Goal: Task Accomplishment & Management: Use online tool/utility

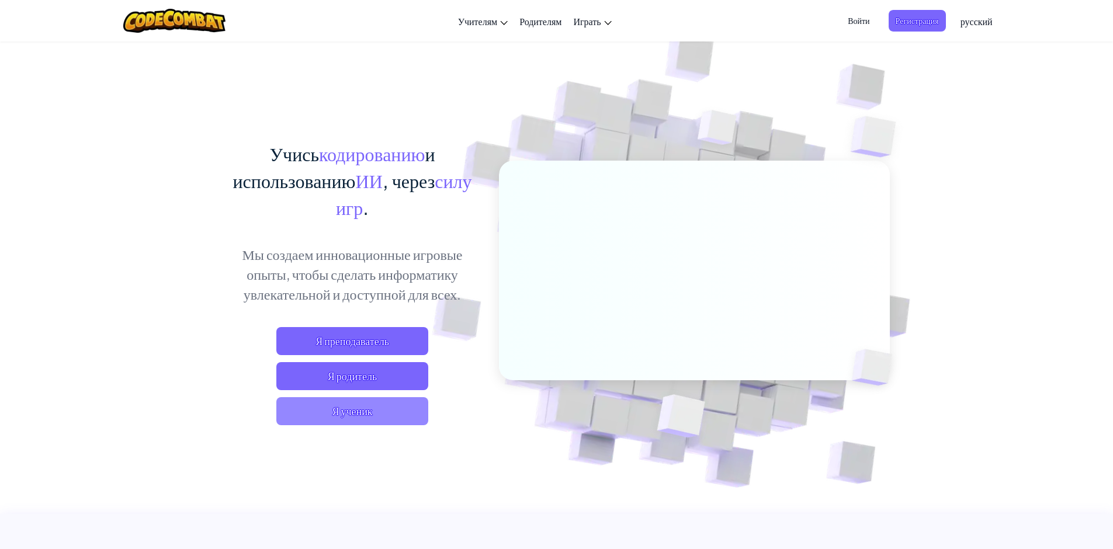
click at [352, 417] on span "Я ученик" at bounding box center [352, 411] width 152 height 28
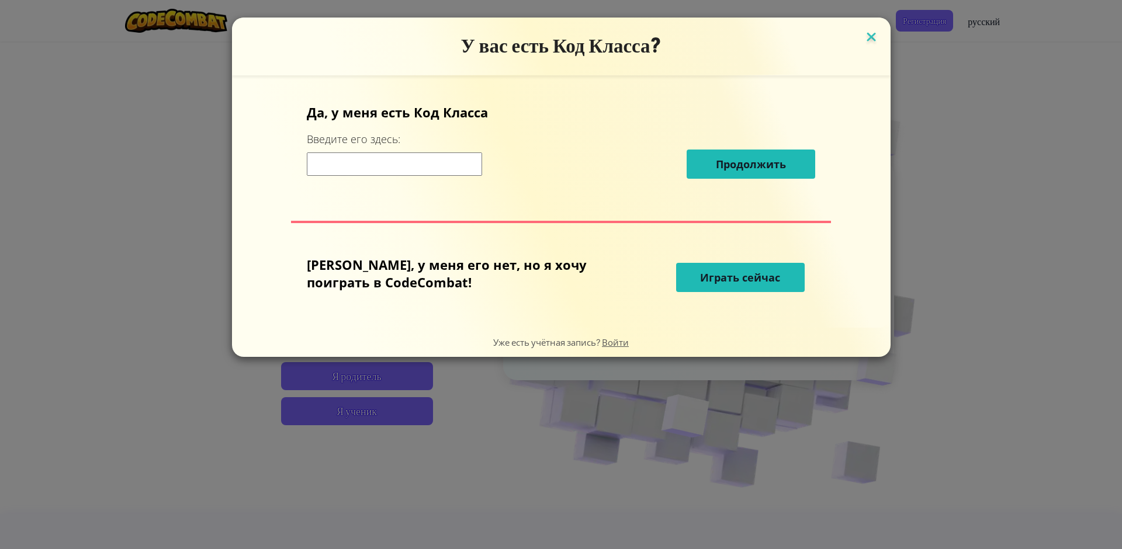
click at [864, 39] on img at bounding box center [871, 38] width 15 height 18
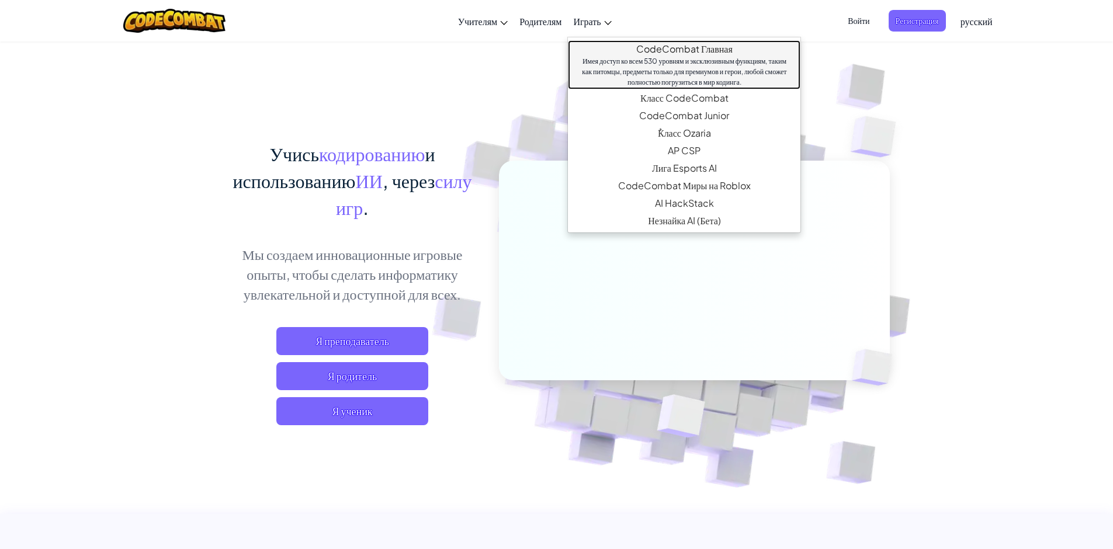
click at [632, 60] on div "Имея доступ ко всем 530 уровням и эксклюзивным функциям, таким как питомцы, пре…" at bounding box center [684, 72] width 209 height 32
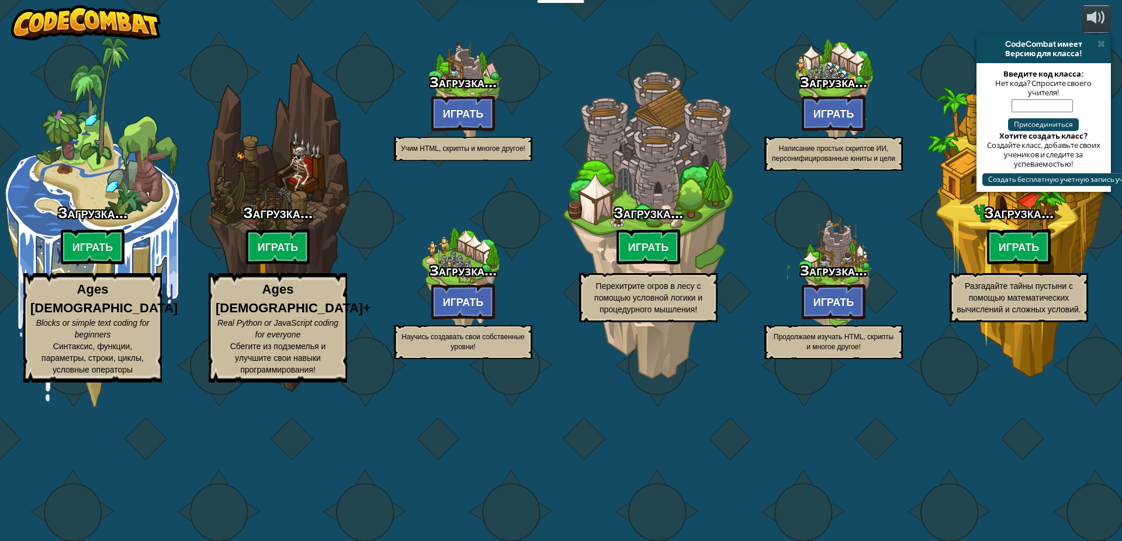
select select "ru"
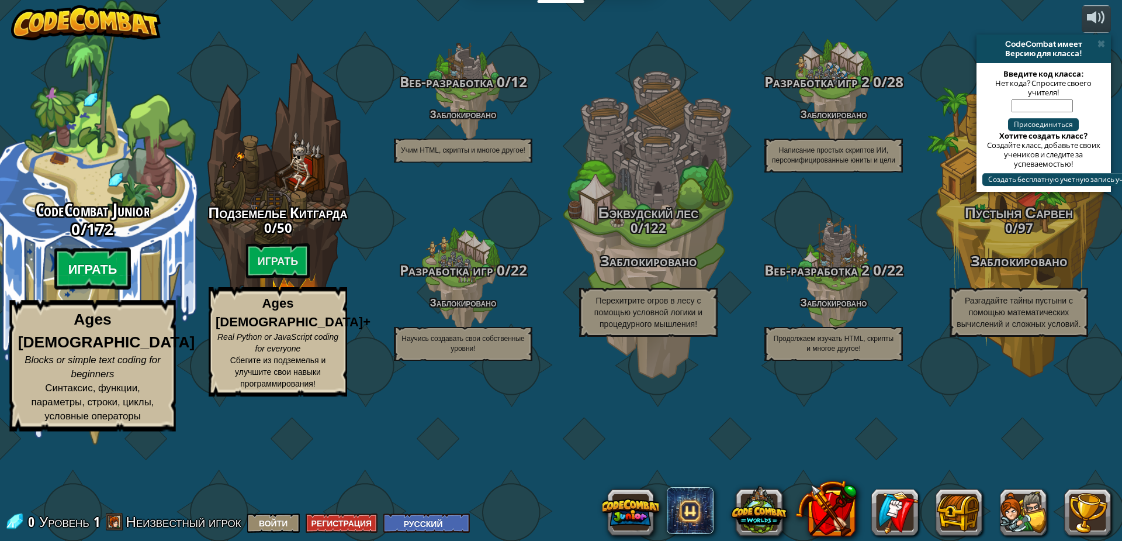
click at [93, 290] on btn "Играть" at bounding box center [92, 269] width 77 height 42
select select "ru"
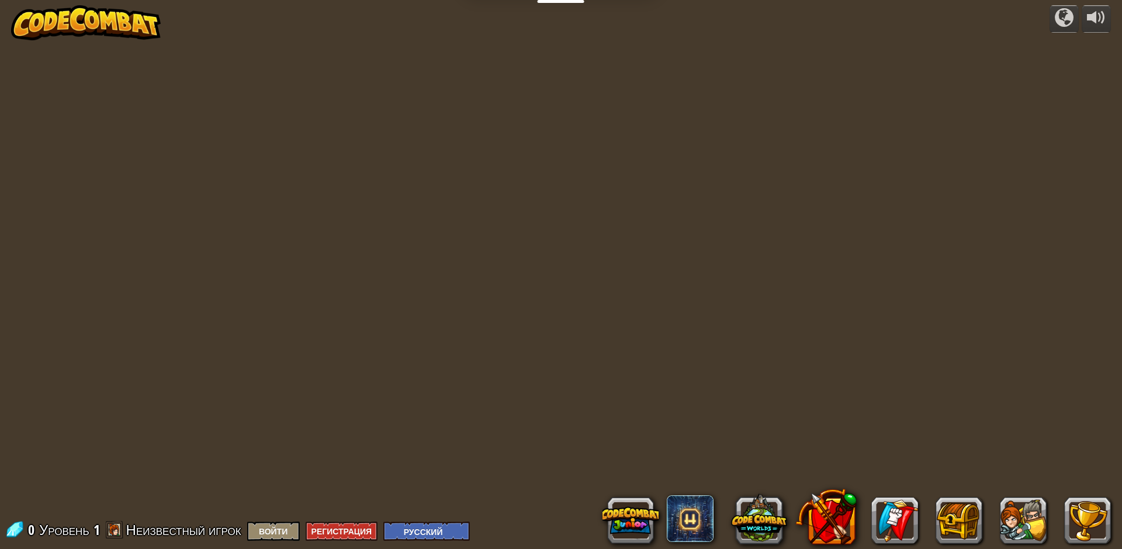
select select "ru"
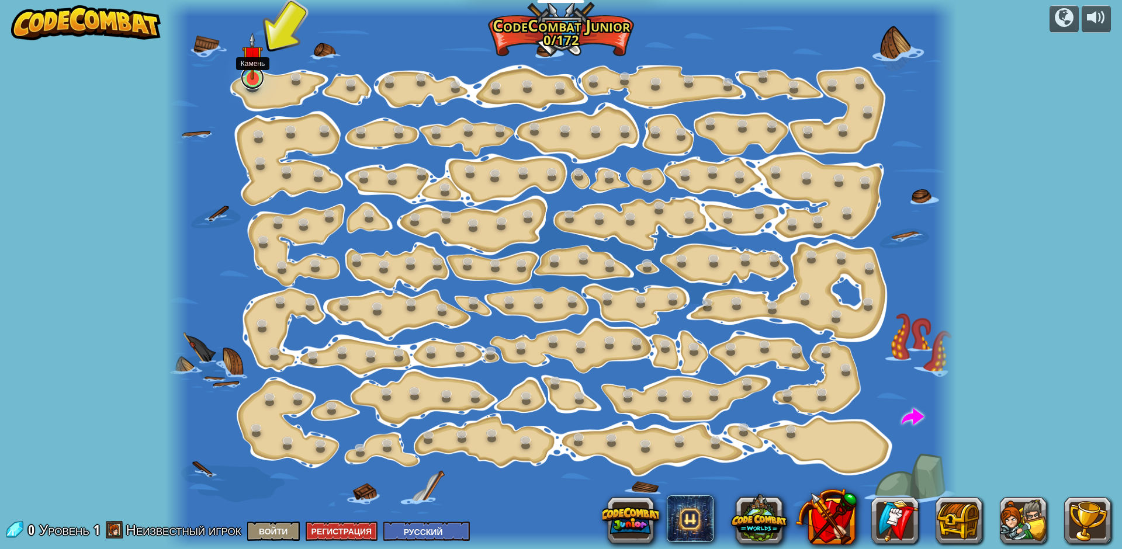
click at [254, 80] on link at bounding box center [252, 77] width 23 height 23
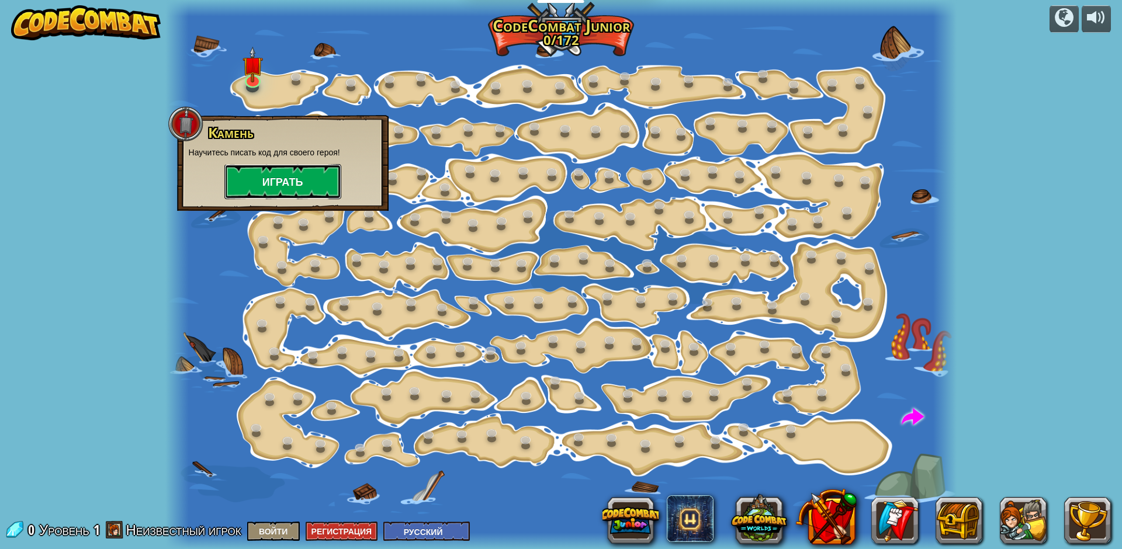
click at [272, 180] on button "Играть" at bounding box center [282, 181] width 117 height 35
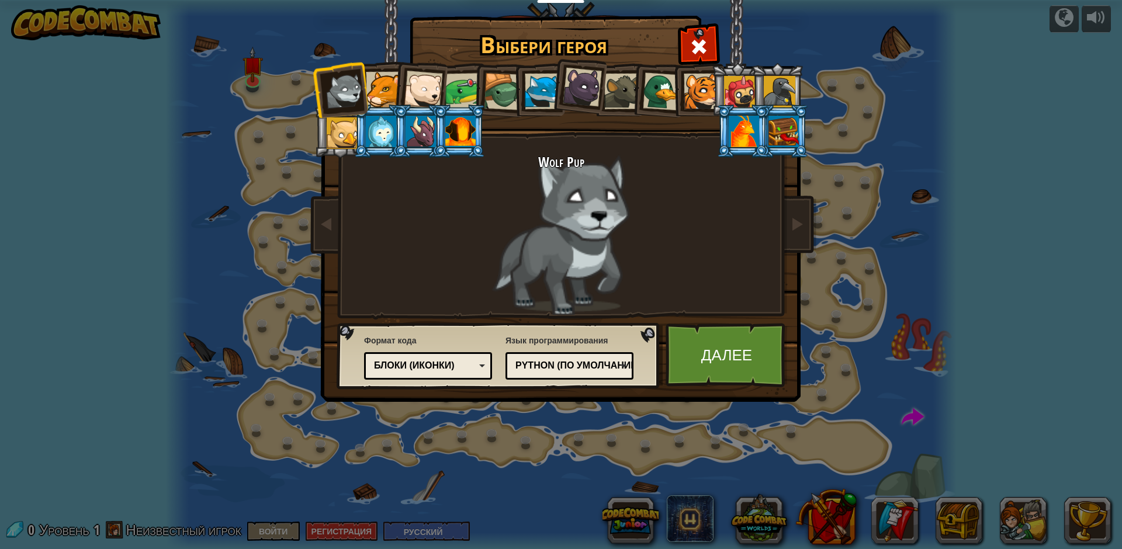
click at [379, 82] on div at bounding box center [384, 90] width 36 height 36
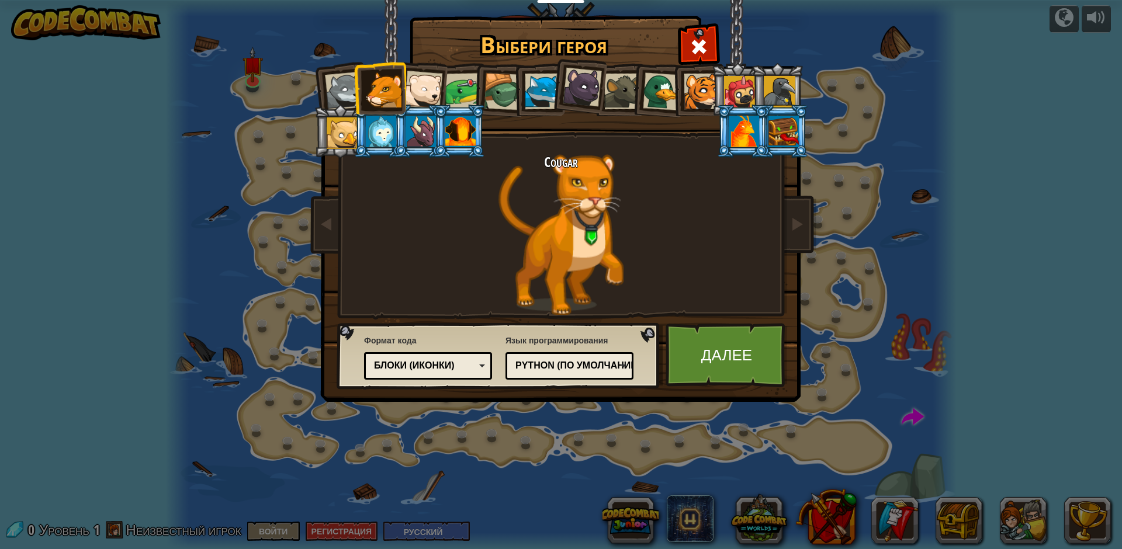
click at [425, 87] on div at bounding box center [423, 90] width 39 height 39
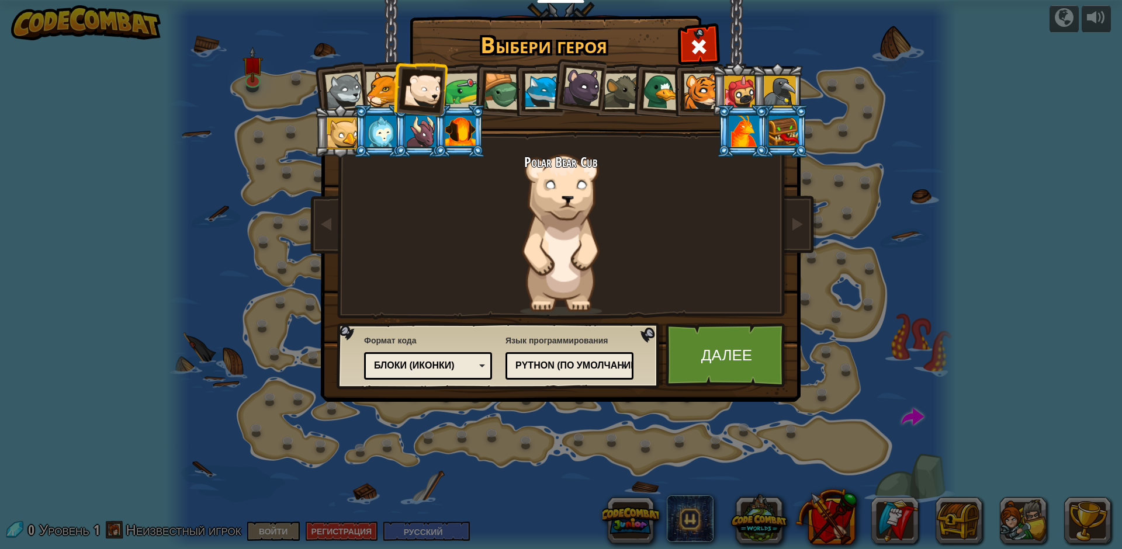
click at [468, 86] on div at bounding box center [463, 91] width 36 height 36
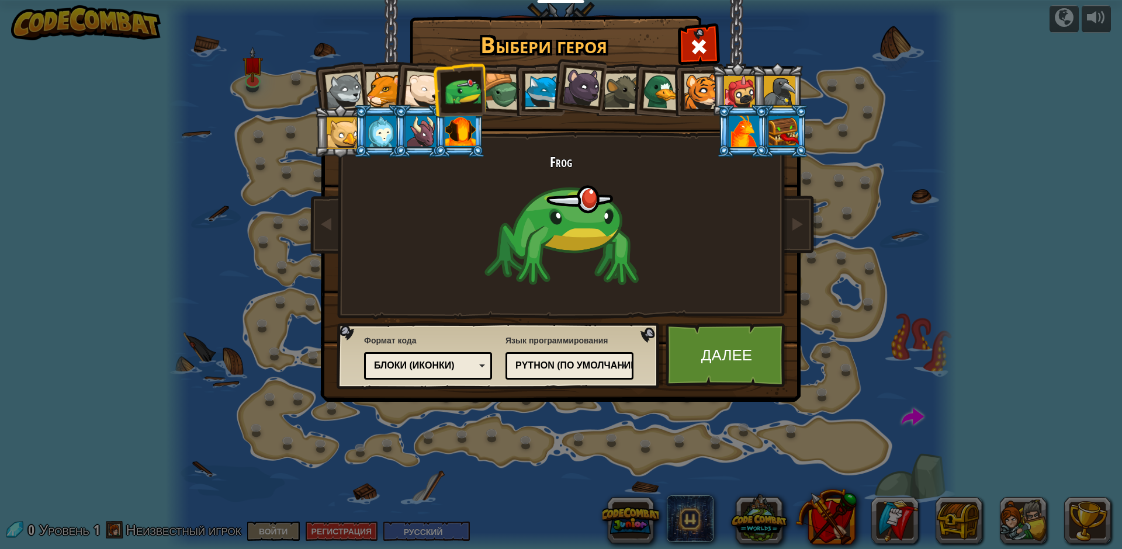
click at [376, 129] on div at bounding box center [381, 132] width 30 height 32
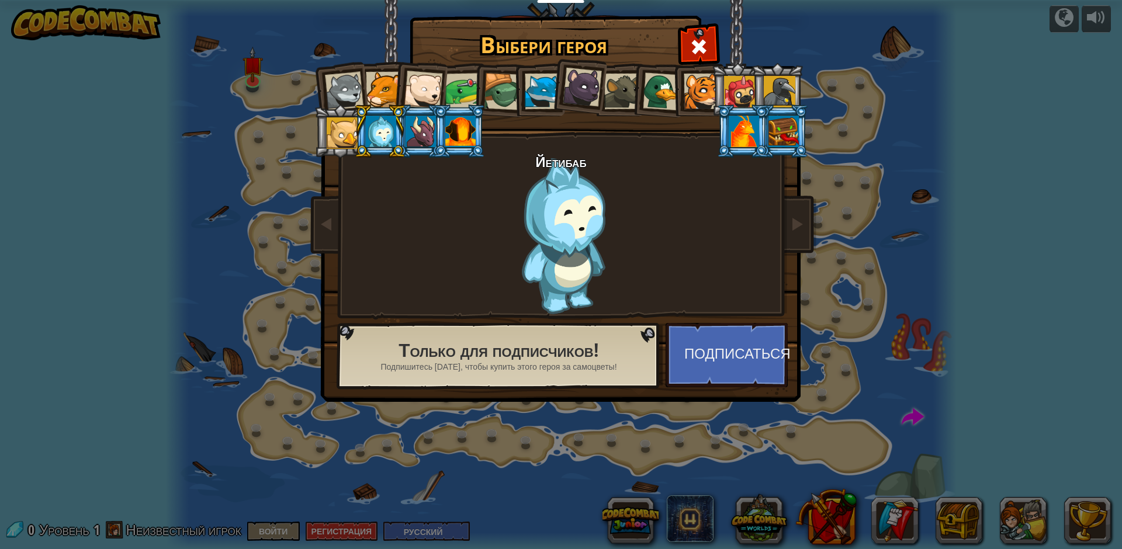
click at [429, 140] on div at bounding box center [421, 132] width 30 height 32
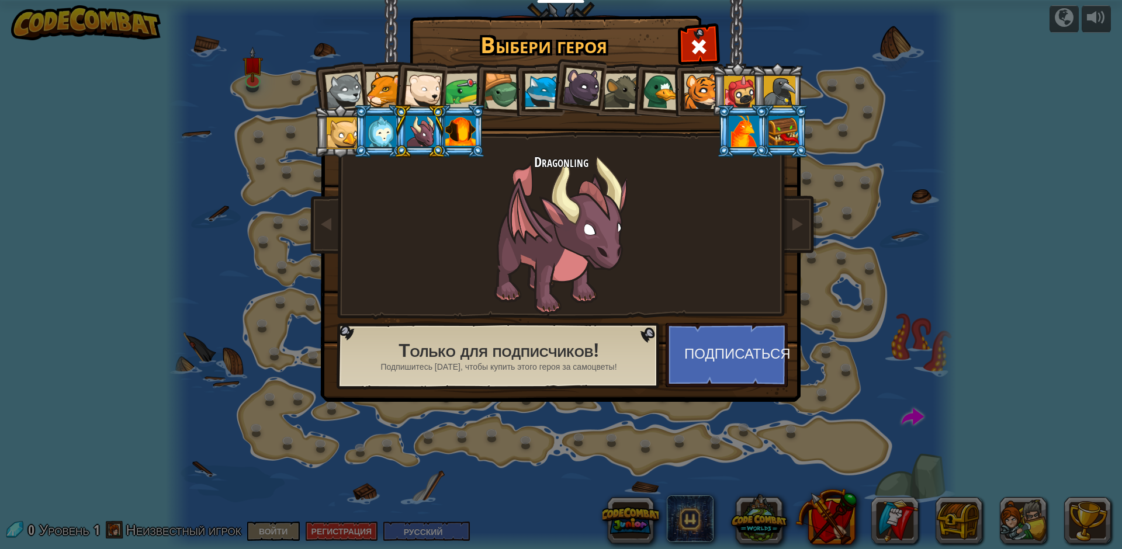
click at [469, 132] on div at bounding box center [460, 132] width 30 height 32
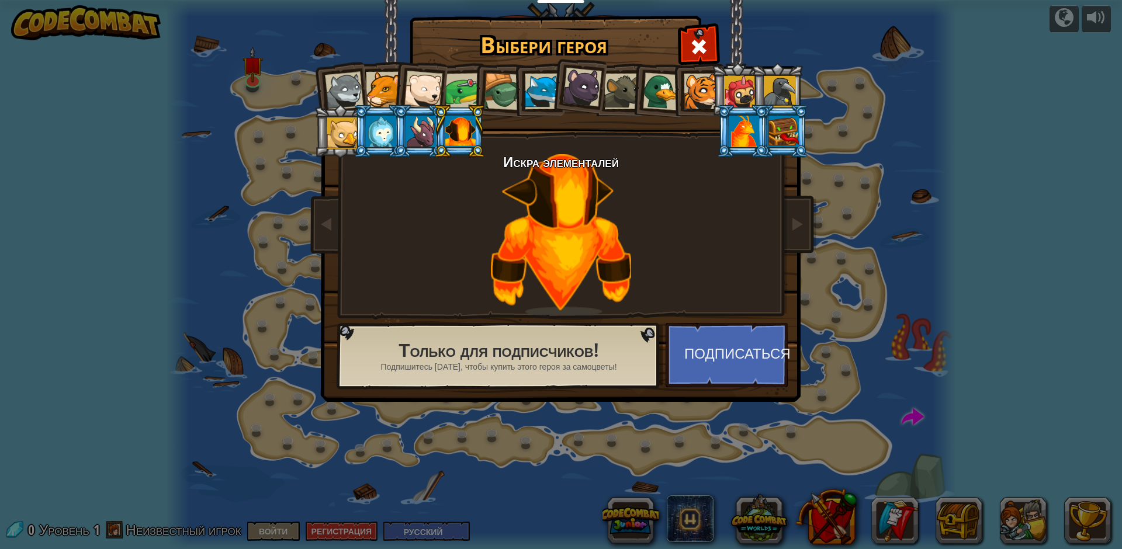
click at [746, 130] on div at bounding box center [744, 132] width 30 height 32
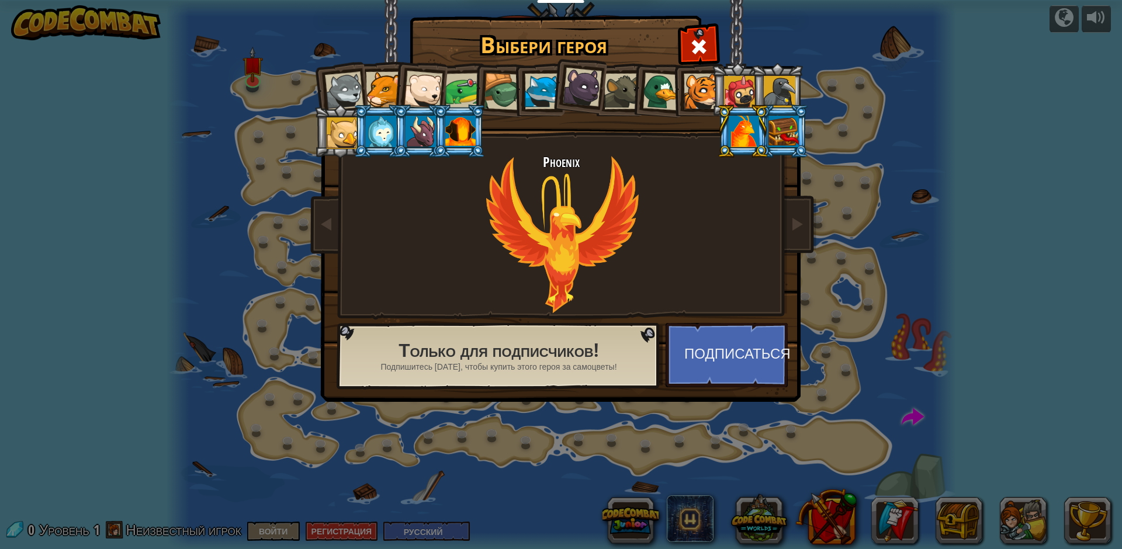
click at [778, 124] on div at bounding box center [783, 132] width 30 height 32
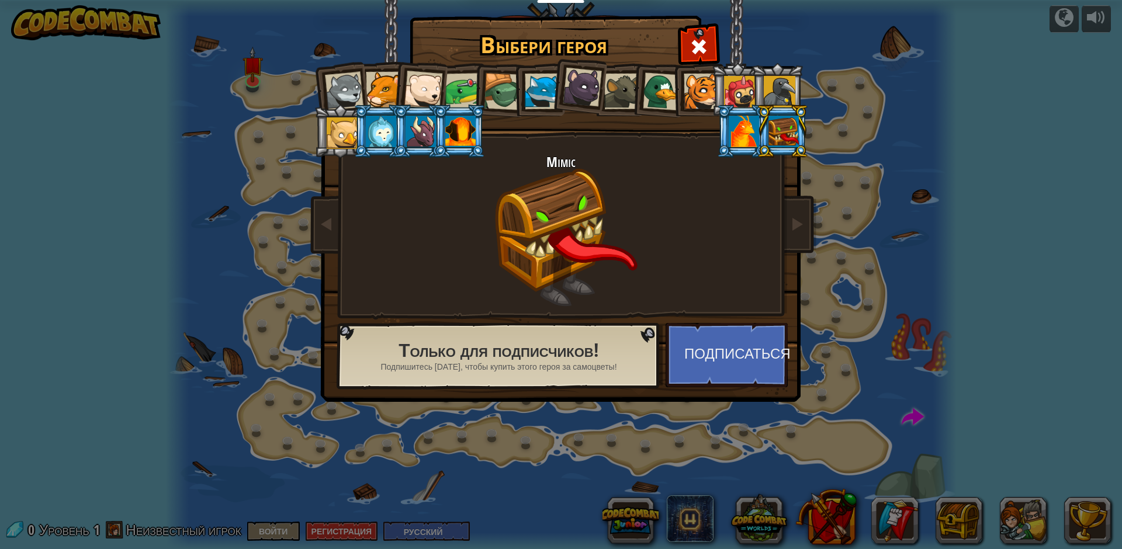
click at [380, 89] on div at bounding box center [384, 90] width 36 height 36
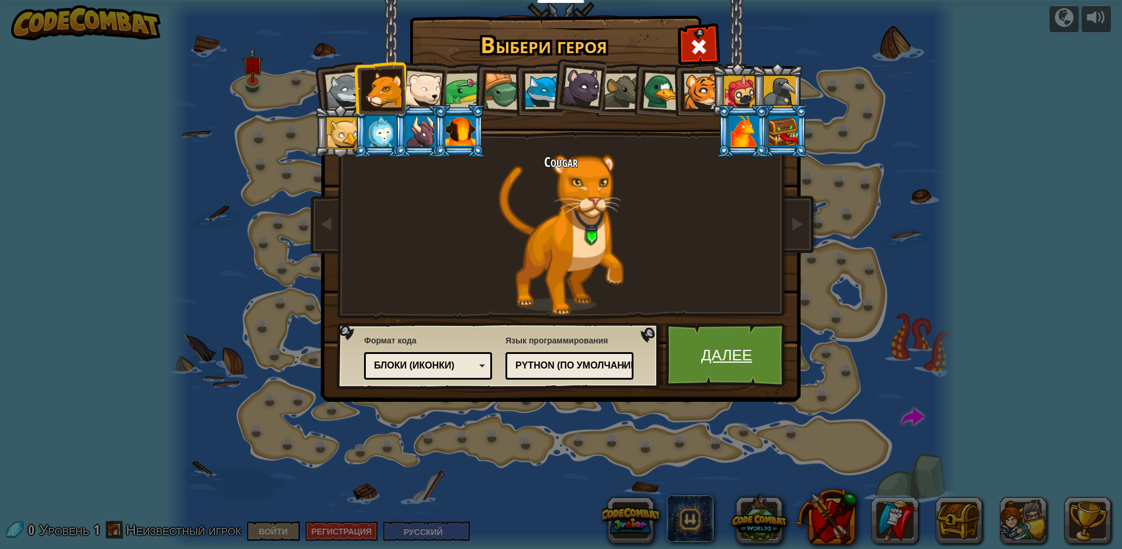
click at [714, 369] on link "Далее" at bounding box center [727, 355] width 122 height 64
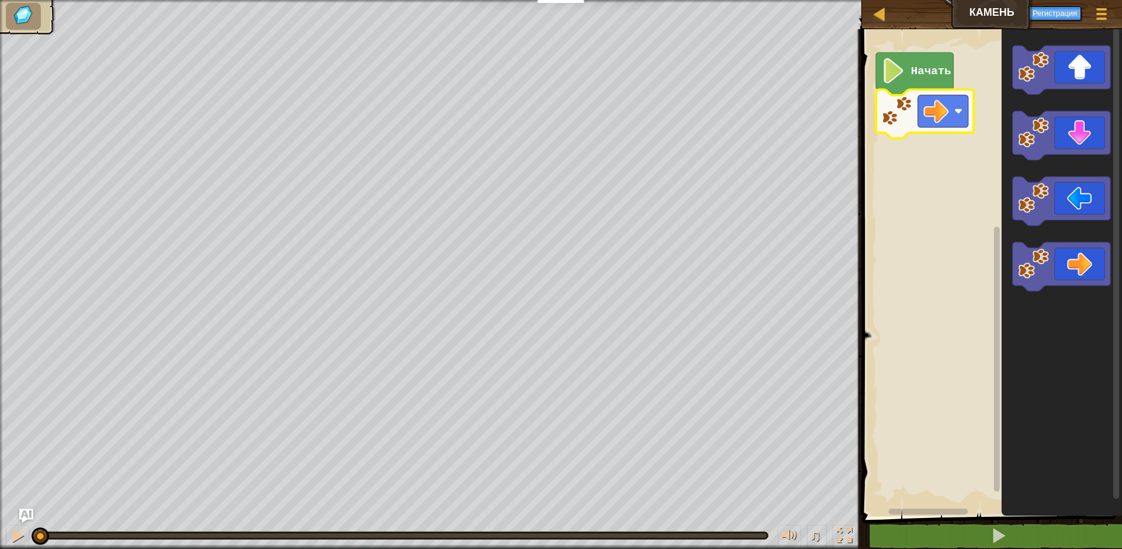
click at [895, 85] on icon "Рабочая область Blockly" at bounding box center [914, 74] width 77 height 43
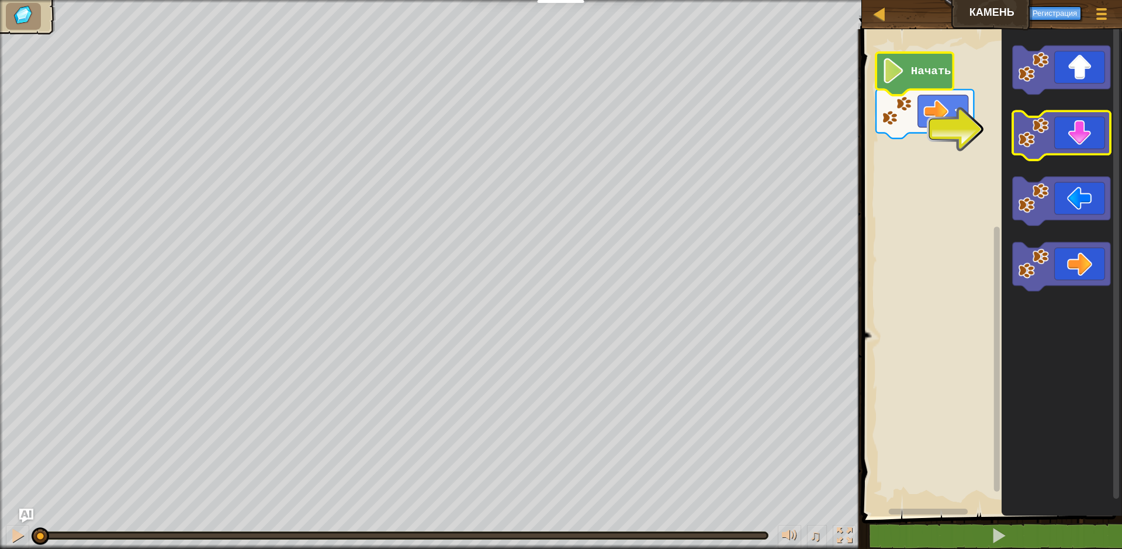
click at [1045, 148] on icon "Рабочая область Blockly" at bounding box center [1062, 136] width 98 height 49
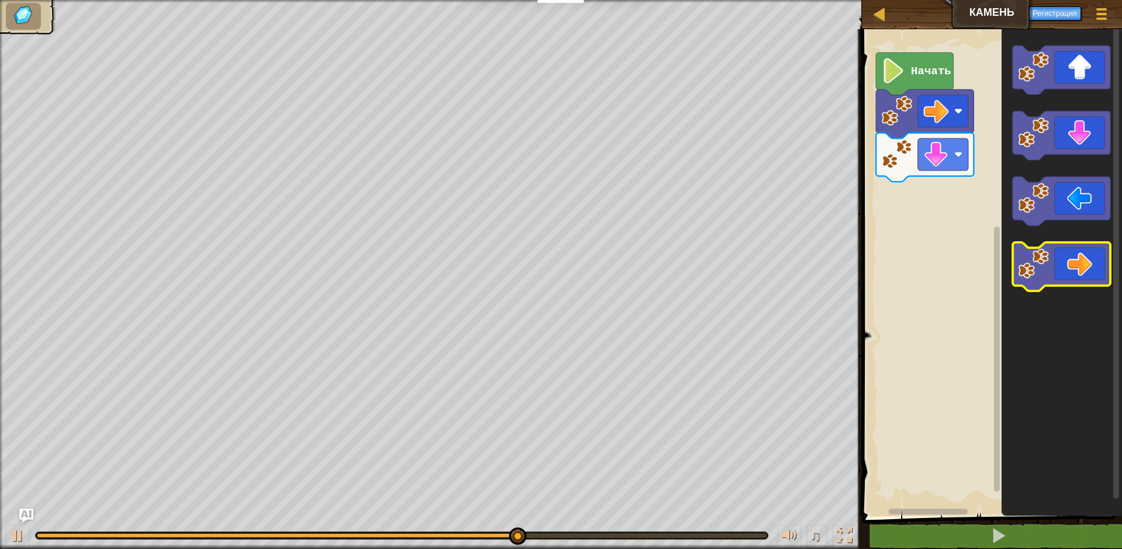
click at [1075, 272] on icon "Рабочая область Blockly" at bounding box center [1062, 267] width 98 height 49
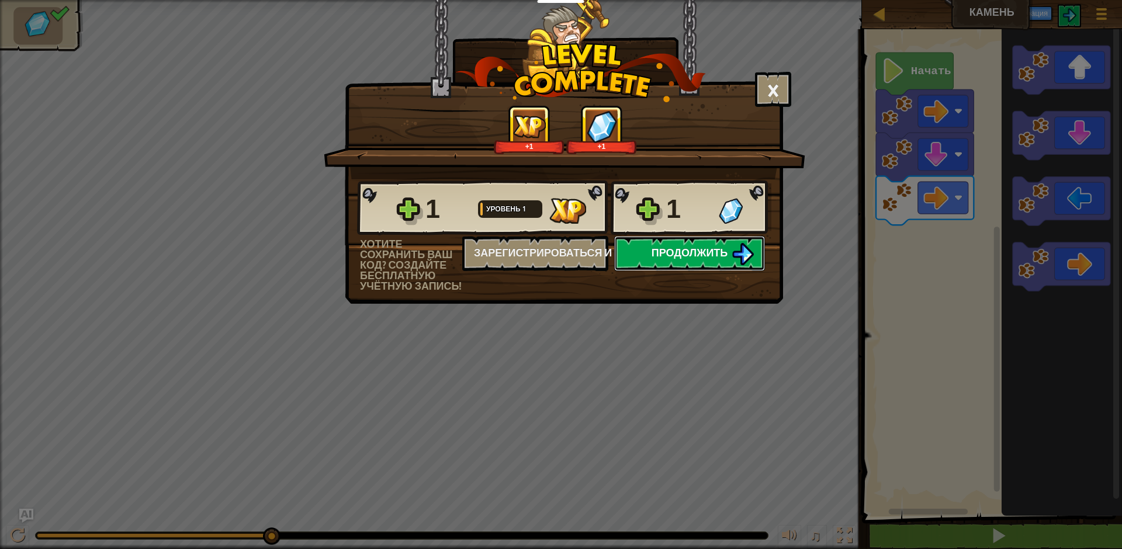
click at [664, 258] on span "Продолжить" at bounding box center [690, 252] width 77 height 15
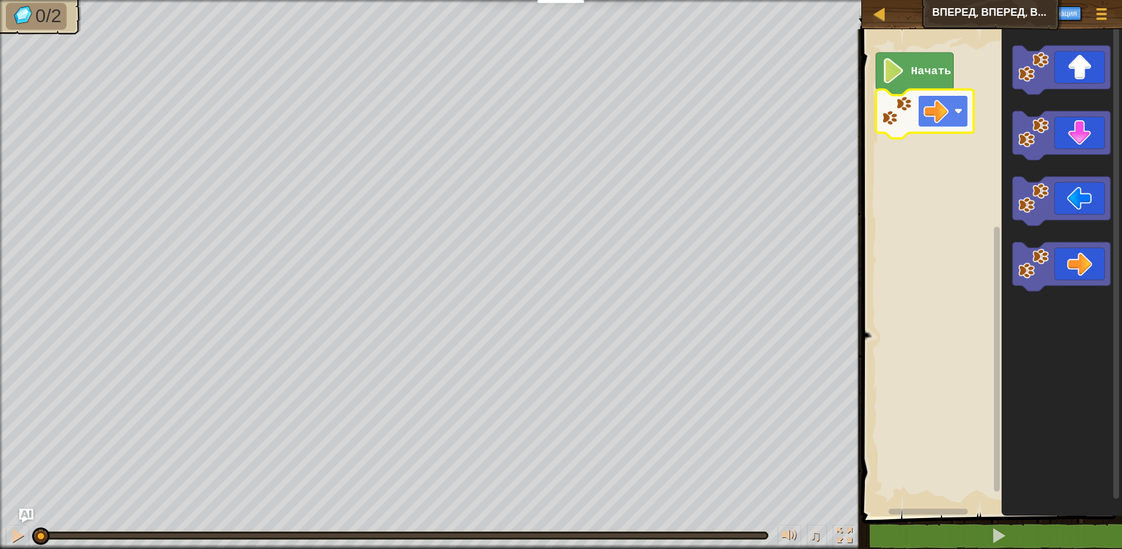
click at [934, 116] on image "Рабочая область Blockly" at bounding box center [935, 111] width 25 height 25
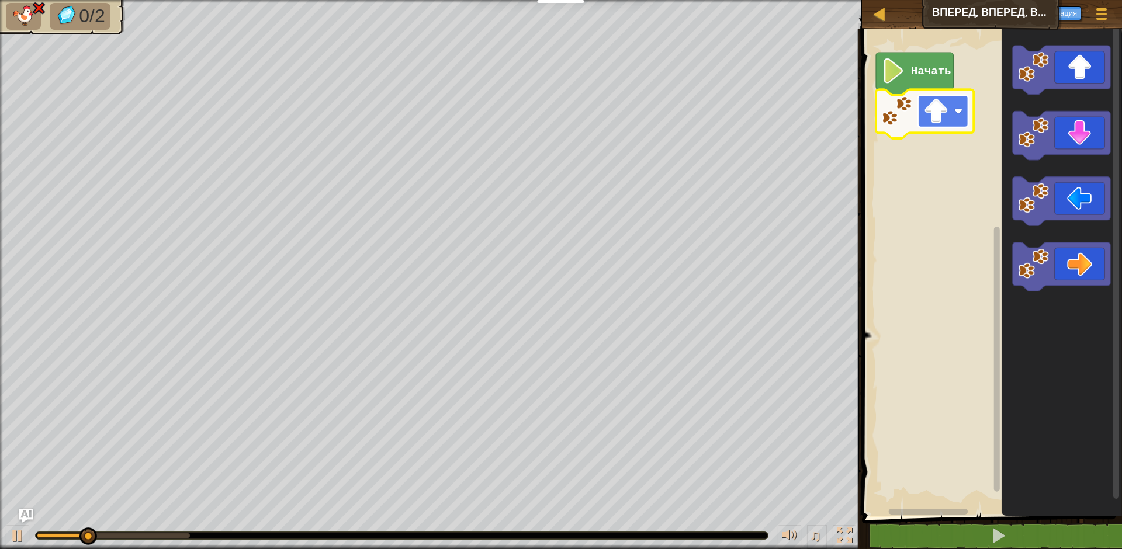
click at [950, 104] on rect "Рабочая область Blockly" at bounding box center [942, 111] width 50 height 32
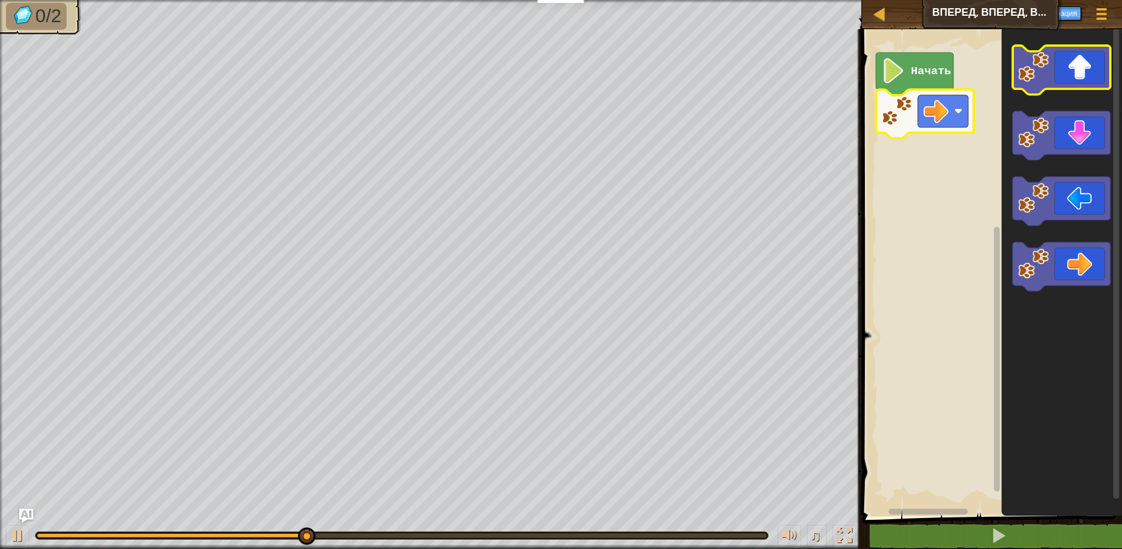
click at [1068, 75] on icon "Рабочая область Blockly" at bounding box center [1062, 70] width 98 height 49
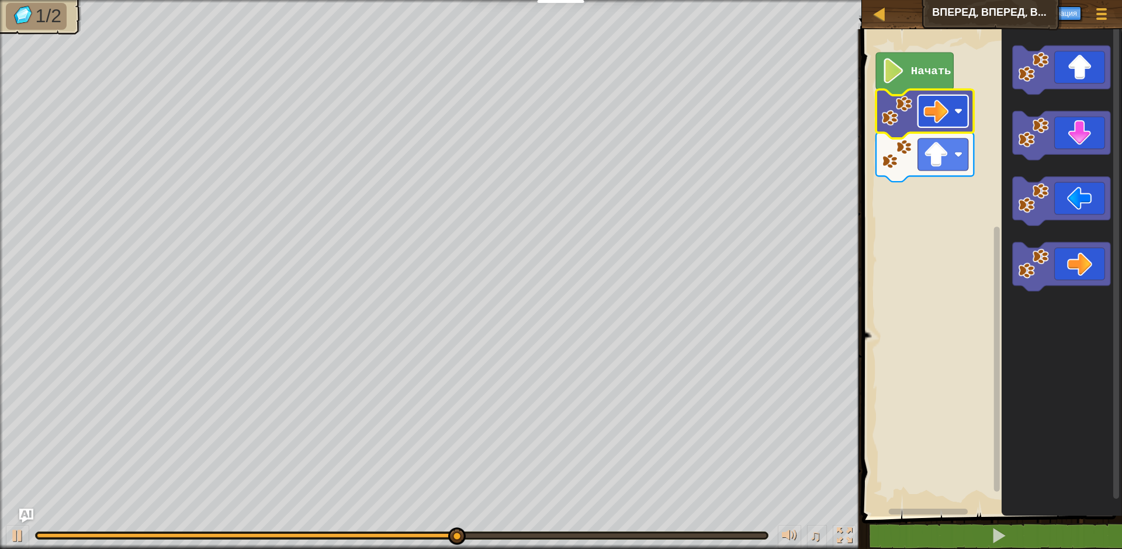
click at [941, 110] on image "Рабочая область Blockly" at bounding box center [935, 111] width 25 height 25
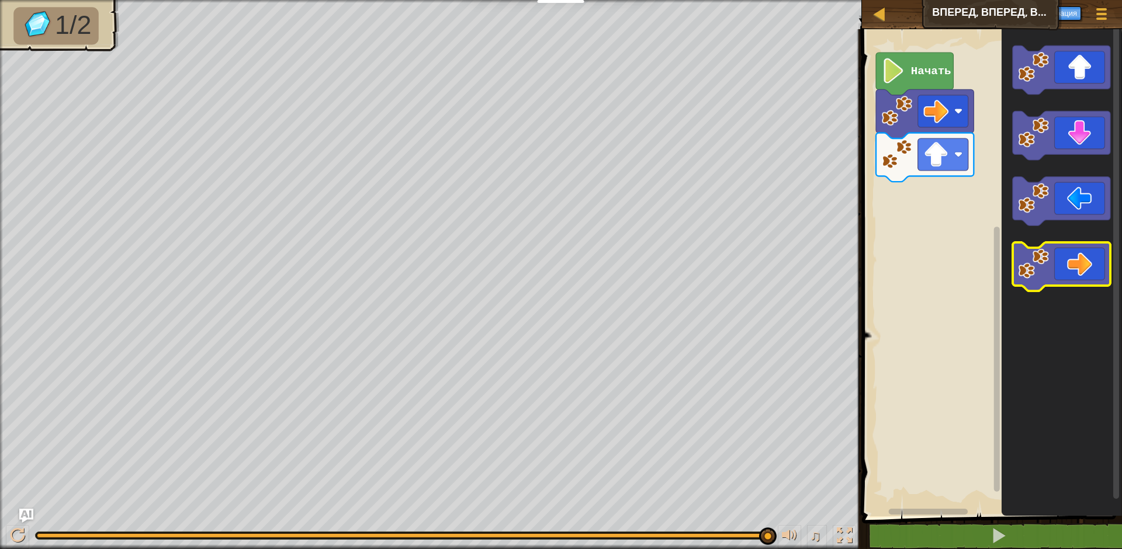
click at [1062, 264] on icon "Рабочая область Blockly" at bounding box center [1062, 267] width 98 height 49
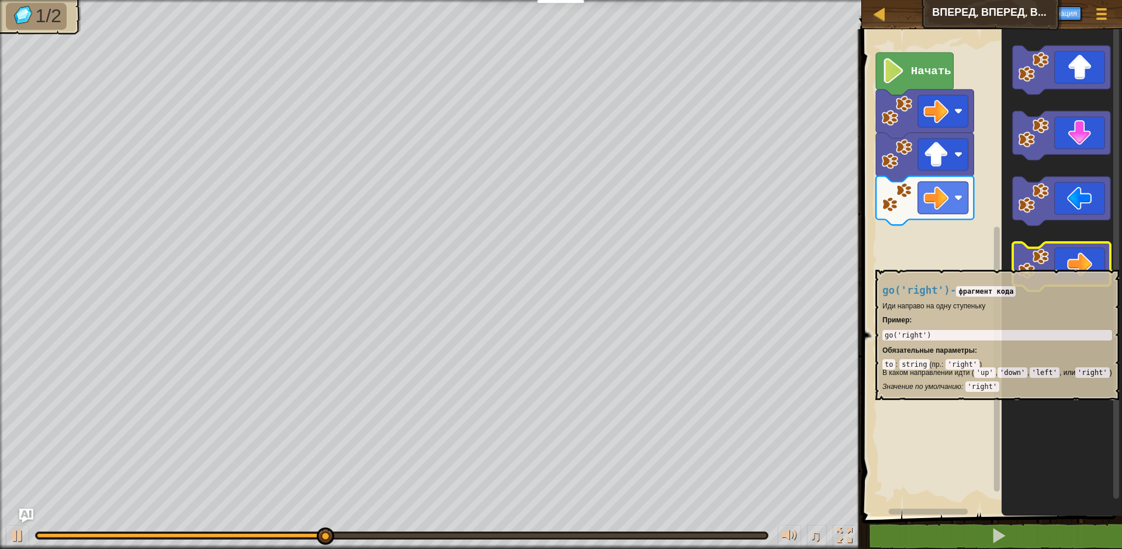
click at [1062, 264] on icon "Рабочая область Blockly" at bounding box center [1062, 267] width 98 height 49
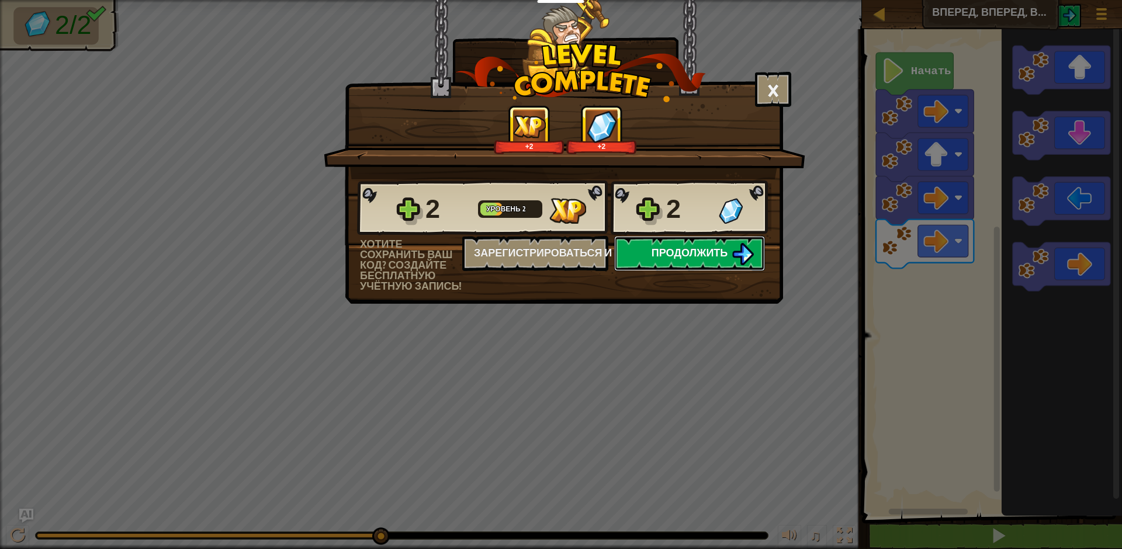
click at [735, 265] on img at bounding box center [743, 254] width 22 height 22
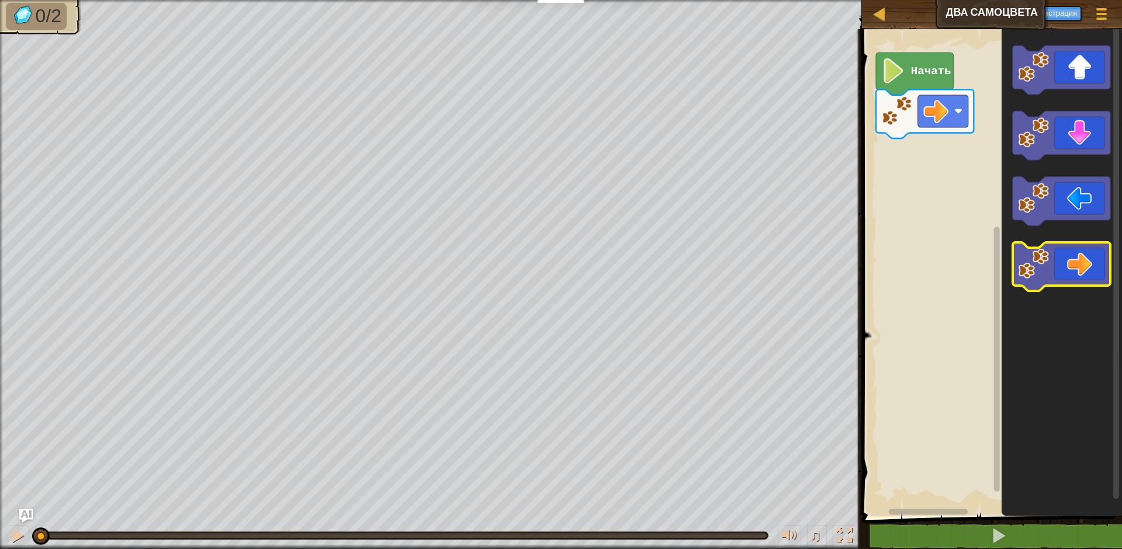
click at [1084, 271] on icon "Рабочая область Blockly" at bounding box center [1062, 267] width 98 height 49
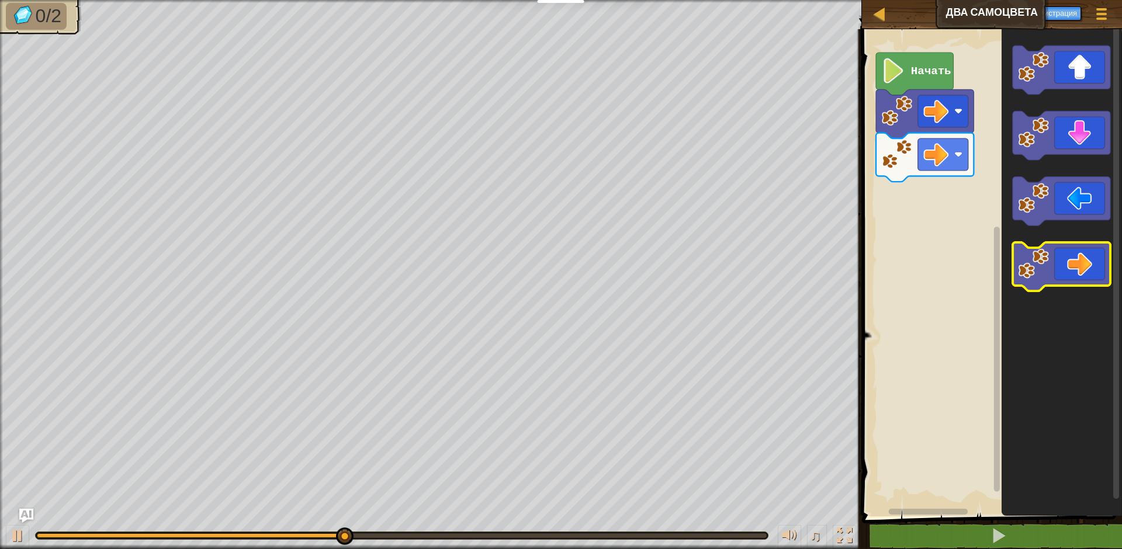
click at [1083, 272] on icon "Рабочая область Blockly" at bounding box center [1062, 267] width 98 height 49
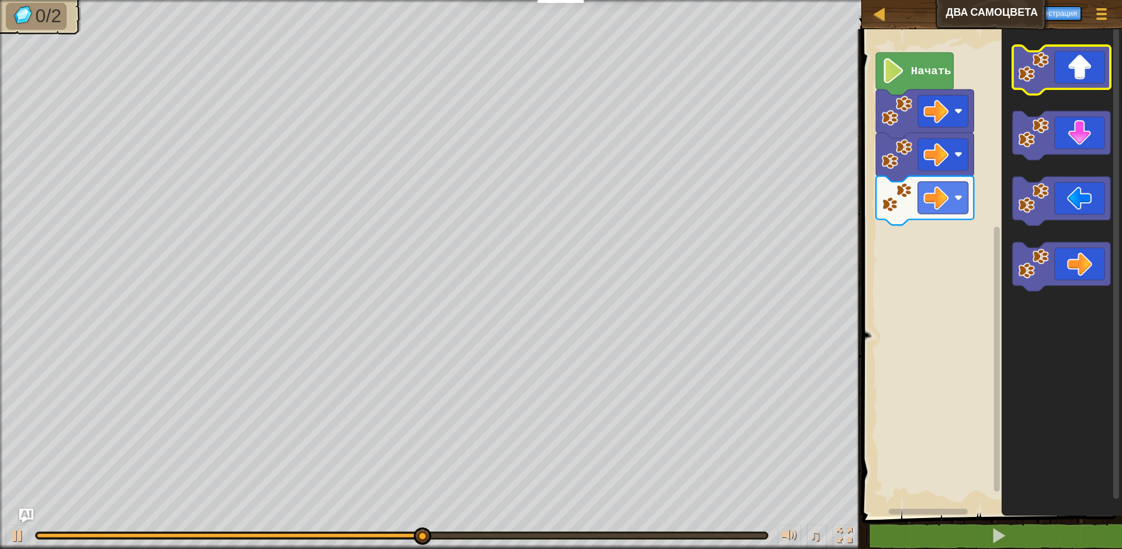
click at [1078, 75] on icon "Рабочая область Blockly" at bounding box center [1062, 70] width 98 height 49
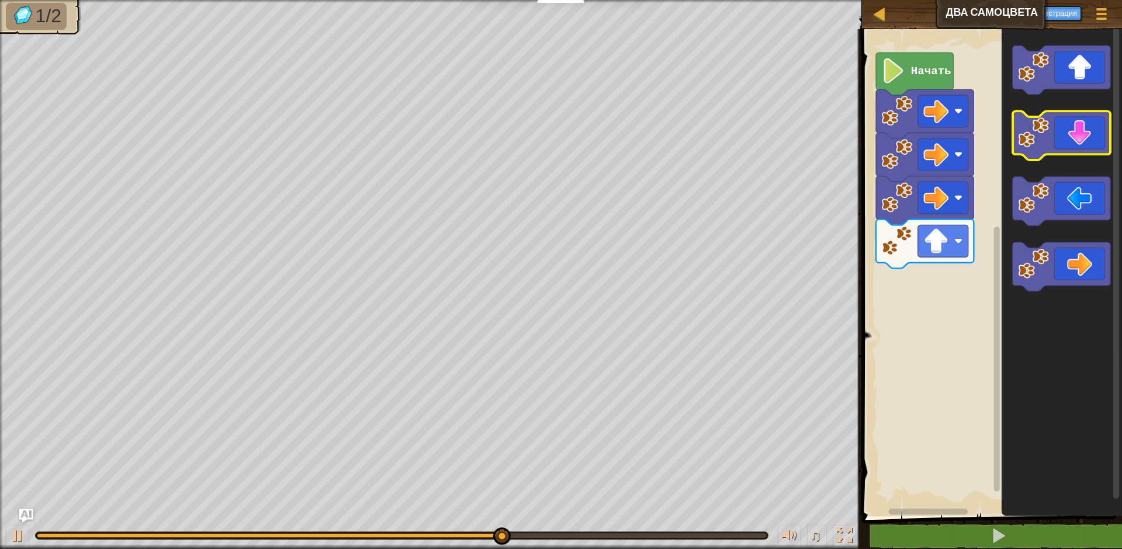
click at [1083, 147] on icon "Рабочая область Blockly" at bounding box center [1062, 136] width 98 height 49
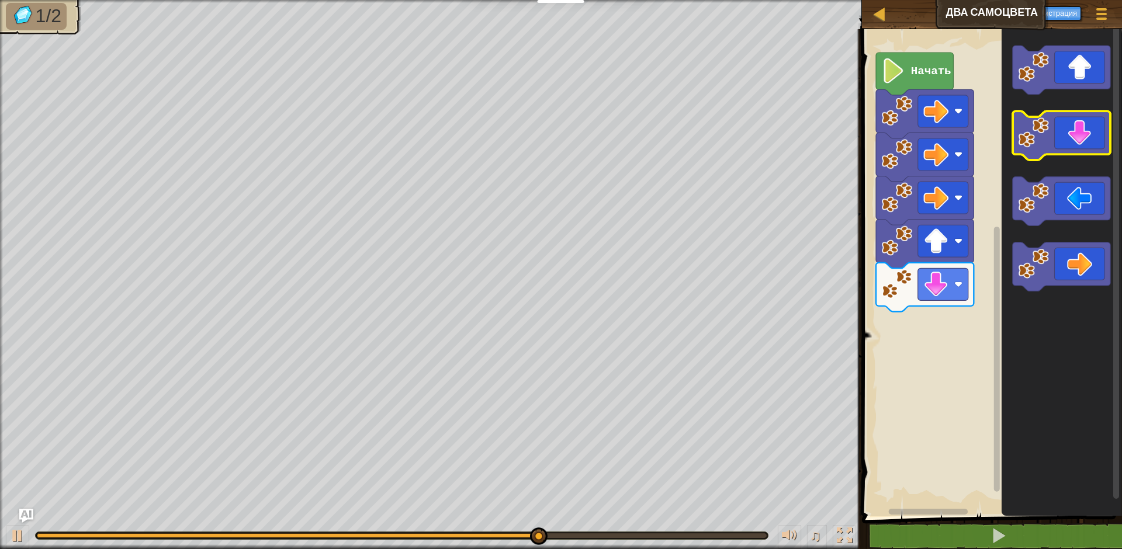
click at [1083, 143] on icon "Рабочая область Blockly" at bounding box center [1062, 136] width 98 height 49
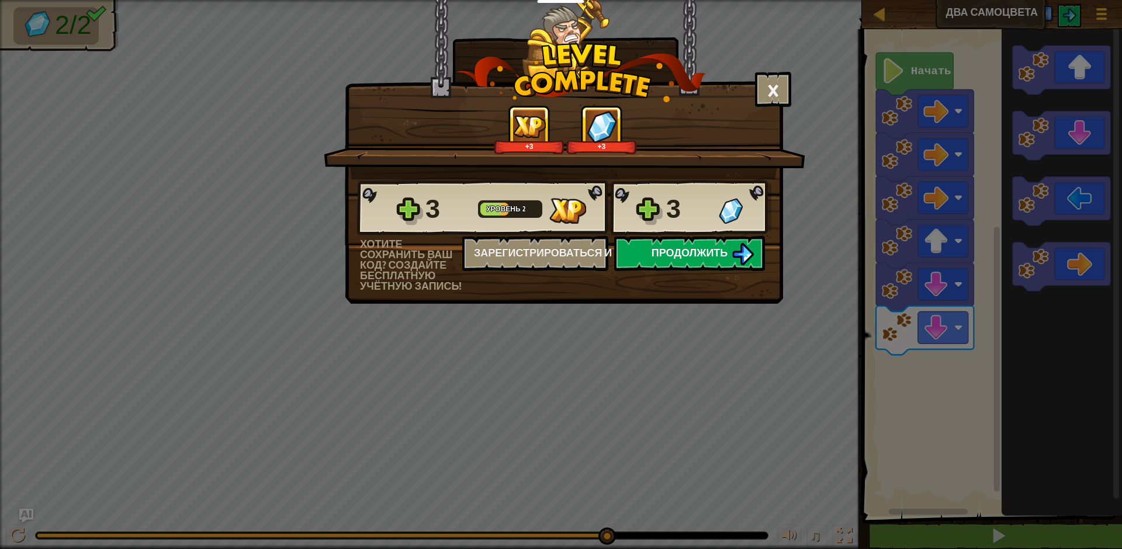
click at [742, 252] on img at bounding box center [743, 254] width 22 height 22
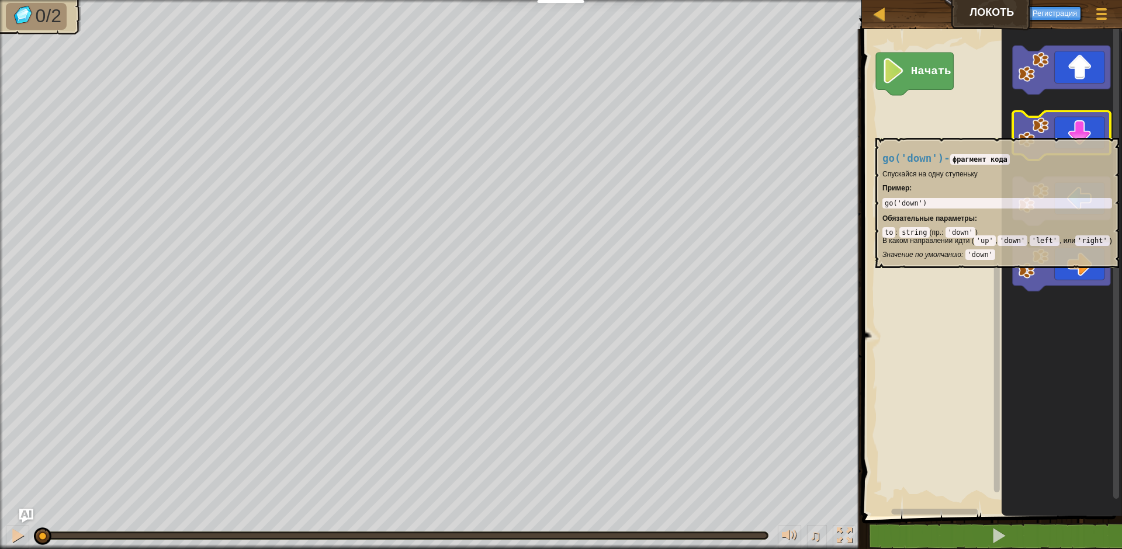
click at [1083, 132] on icon "Рабочая область Blockly" at bounding box center [1062, 136] width 98 height 49
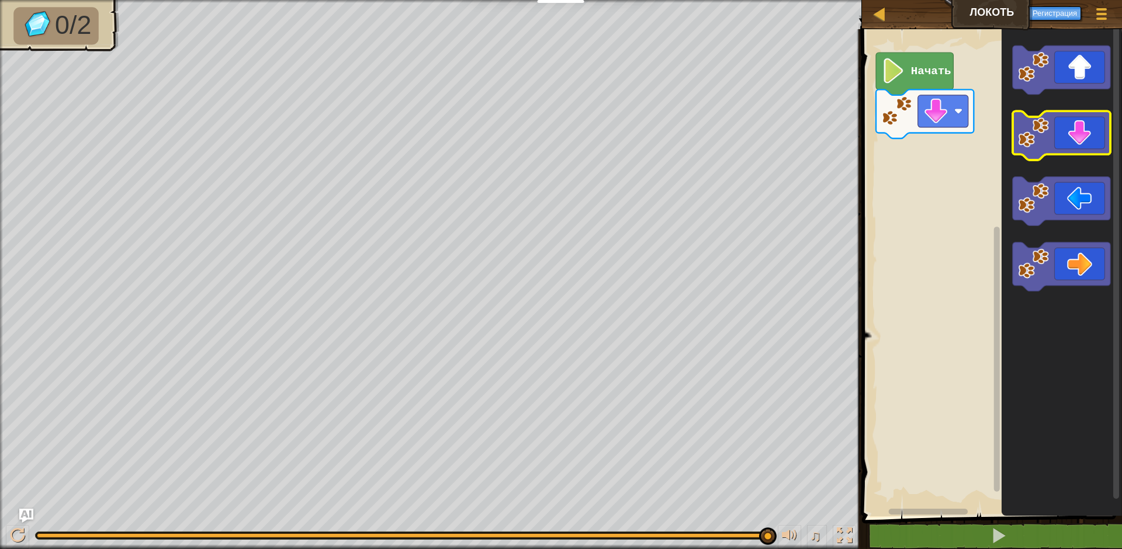
click at [1082, 137] on icon "Рабочая область Blockly" at bounding box center [1062, 136] width 98 height 49
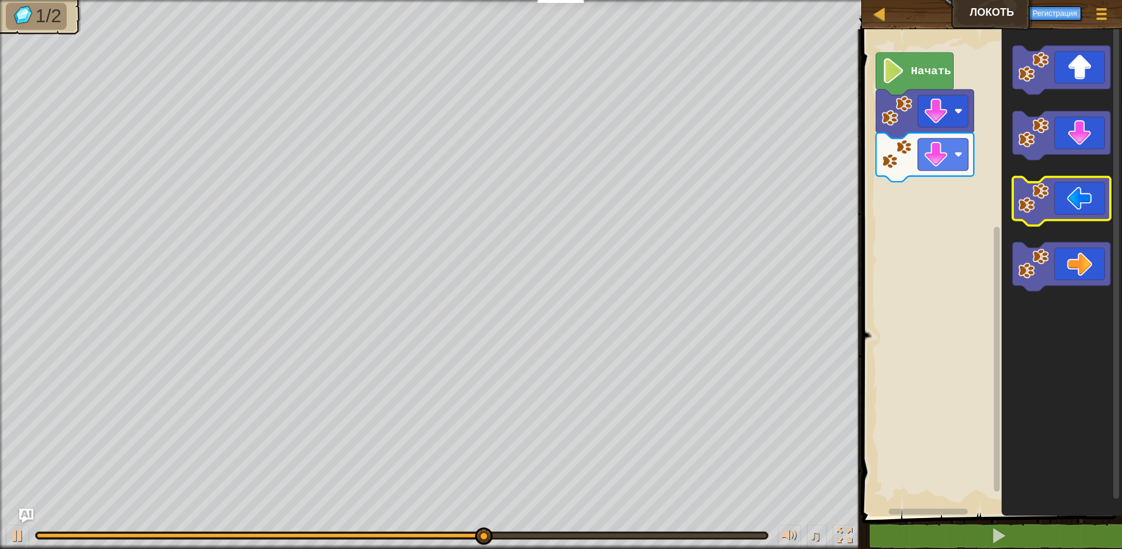
click at [1060, 217] on icon "Рабочая область Blockly" at bounding box center [1062, 201] width 98 height 49
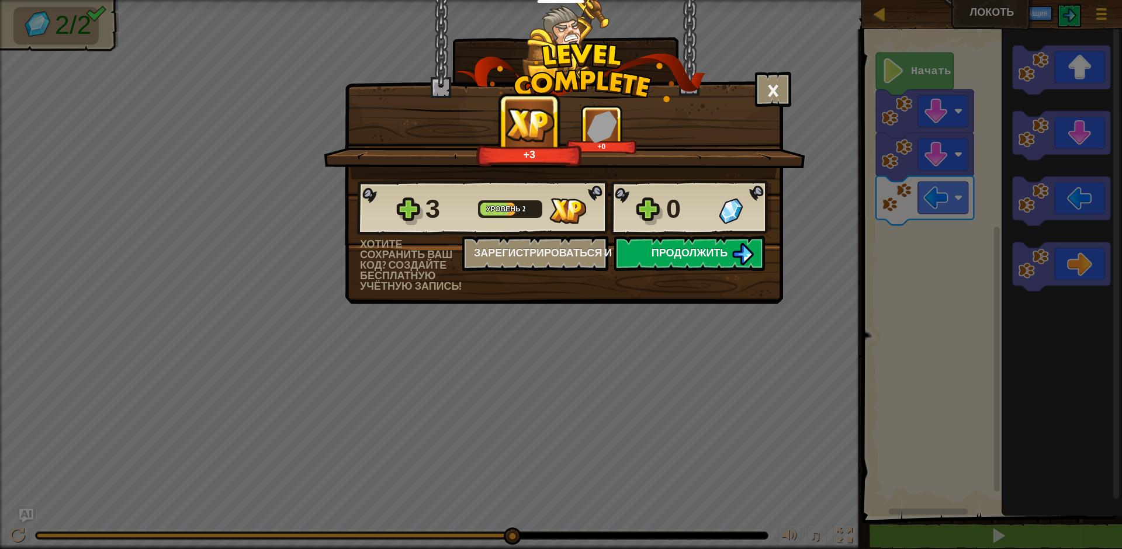
click at [750, 254] on img at bounding box center [743, 254] width 22 height 22
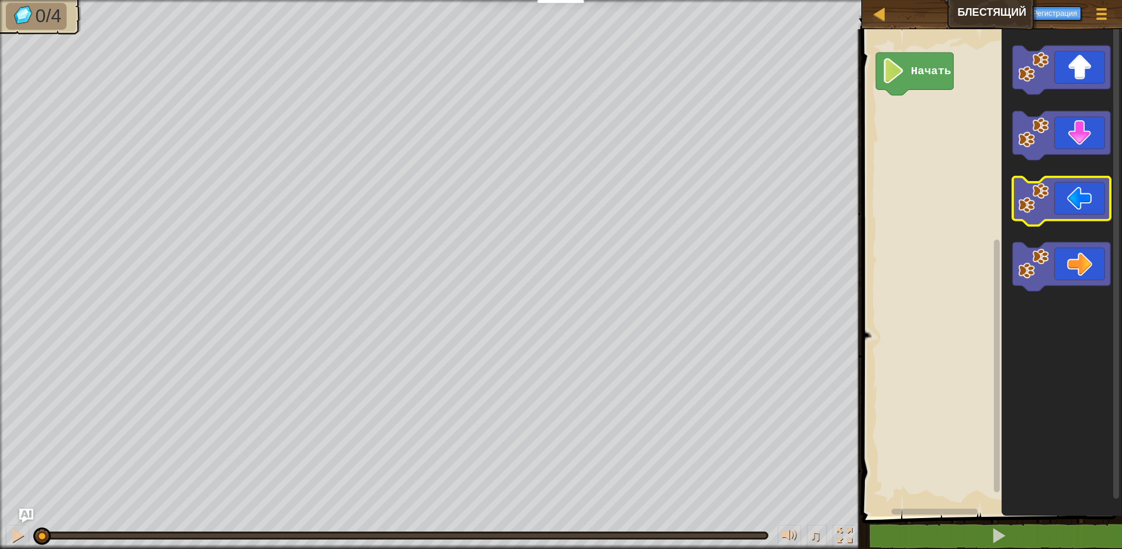
click at [1082, 217] on icon "Рабочая область Blockly" at bounding box center [1062, 201] width 98 height 49
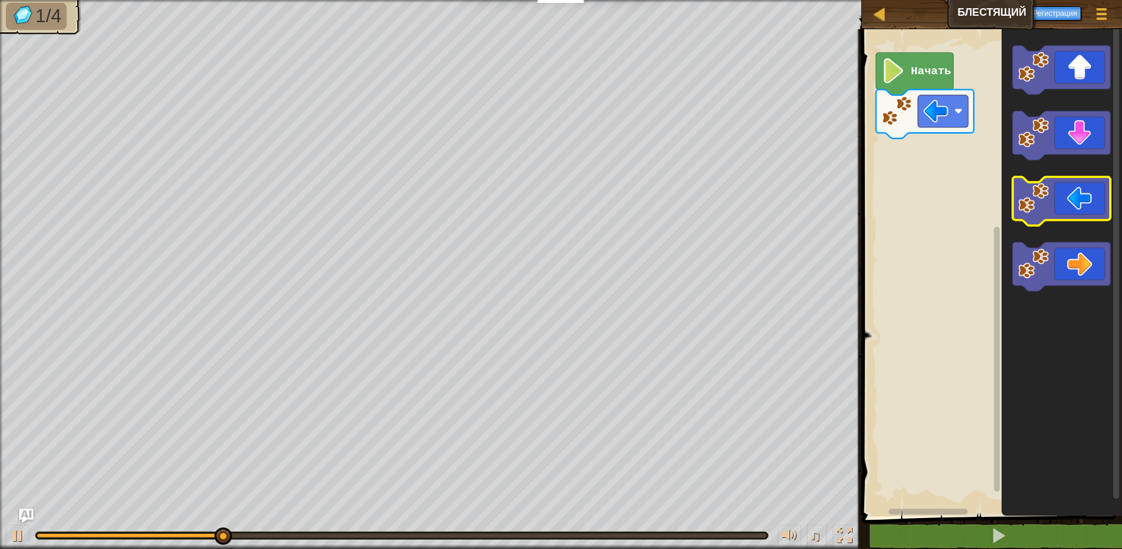
click at [1075, 205] on icon "Рабочая область Blockly" at bounding box center [1062, 201] width 98 height 49
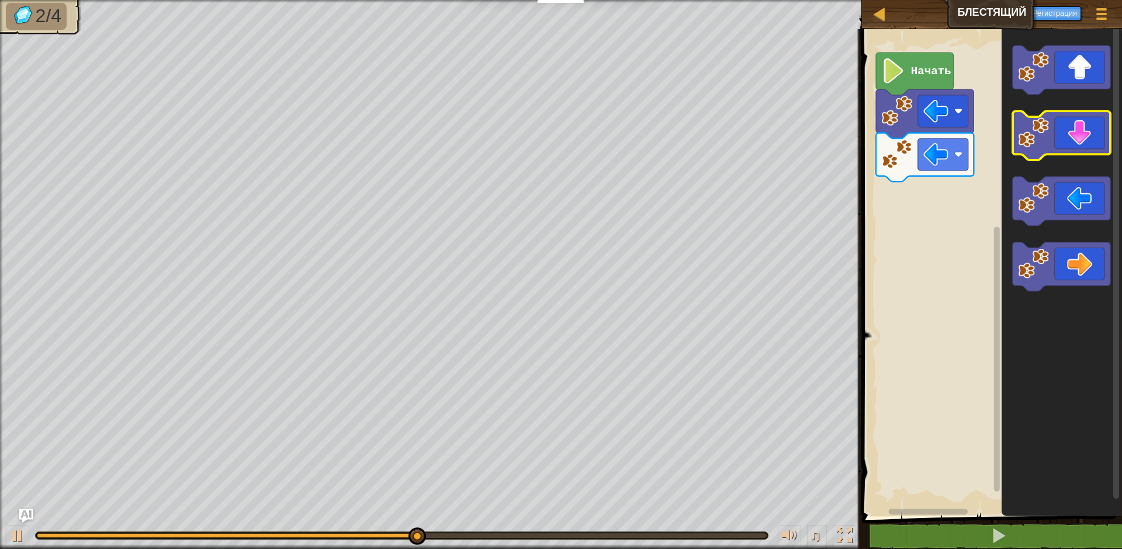
click at [1073, 152] on icon "Рабочая область Blockly" at bounding box center [1062, 136] width 98 height 49
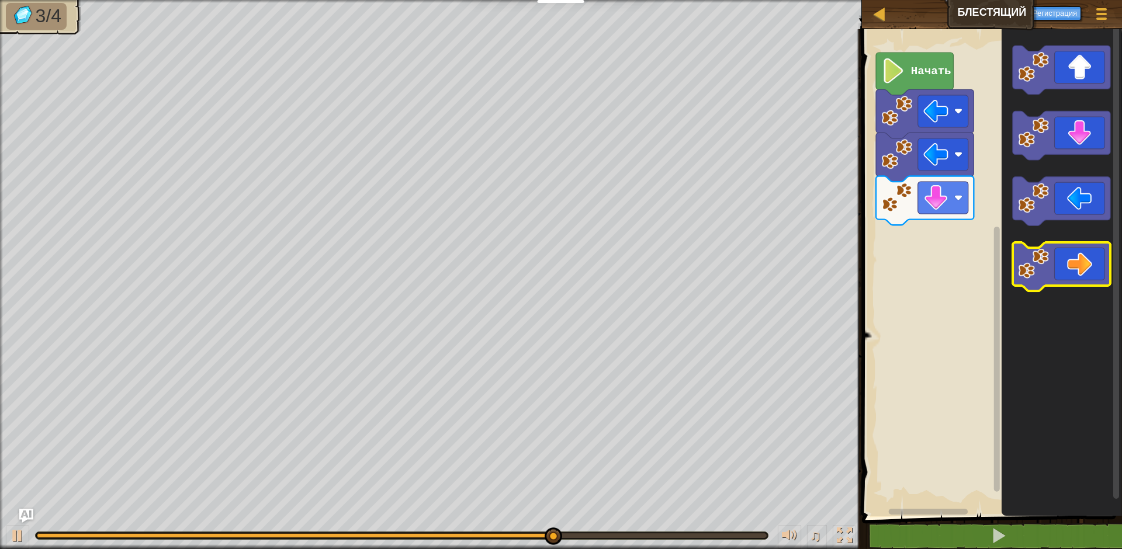
click at [1082, 261] on icon "Рабочая область Blockly" at bounding box center [1062, 267] width 98 height 49
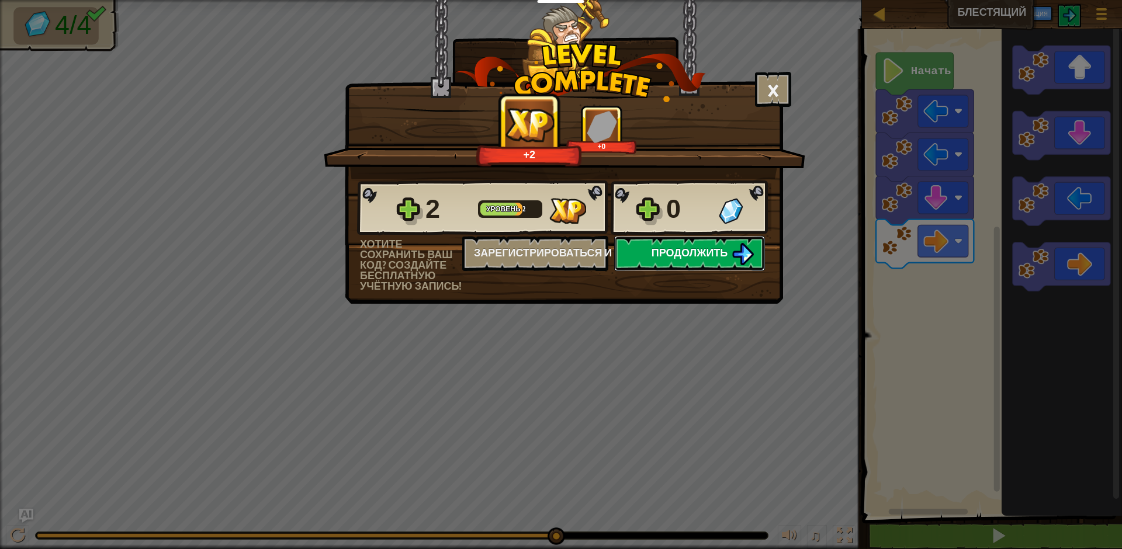
click at [755, 258] on button "Продолжить" at bounding box center [689, 253] width 151 height 35
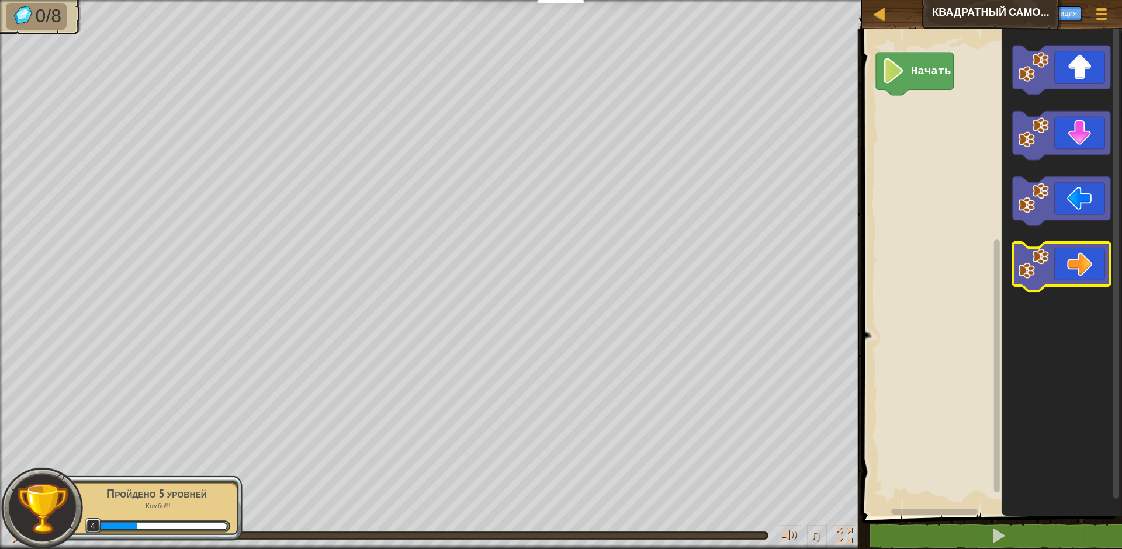
click at [1022, 275] on image "Рабочая область Blockly" at bounding box center [1033, 263] width 31 height 31
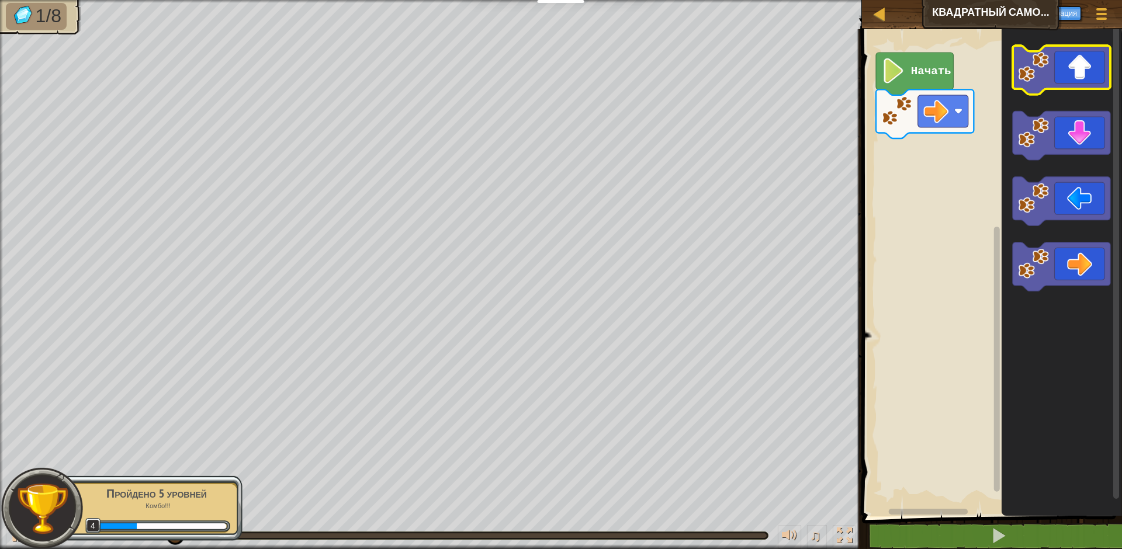
click at [1070, 70] on icon "Рабочая область Blockly" at bounding box center [1062, 70] width 98 height 49
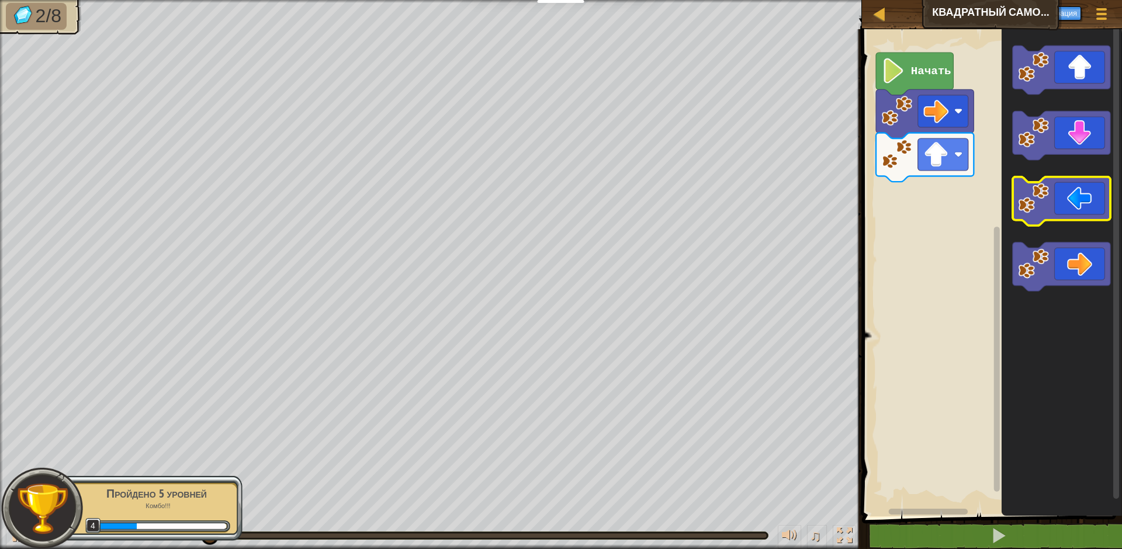
click at [1069, 190] on icon "Рабочая область Blockly" at bounding box center [1062, 201] width 98 height 49
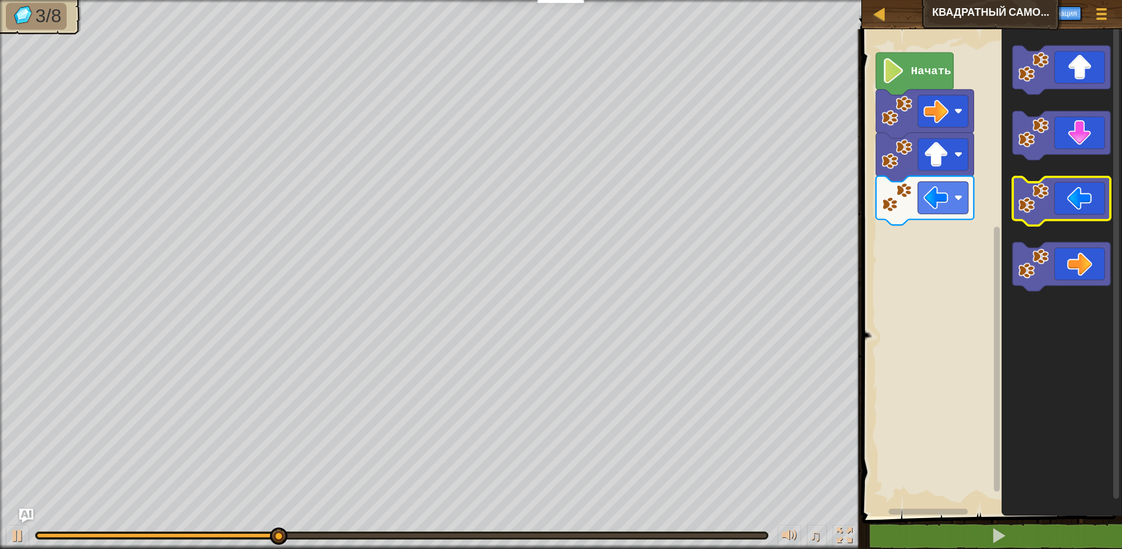
click at [1069, 190] on icon "Рабочая область Blockly" at bounding box center [1062, 201] width 98 height 49
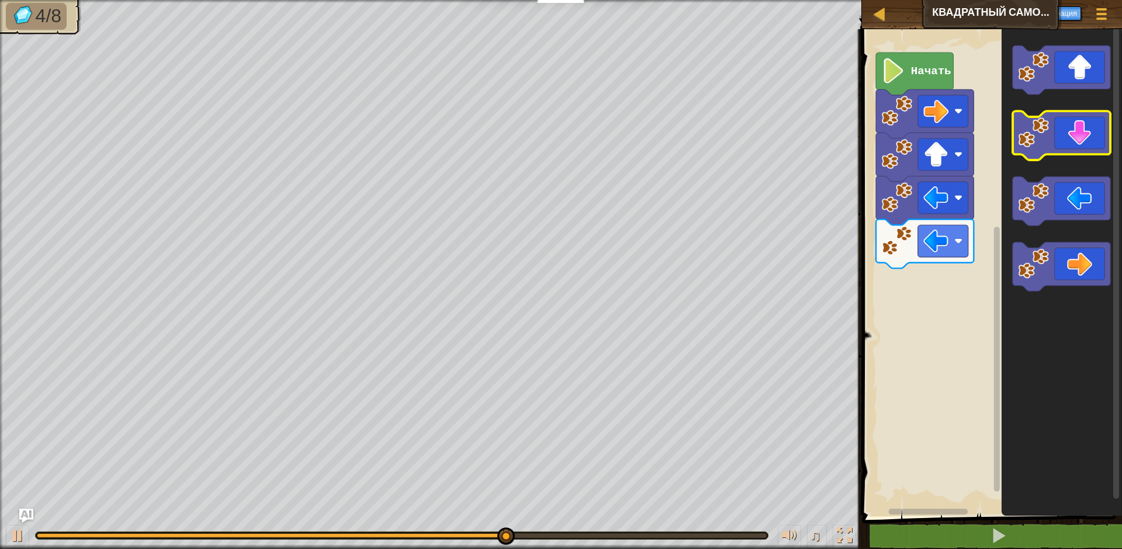
click at [1080, 137] on icon "Рабочая область Blockly" at bounding box center [1062, 136] width 98 height 49
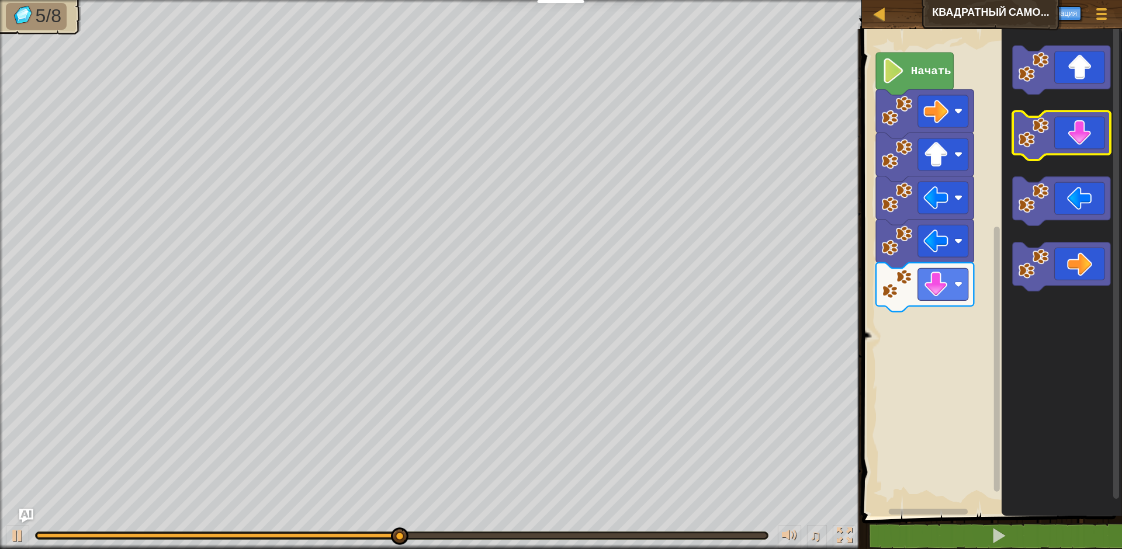
click at [1080, 137] on icon "Рабочая область Blockly" at bounding box center [1062, 136] width 98 height 49
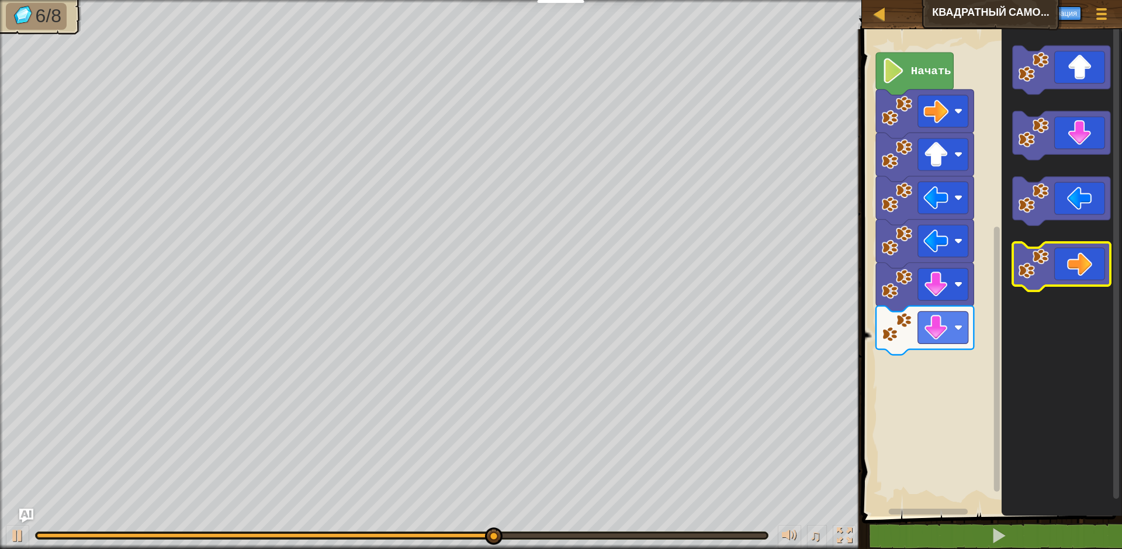
click at [1055, 286] on icon "Рабочая область Blockly" at bounding box center [1062, 267] width 98 height 49
click at [1058, 285] on icon "Рабочая область Blockly" at bounding box center [1062, 267] width 98 height 49
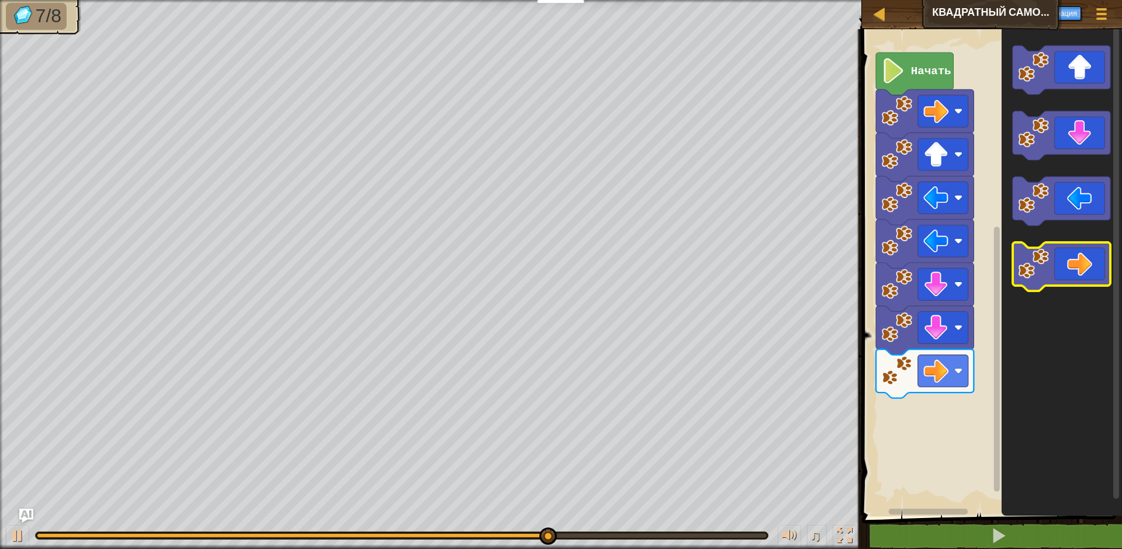
click at [1082, 274] on icon "Рабочая область Blockly" at bounding box center [1062, 267] width 98 height 49
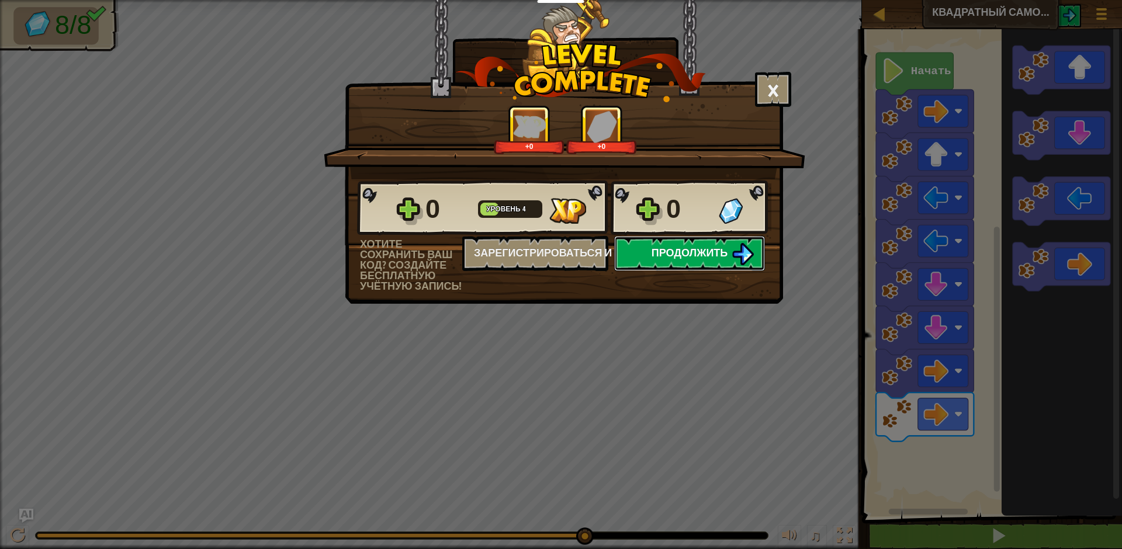
click at [752, 252] on img at bounding box center [743, 254] width 22 height 22
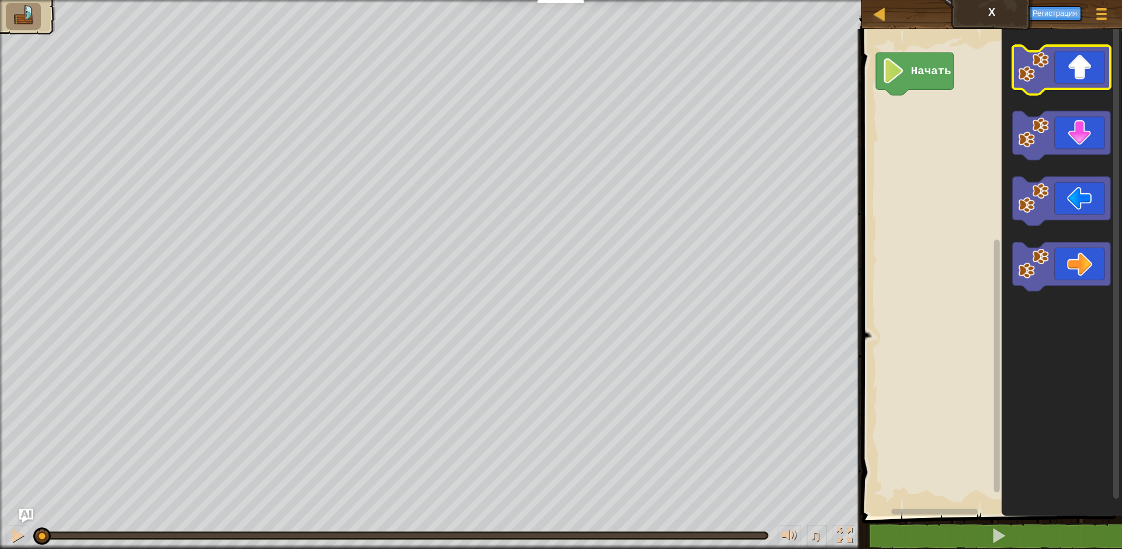
click at [1072, 91] on rect "Рабочая область Blockly" at bounding box center [1062, 70] width 98 height 49
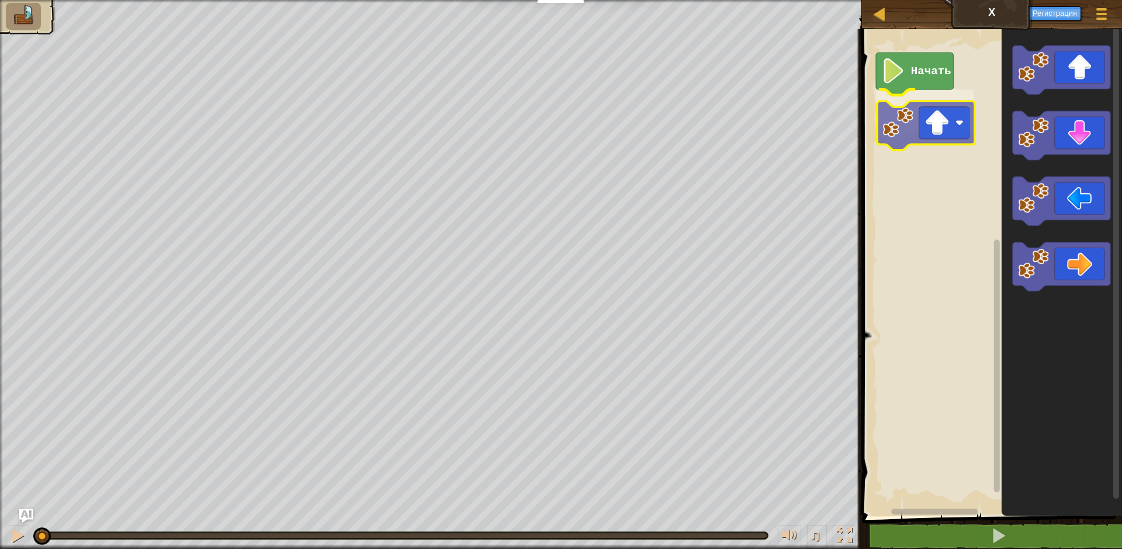
click at [937, 140] on div "Начать" at bounding box center [990, 269] width 264 height 493
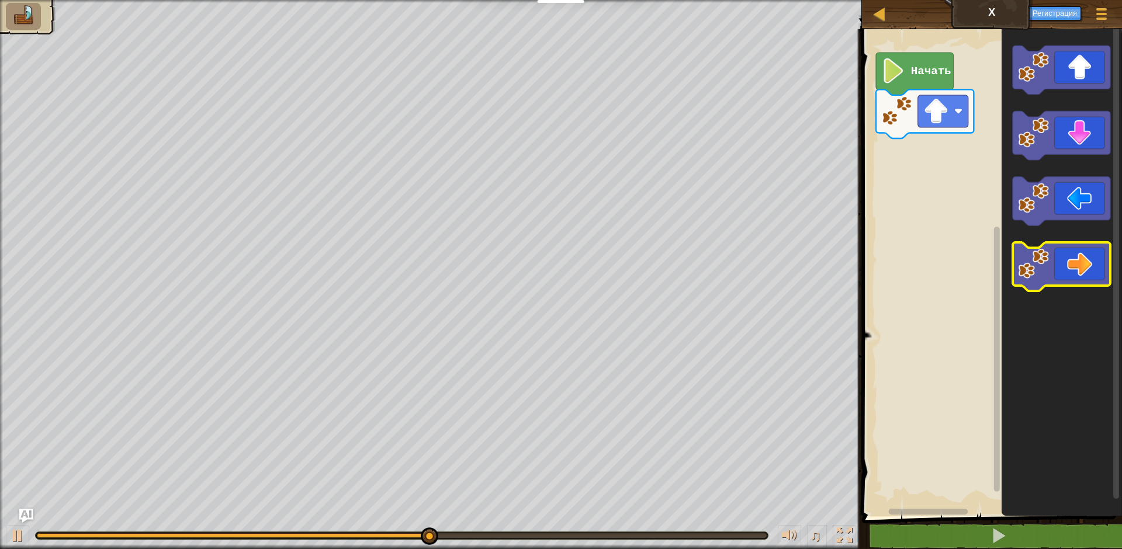
click at [1073, 275] on icon "Рабочая область Blockly" at bounding box center [1062, 267] width 98 height 49
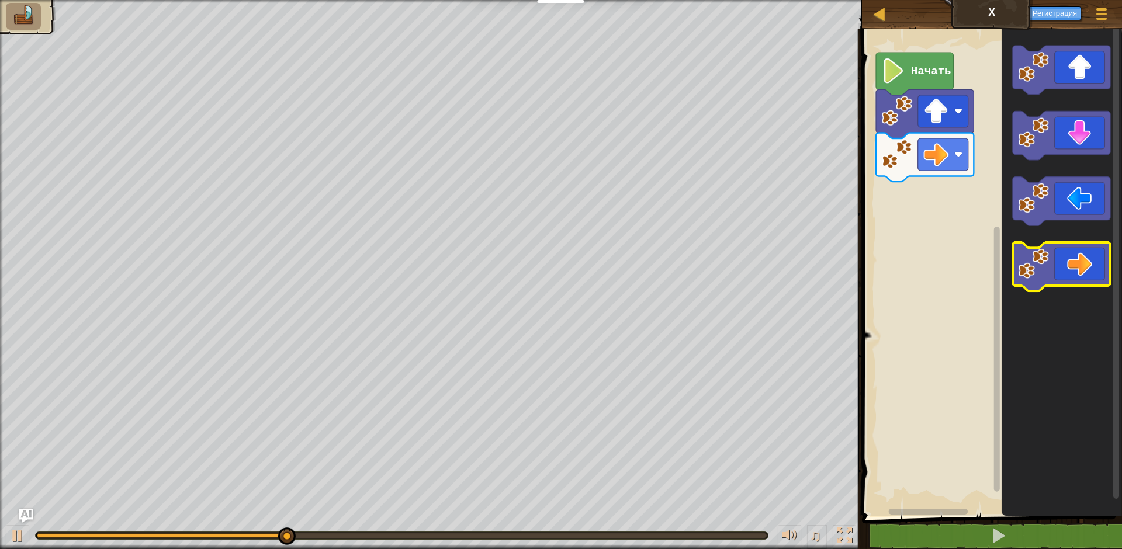
click at [1073, 275] on icon "Рабочая область Blockly" at bounding box center [1062, 267] width 98 height 49
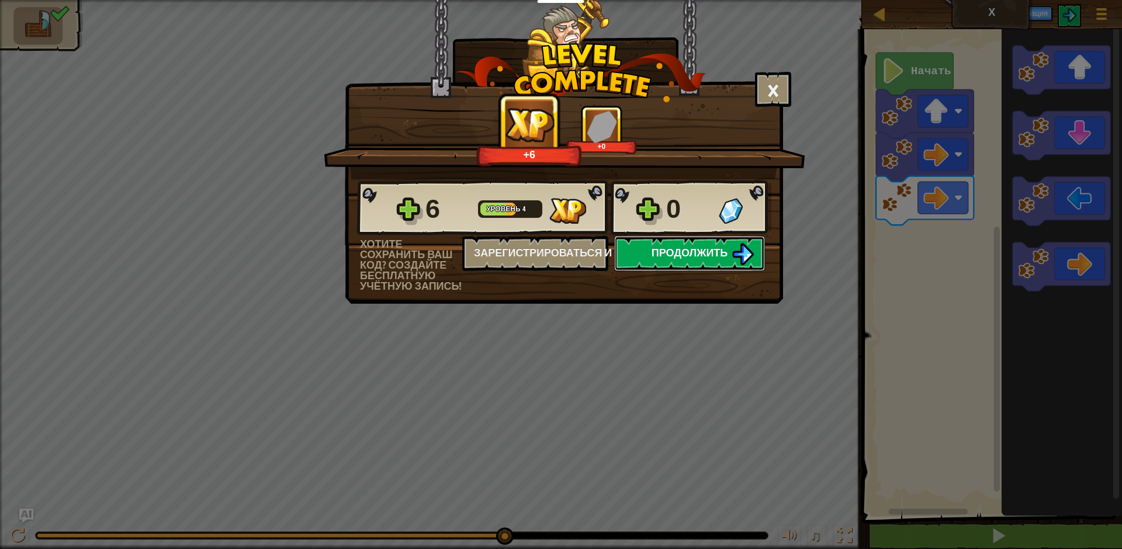
click at [718, 259] on span "Продолжить" at bounding box center [690, 252] width 77 height 15
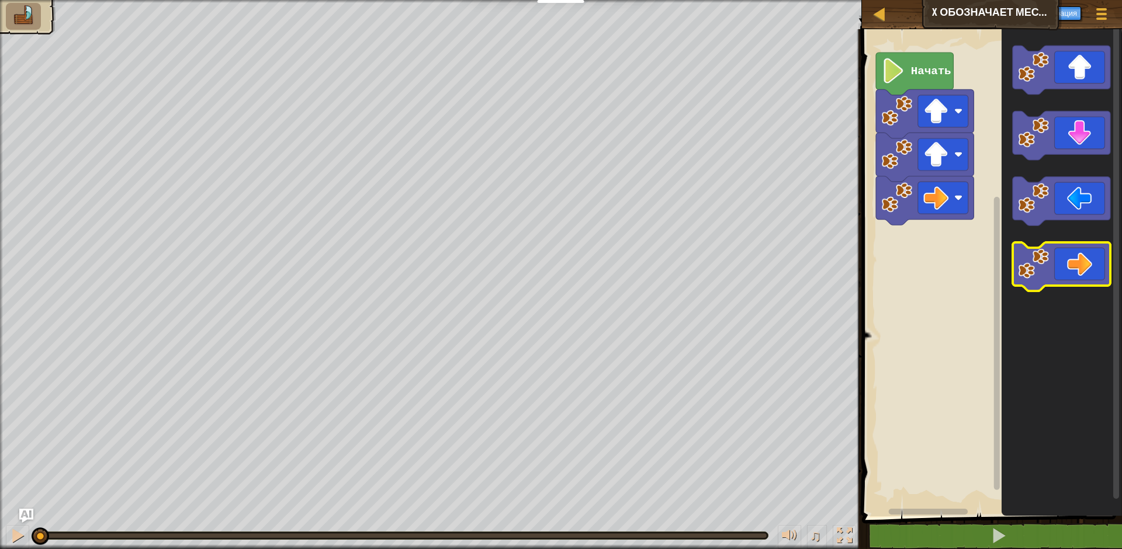
click at [1068, 265] on icon "Рабочая область Blockly" at bounding box center [1062, 267] width 98 height 49
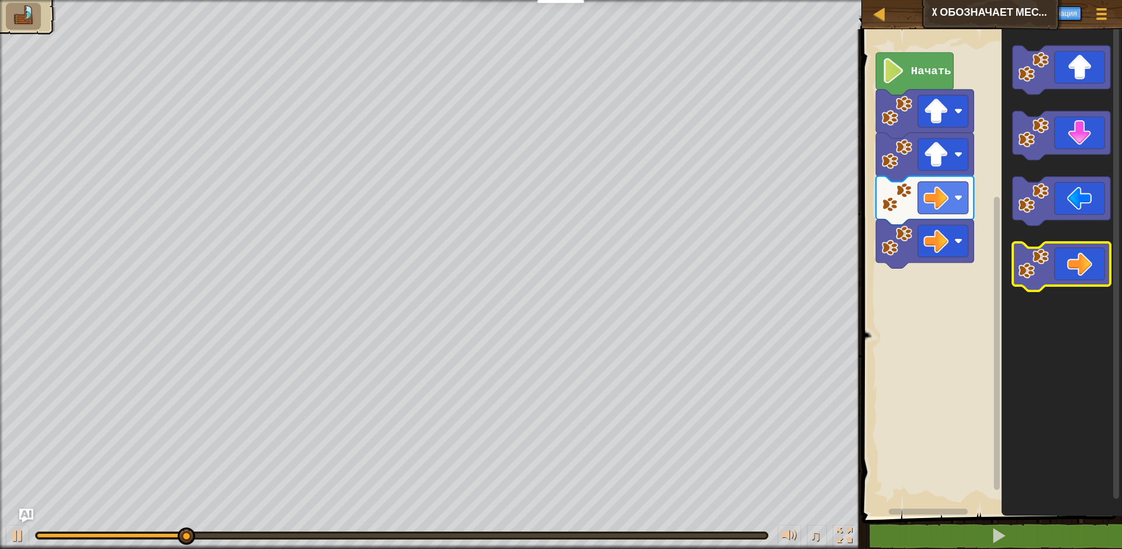
click at [1068, 265] on icon "Рабочая область Blockly" at bounding box center [1062, 267] width 98 height 49
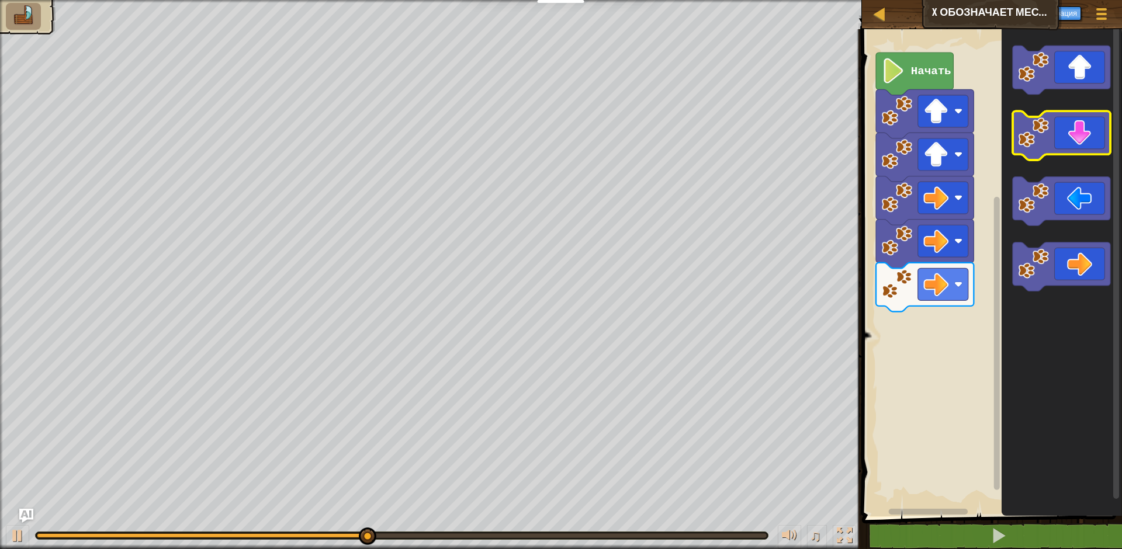
click at [1084, 155] on icon "Рабочая область Blockly" at bounding box center [1062, 136] width 98 height 49
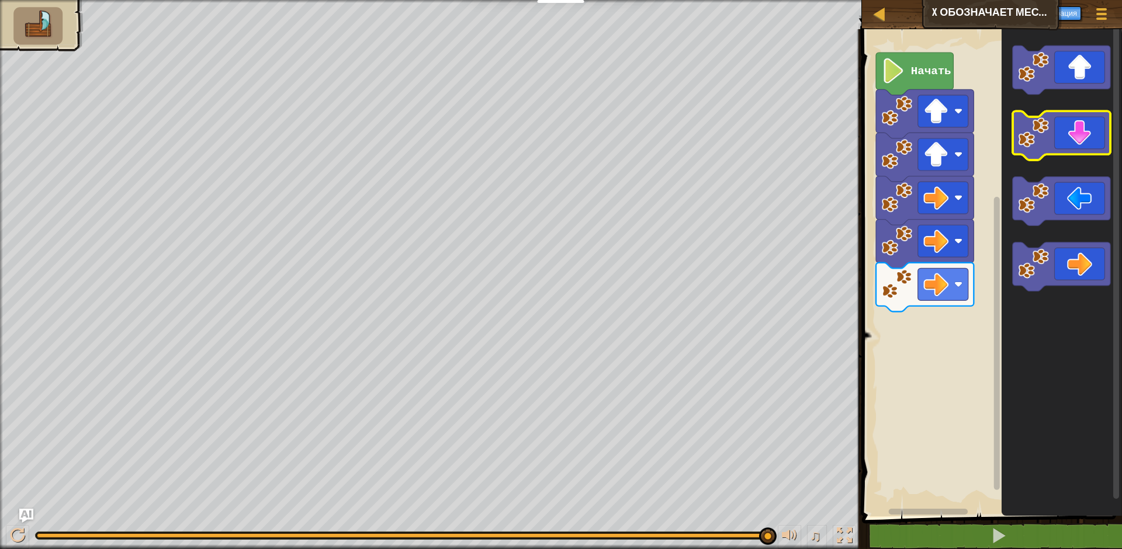
click at [1081, 145] on icon "Рабочая область Blockly" at bounding box center [1062, 136] width 98 height 49
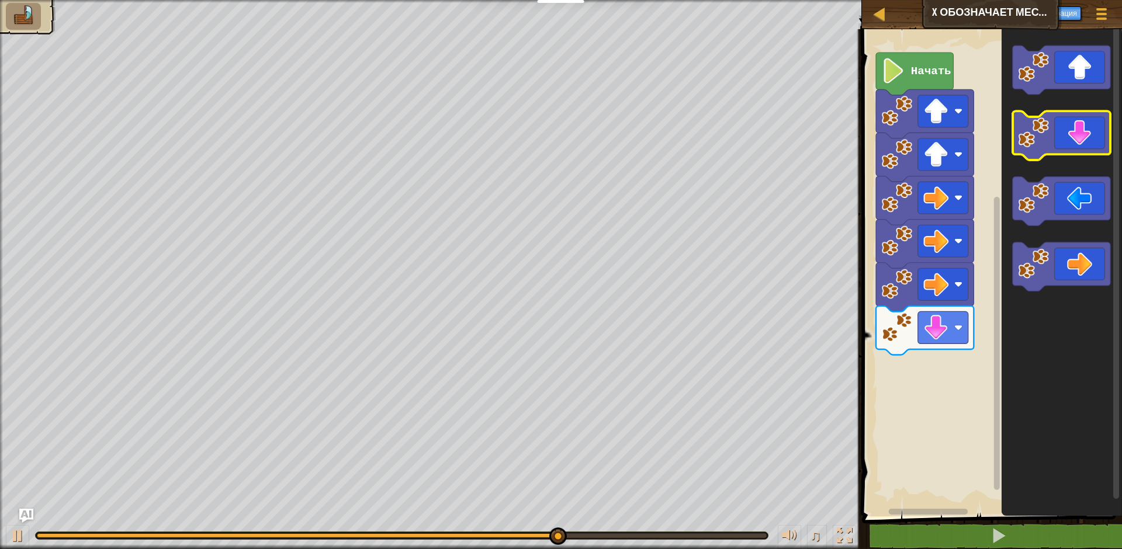
click at [1062, 147] on icon "Рабочая область Blockly" at bounding box center [1062, 136] width 98 height 49
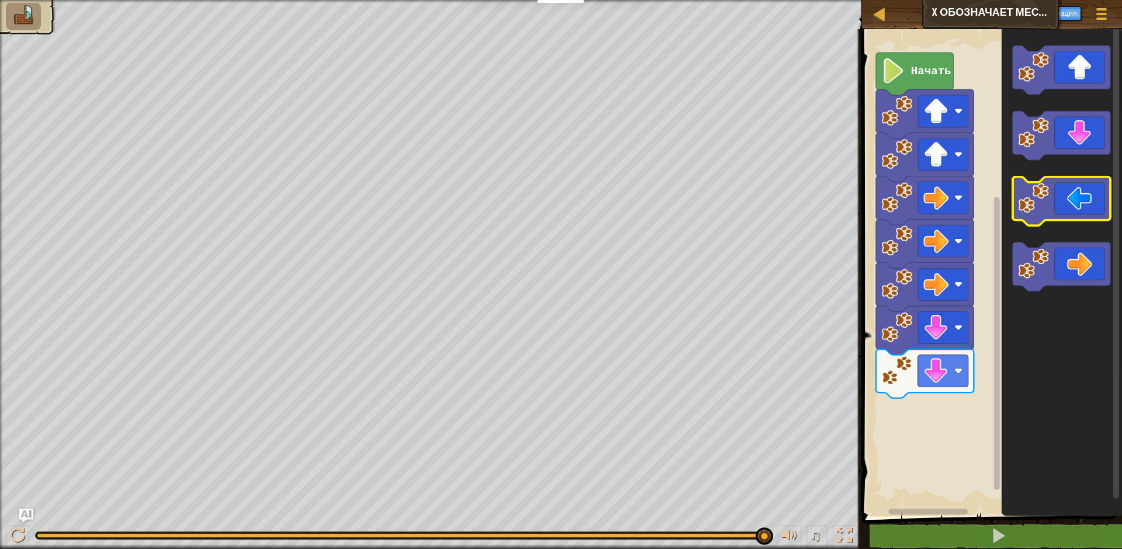
click at [1068, 210] on icon "Рабочая область Blockly" at bounding box center [1062, 201] width 98 height 49
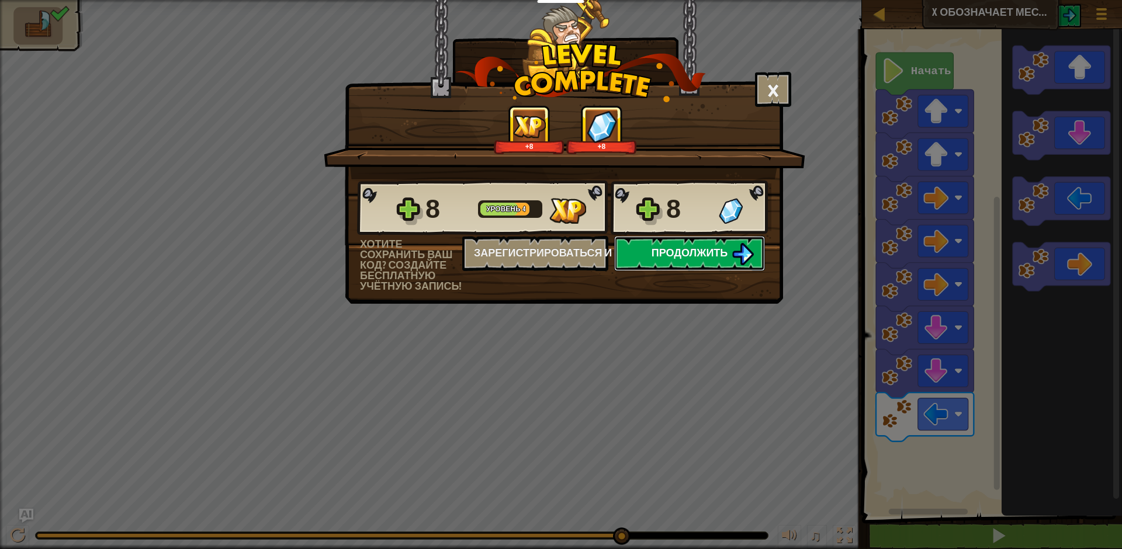
click at [693, 253] on span "Продолжить" at bounding box center [690, 252] width 77 height 15
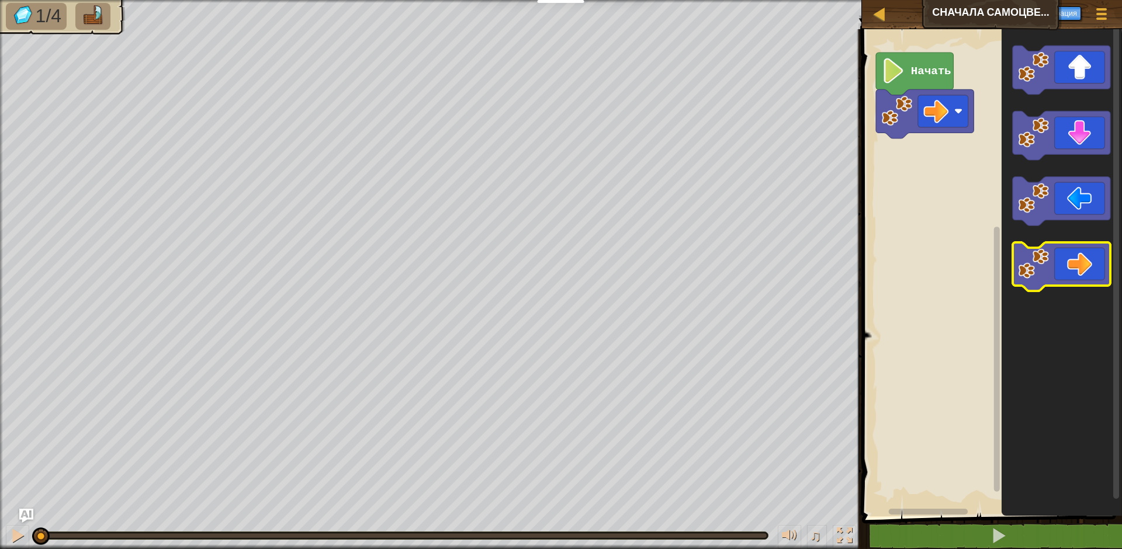
click at [1033, 259] on image "Рабочая область Blockly" at bounding box center [1033, 263] width 31 height 31
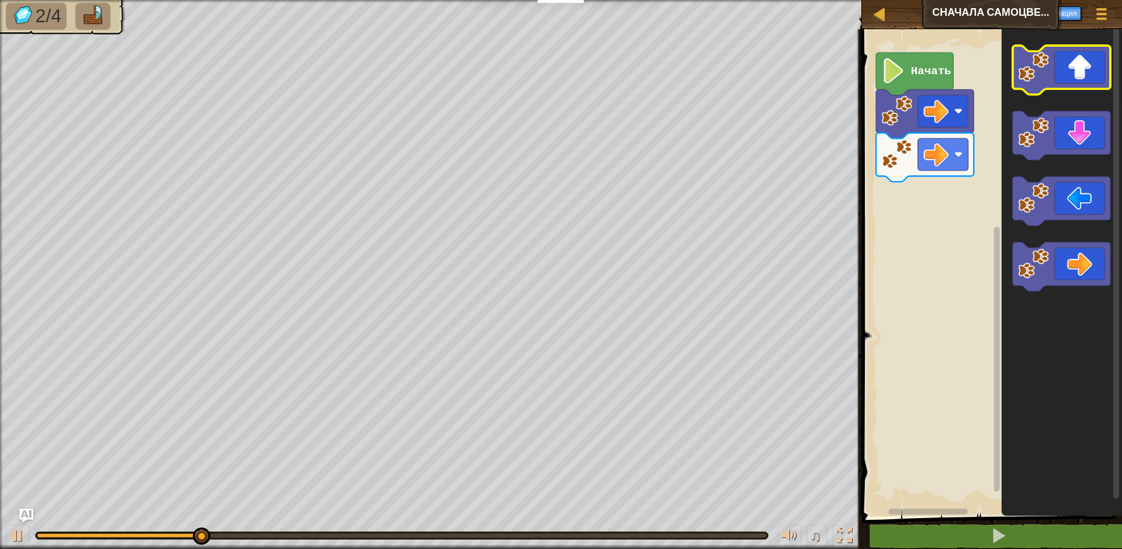
click at [1065, 75] on icon "Рабочая область Blockly" at bounding box center [1062, 70] width 98 height 49
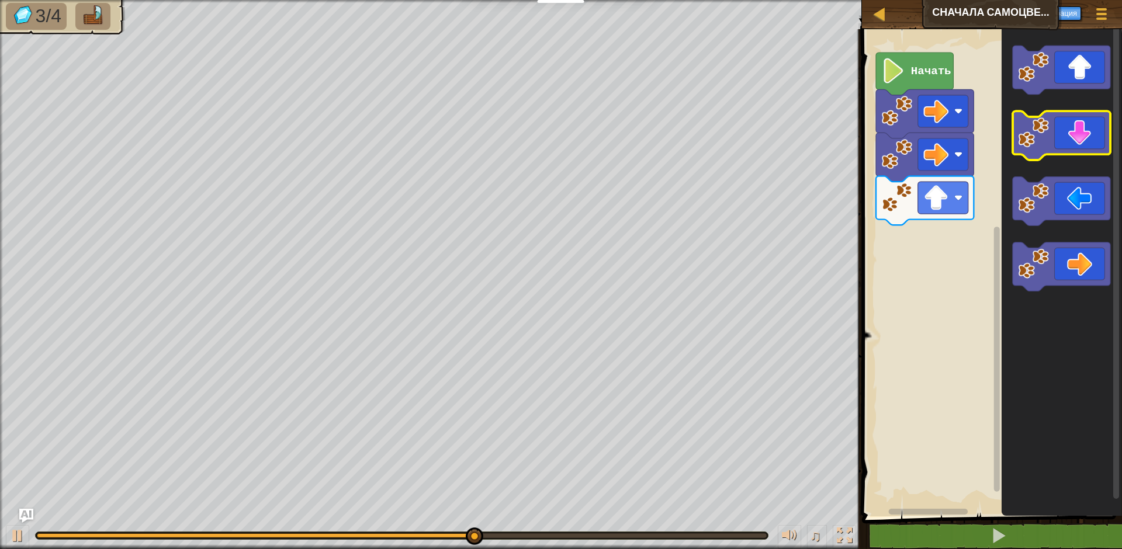
click at [1059, 125] on icon "Рабочая область Blockly" at bounding box center [1062, 136] width 98 height 49
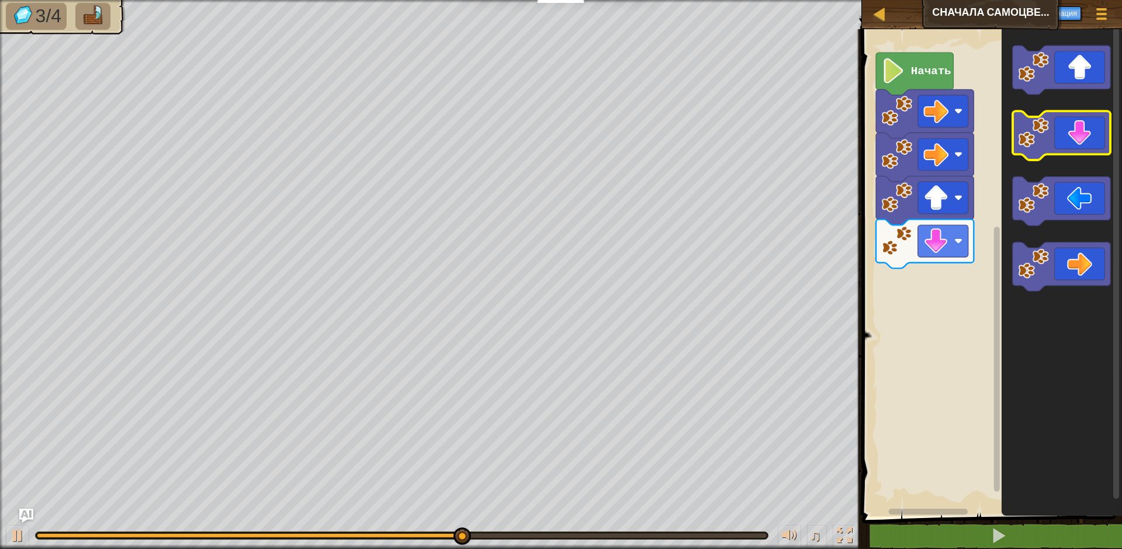
click at [1059, 125] on icon "Рабочая область Blockly" at bounding box center [1062, 136] width 98 height 49
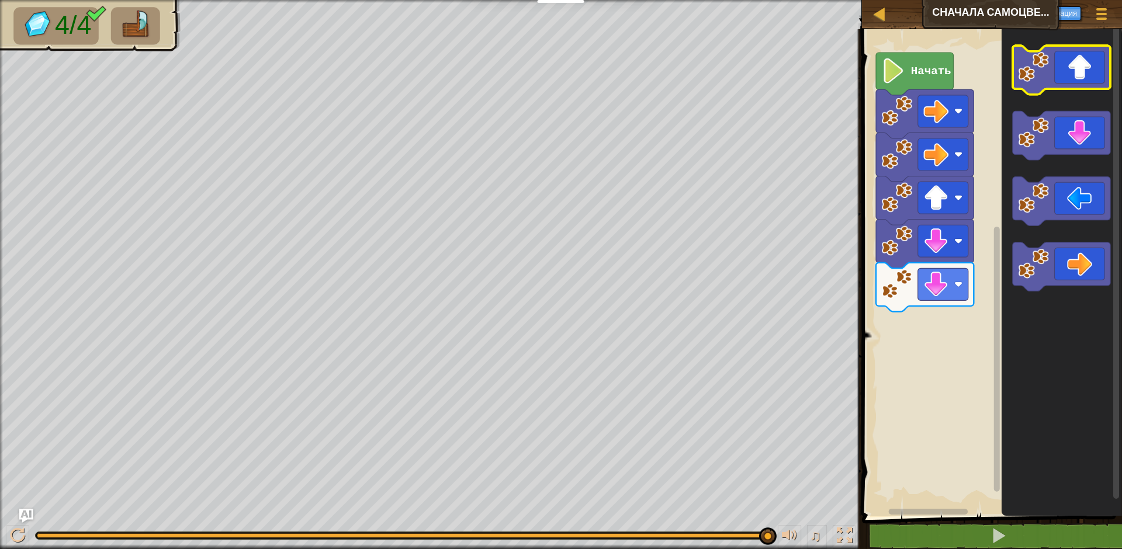
click at [1077, 82] on icon "Рабочая область Blockly" at bounding box center [1062, 70] width 98 height 49
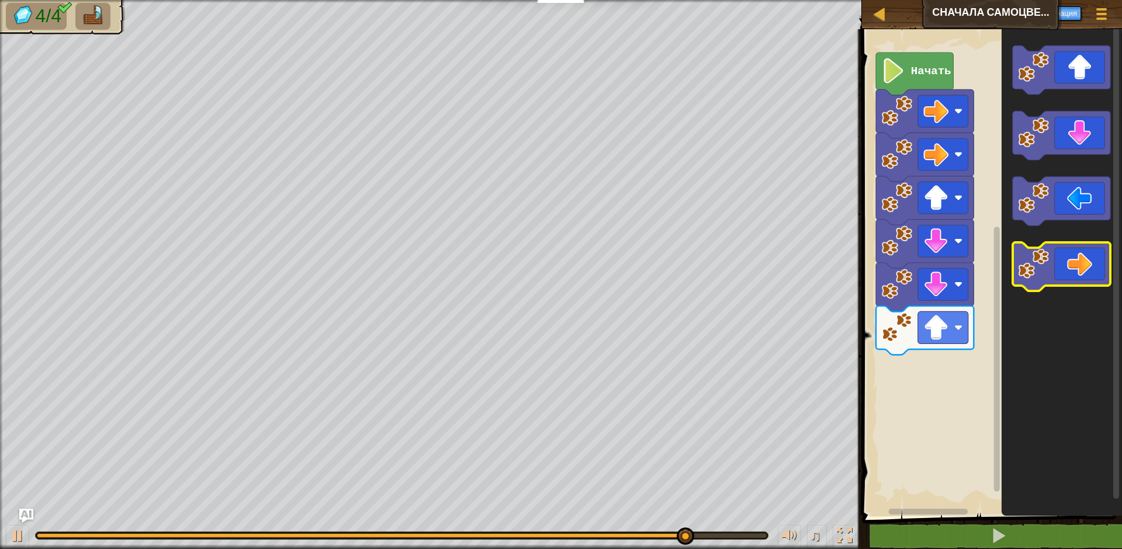
click at [1072, 271] on icon "Рабочая область Blockly" at bounding box center [1062, 267] width 98 height 49
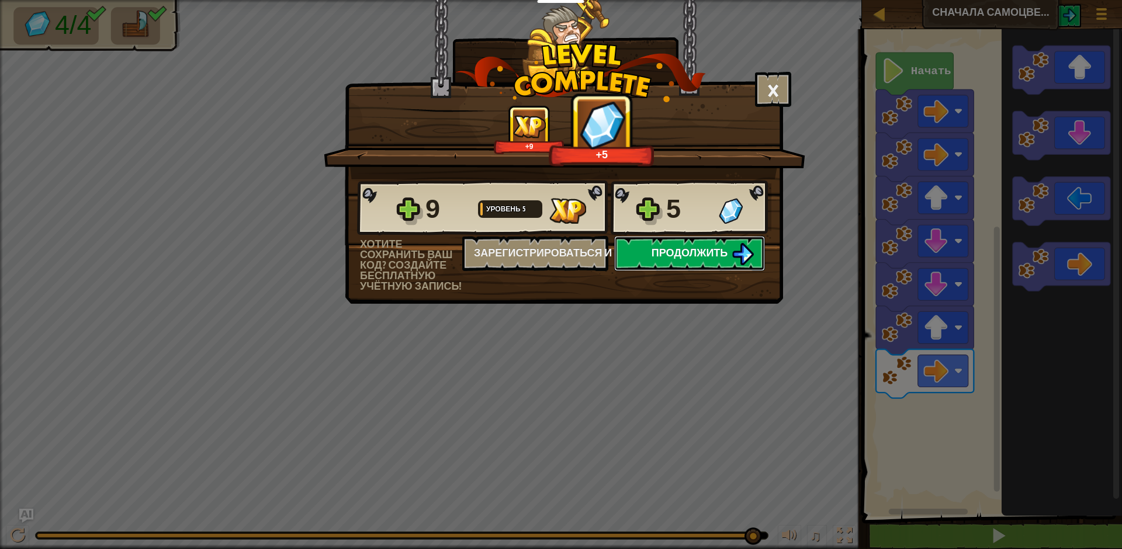
click at [718, 250] on span "Продолжить" at bounding box center [690, 252] width 77 height 15
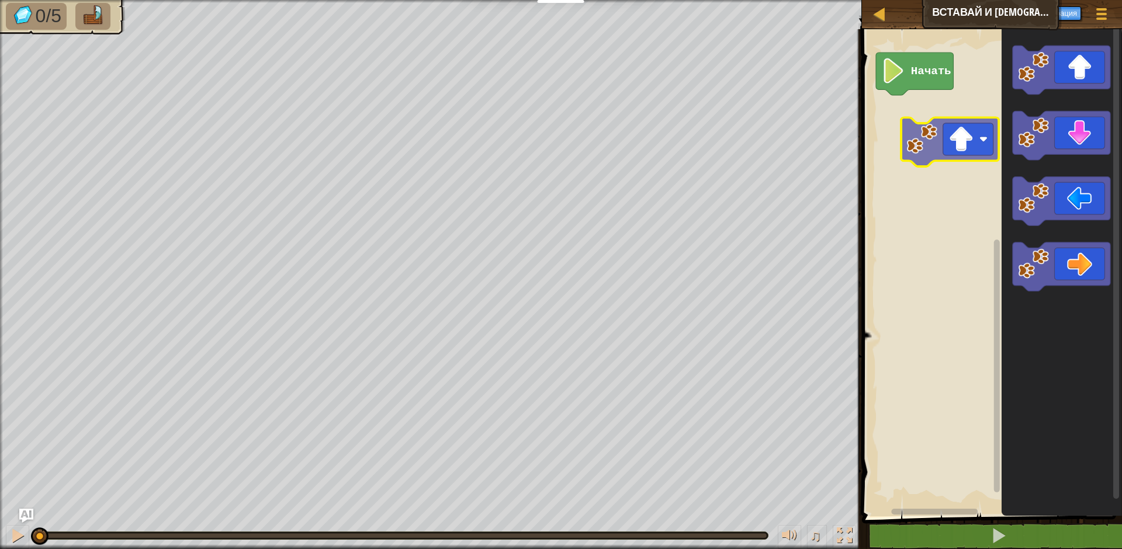
click at [945, 139] on div "Начать" at bounding box center [990, 269] width 264 height 493
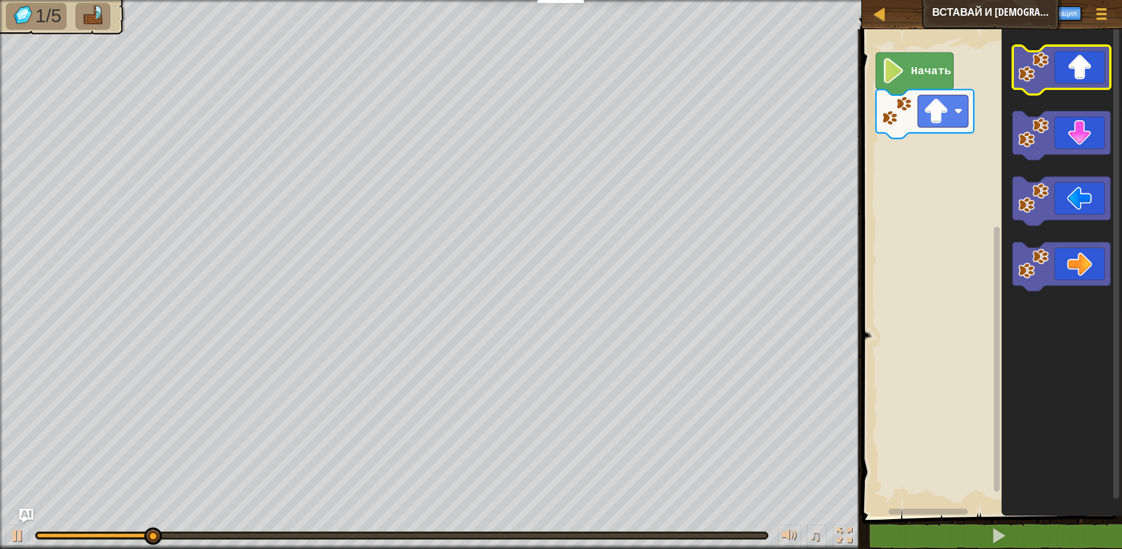
click at [1033, 82] on image "Рабочая область Blockly" at bounding box center [1033, 66] width 31 height 31
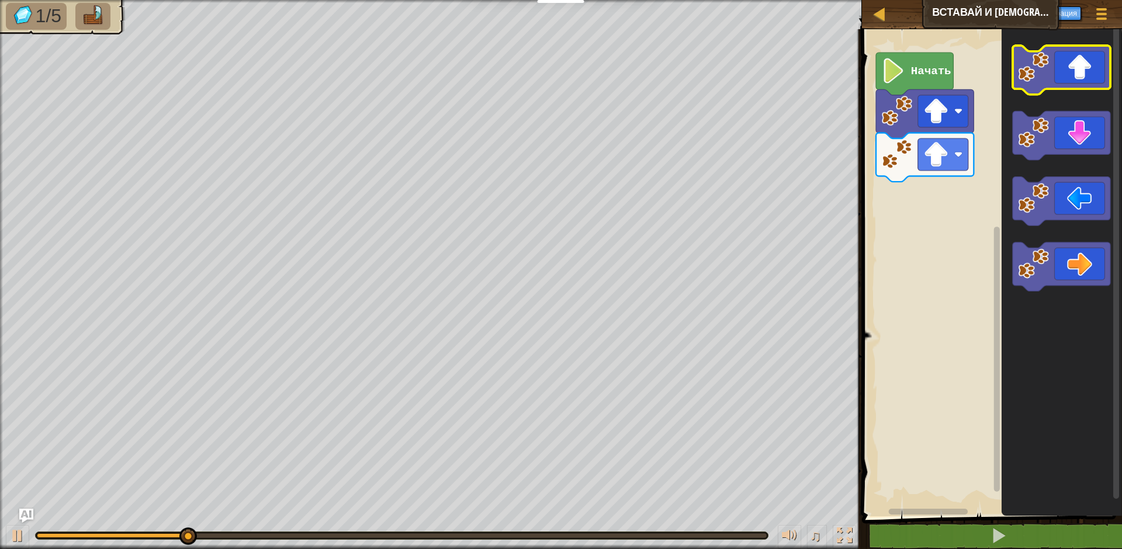
click at [1033, 82] on image "Рабочая область Blockly" at bounding box center [1033, 66] width 31 height 31
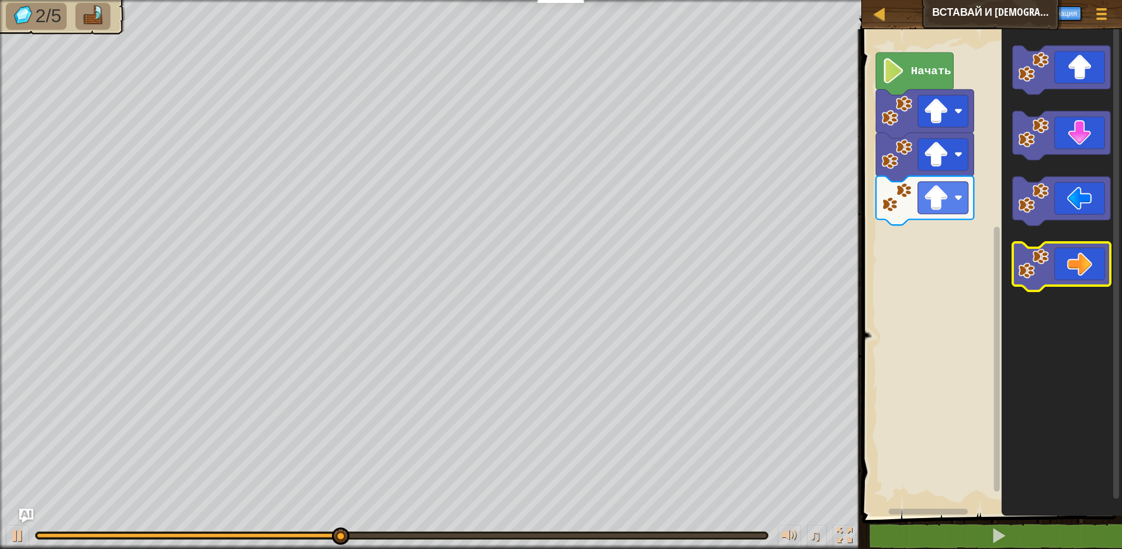
click at [1069, 276] on icon "Рабочая область Blockly" at bounding box center [1062, 267] width 98 height 49
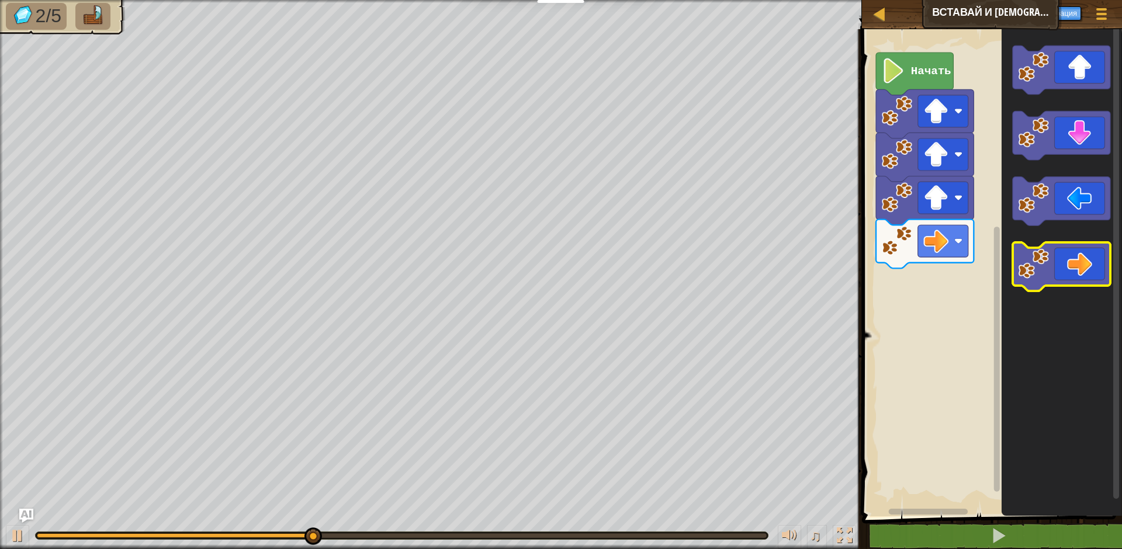
click at [1069, 276] on icon "Рабочая область Blockly" at bounding box center [1062, 267] width 98 height 49
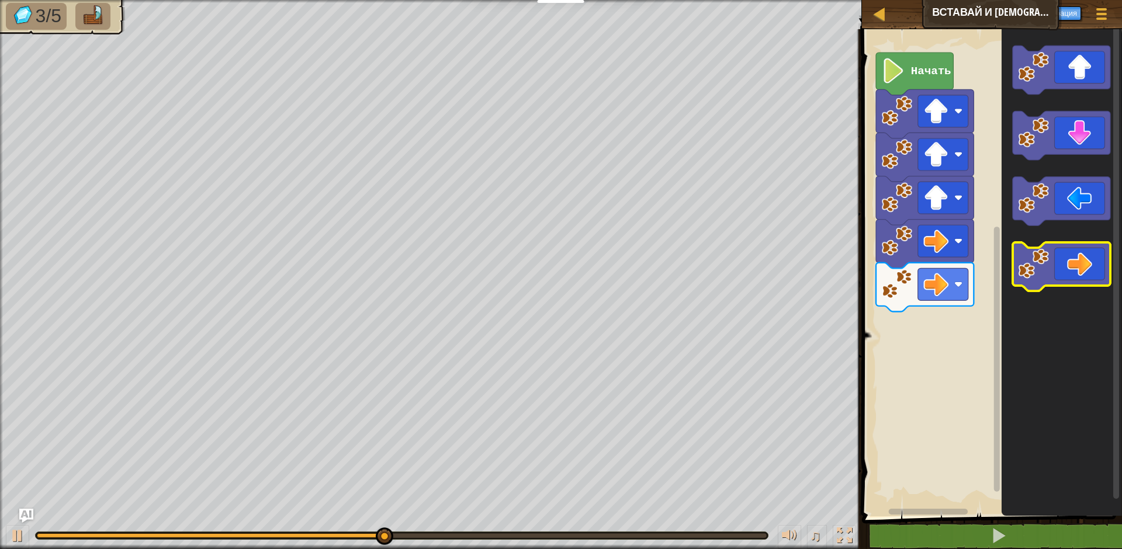
click at [1069, 276] on icon "Рабочая область Blockly" at bounding box center [1062, 267] width 98 height 49
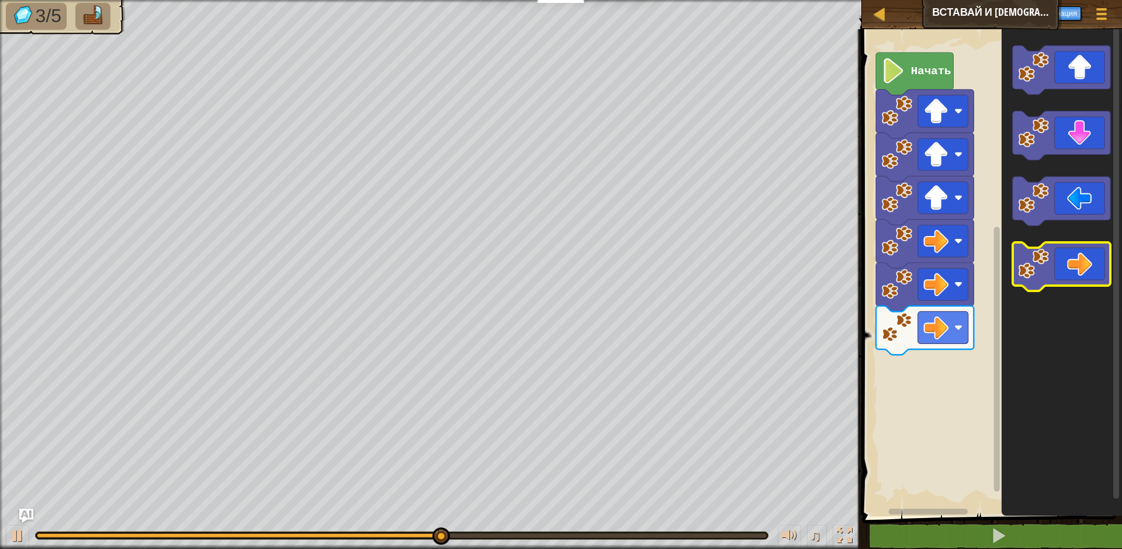
click at [1069, 276] on icon "Рабочая область Blockly" at bounding box center [1062, 267] width 98 height 49
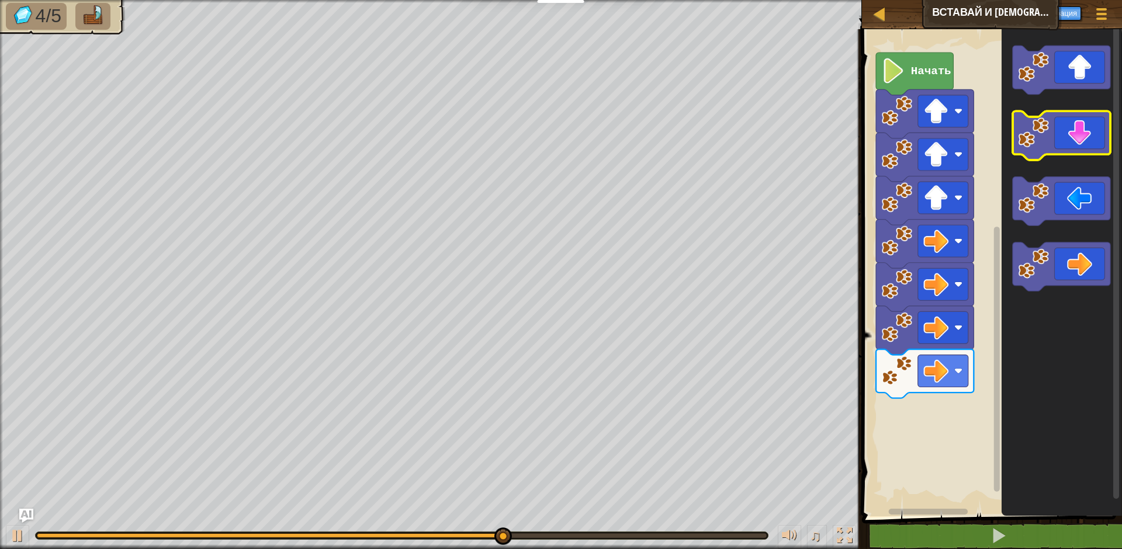
click at [1089, 153] on icon "Рабочая область Blockly" at bounding box center [1062, 136] width 98 height 49
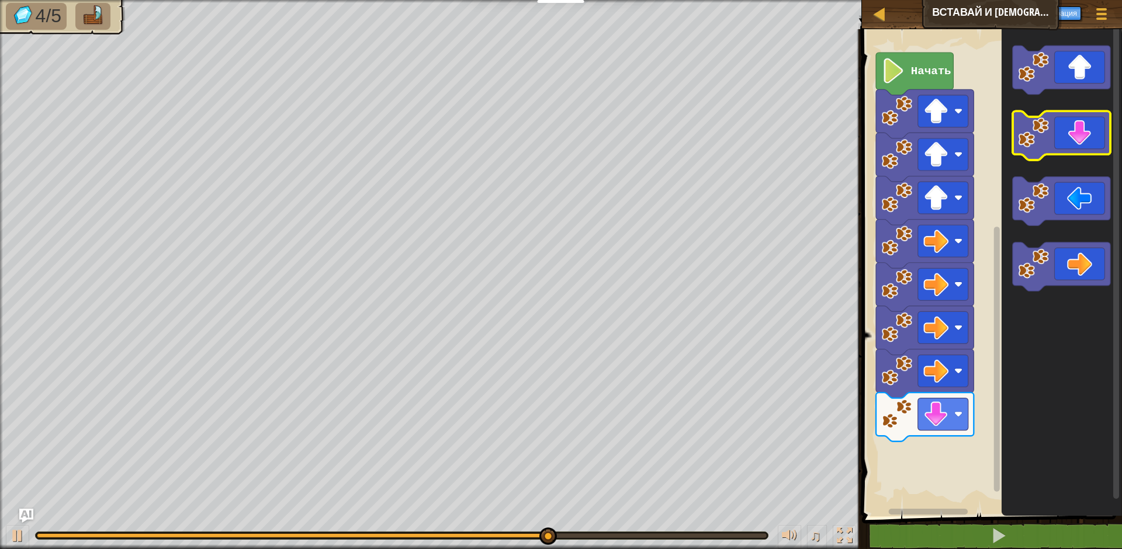
click at [1089, 153] on icon "Рабочая область Blockly" at bounding box center [1062, 136] width 98 height 49
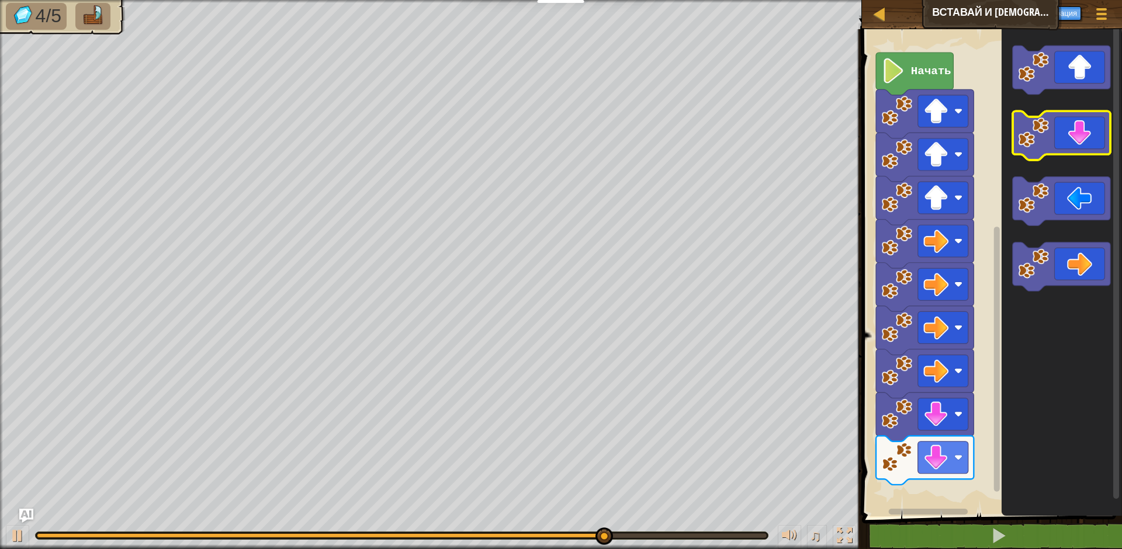
click at [1089, 153] on icon "Рабочая область Blockly" at bounding box center [1062, 136] width 98 height 49
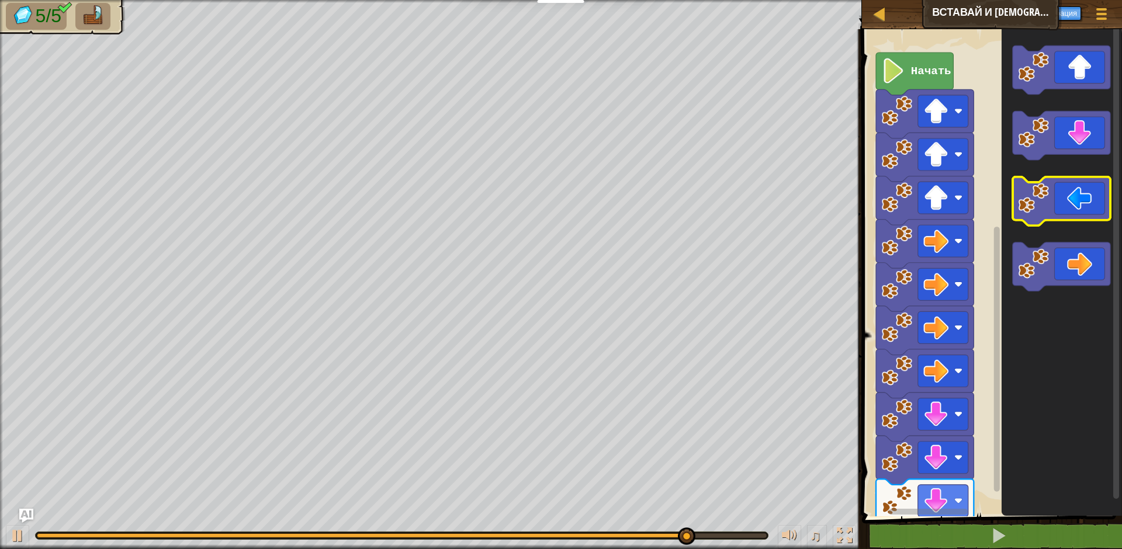
click at [1065, 198] on icon "Рабочая область Blockly" at bounding box center [1062, 201] width 98 height 49
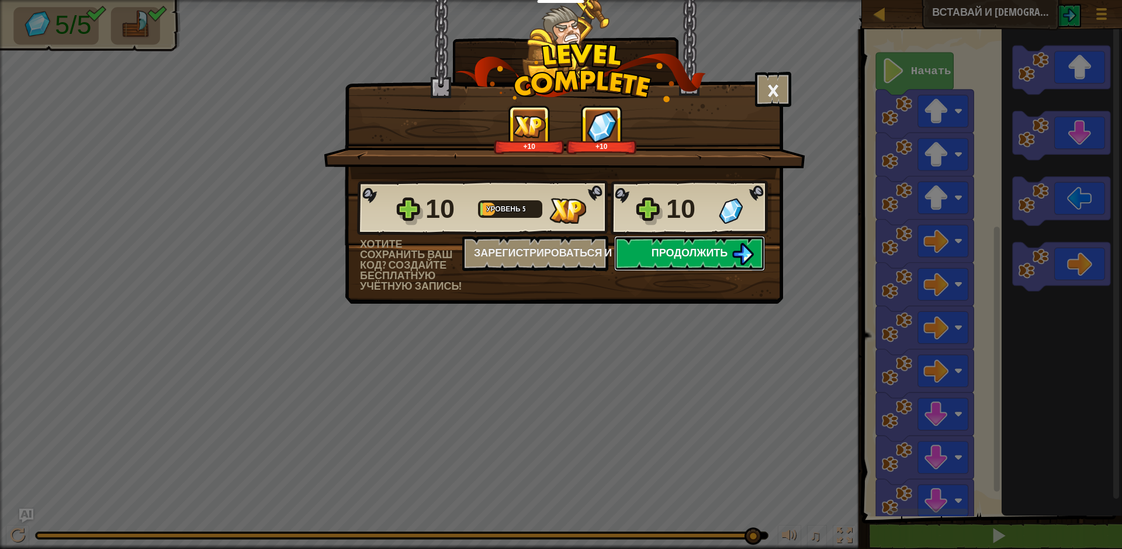
click at [659, 245] on span "Продолжить" at bounding box center [690, 252] width 77 height 15
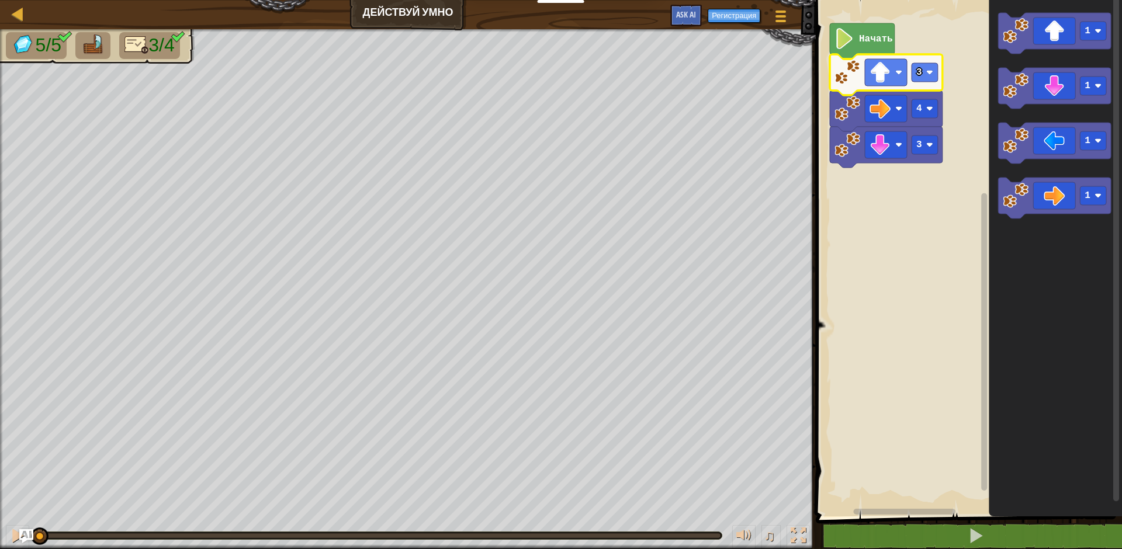
click at [927, 282] on rect "Рабочая область Blockly" at bounding box center [967, 255] width 310 height 522
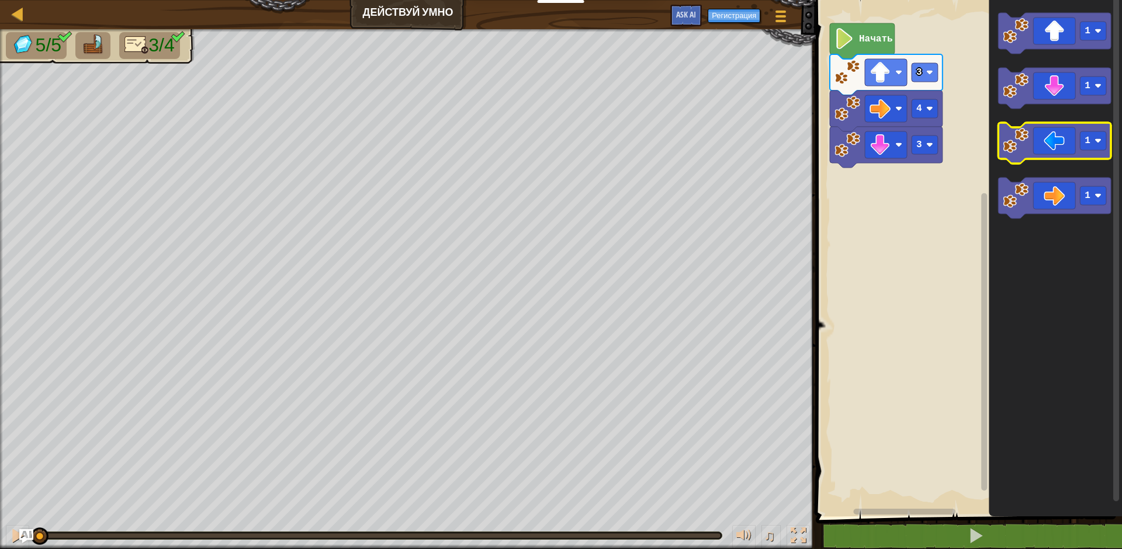
click at [1043, 143] on icon "Рабочая область Blockly" at bounding box center [1054, 143] width 113 height 41
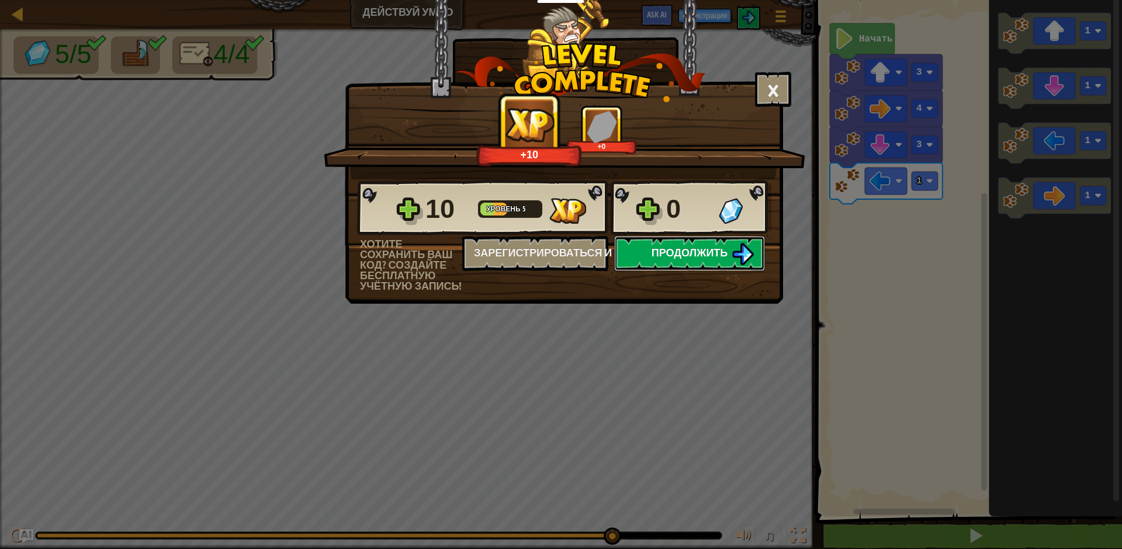
click at [681, 254] on span "Продолжить" at bounding box center [690, 252] width 77 height 15
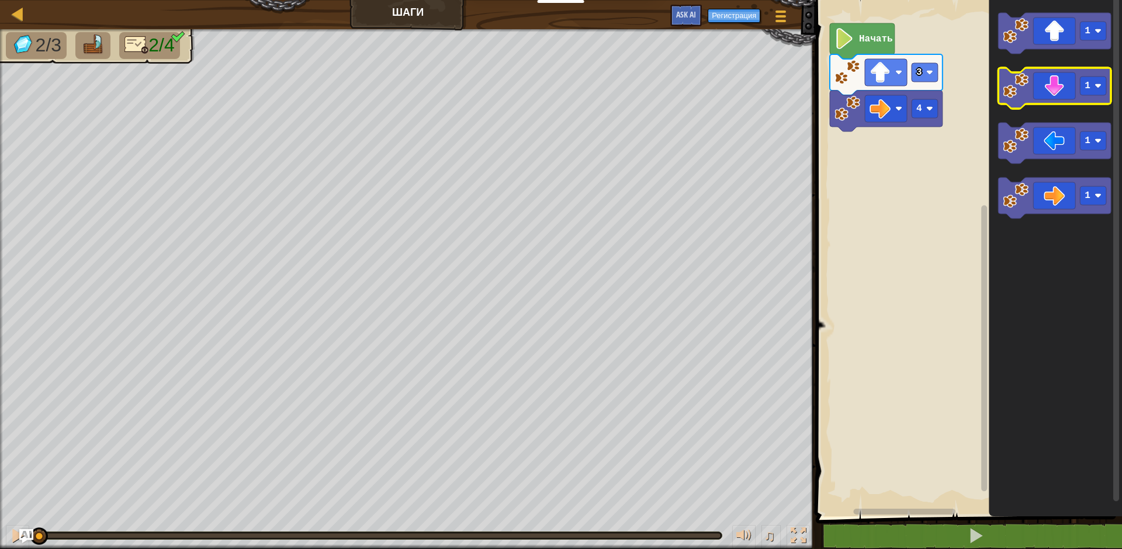
click at [1061, 95] on icon "Рабочая область Blockly" at bounding box center [1054, 88] width 113 height 41
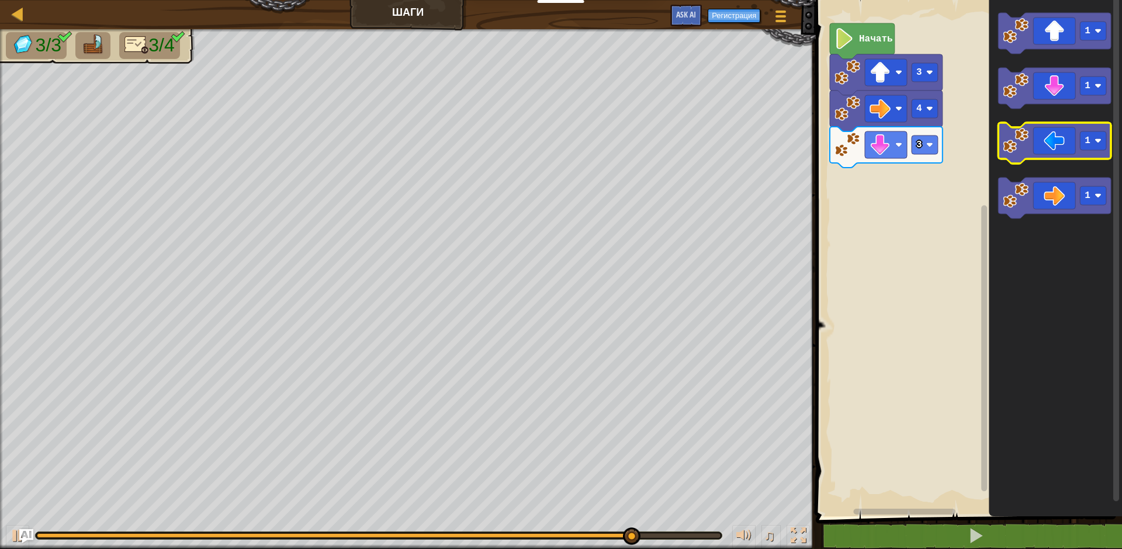
click at [1042, 139] on icon "Рабочая область Blockly" at bounding box center [1054, 143] width 113 height 41
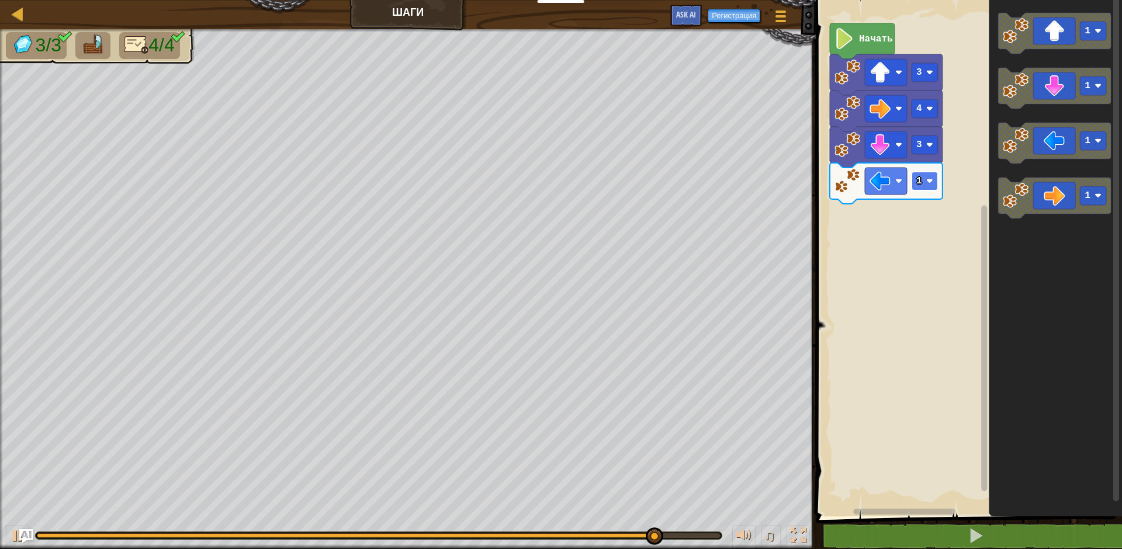
click at [929, 182] on image "Рабочая область Blockly" at bounding box center [929, 181] width 7 height 7
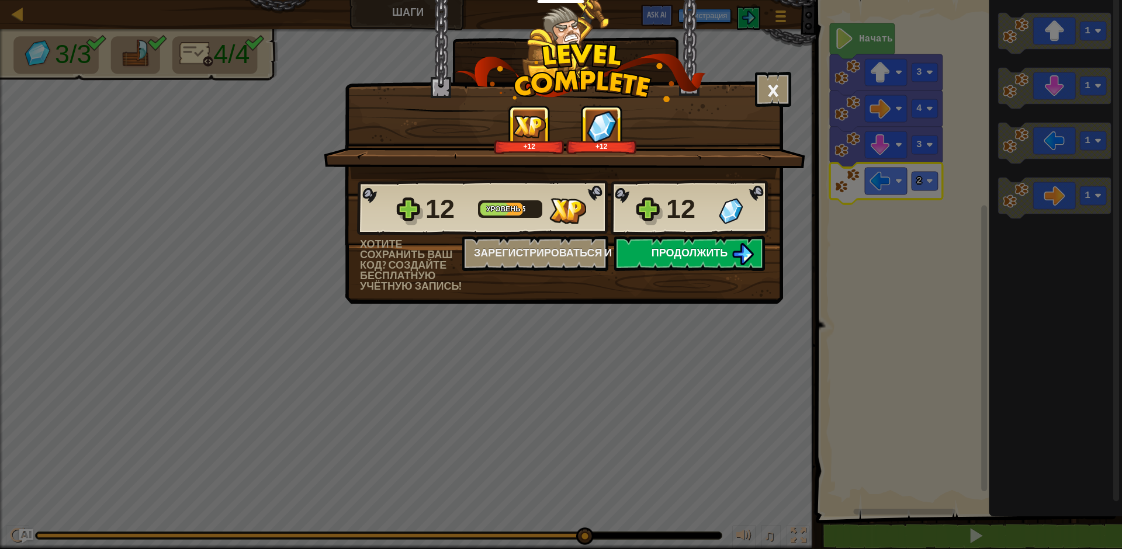
click at [696, 259] on button "Продолжить" at bounding box center [689, 253] width 151 height 35
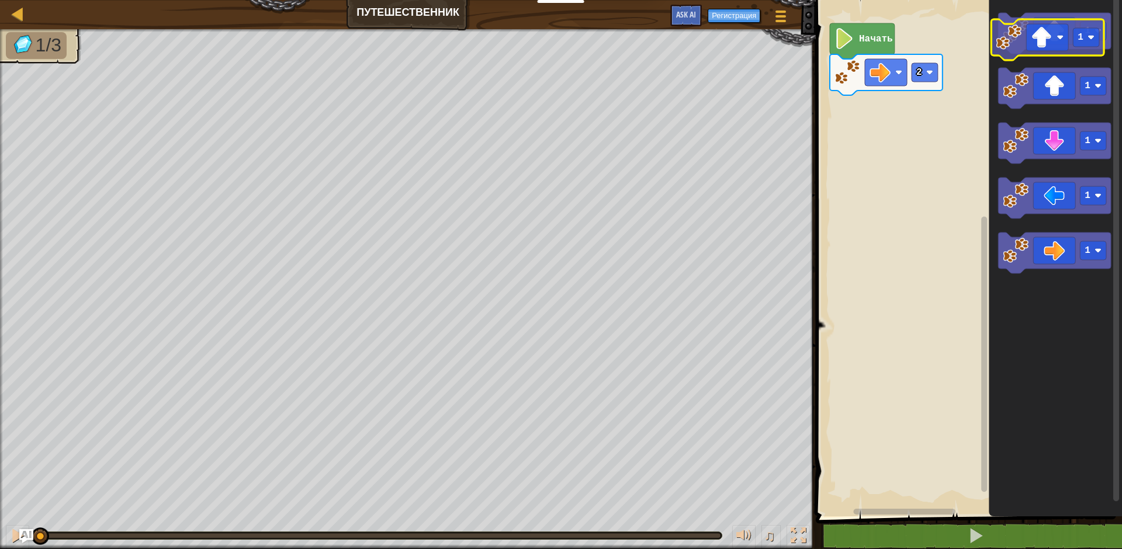
click at [1029, 48] on icon "Рабочая область Blockly" at bounding box center [1054, 33] width 113 height 41
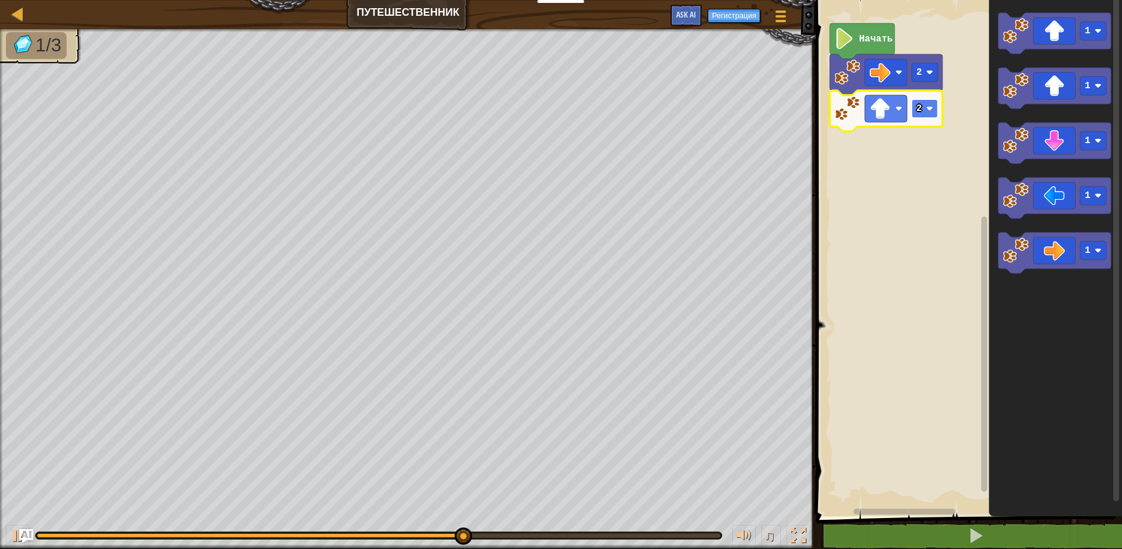
click at [919, 110] on text "2" at bounding box center [919, 108] width 6 height 11
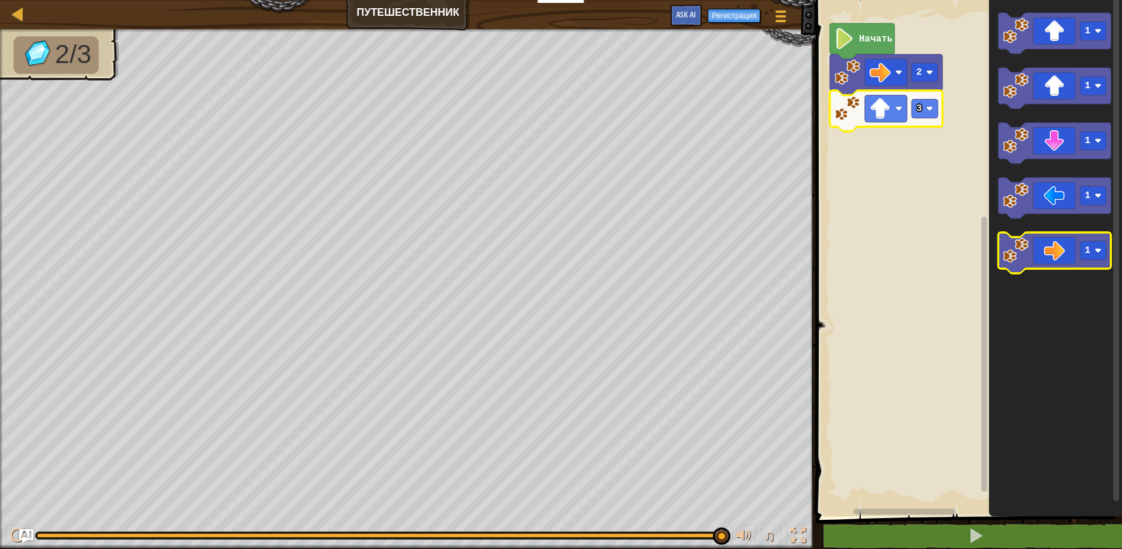
click at [1076, 253] on icon "Рабочая область Blockly" at bounding box center [1054, 253] width 113 height 41
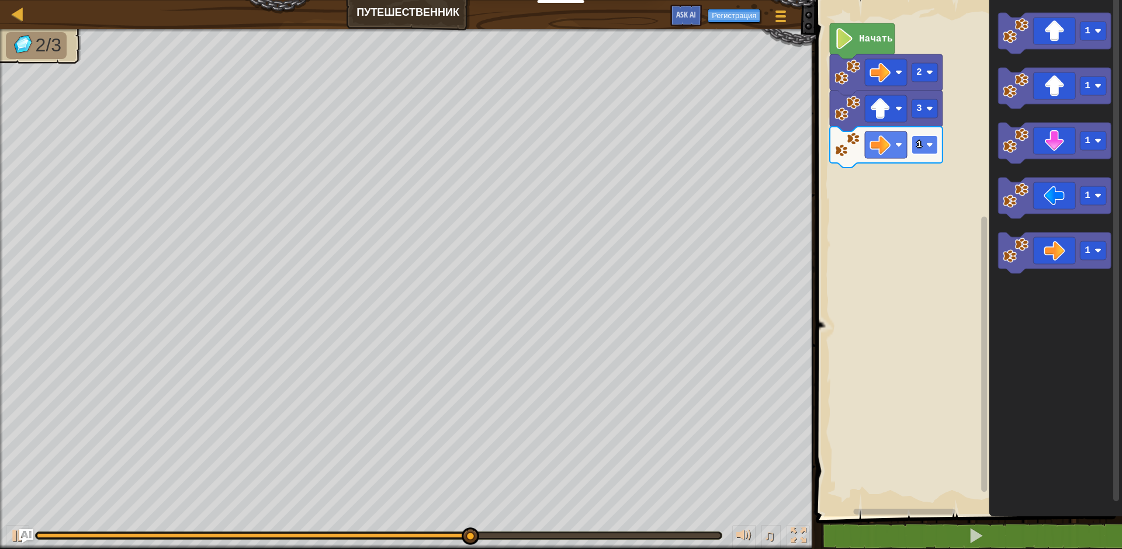
click at [921, 146] on text "1" at bounding box center [919, 145] width 6 height 11
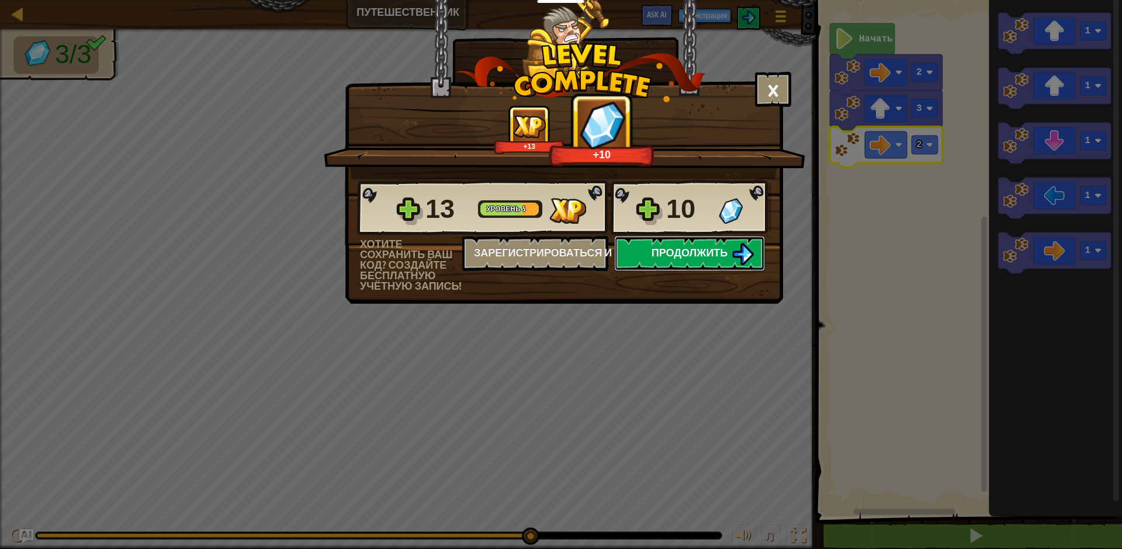
click at [706, 253] on span "Продолжить" at bounding box center [690, 252] width 77 height 15
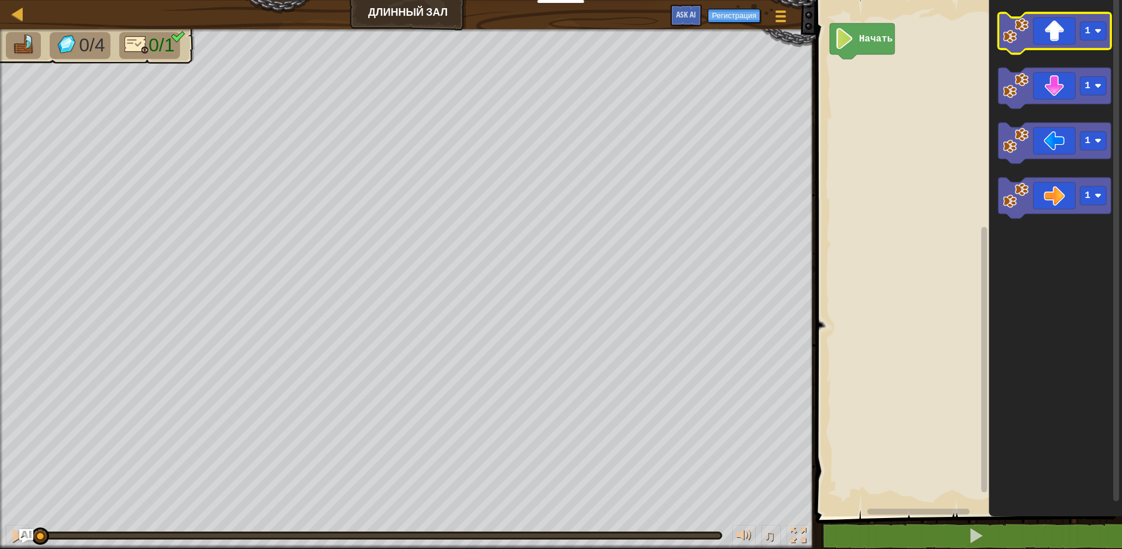
click at [1028, 47] on icon "Рабочая область Blockly" at bounding box center [1054, 33] width 113 height 41
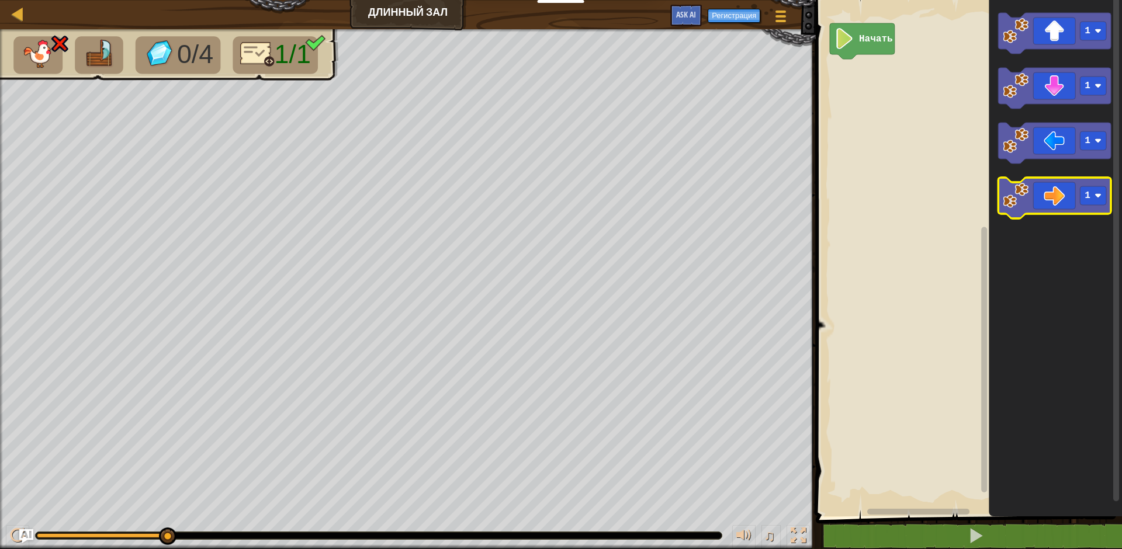
click at [1051, 206] on icon "Рабочая область Blockly" at bounding box center [1054, 198] width 113 height 41
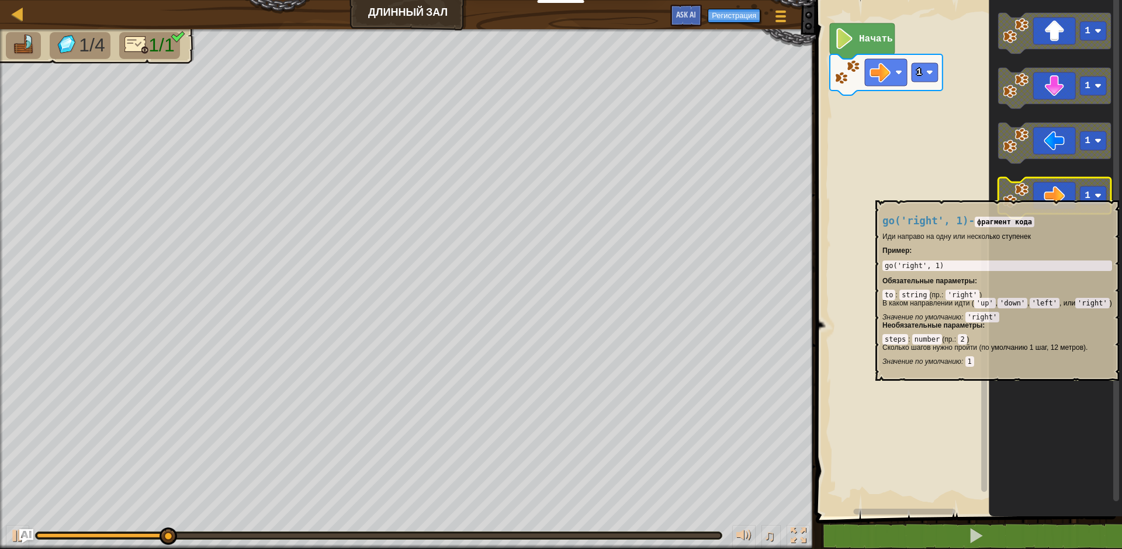
click at [1090, 195] on text "1" at bounding box center [1088, 195] width 6 height 11
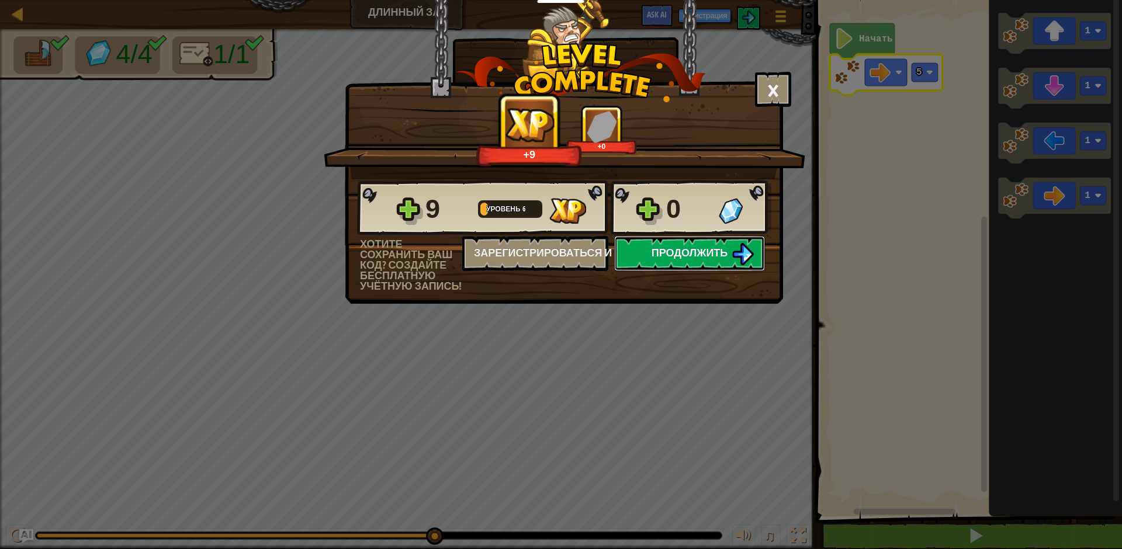
click at [659, 254] on span "Продолжить" at bounding box center [690, 252] width 77 height 15
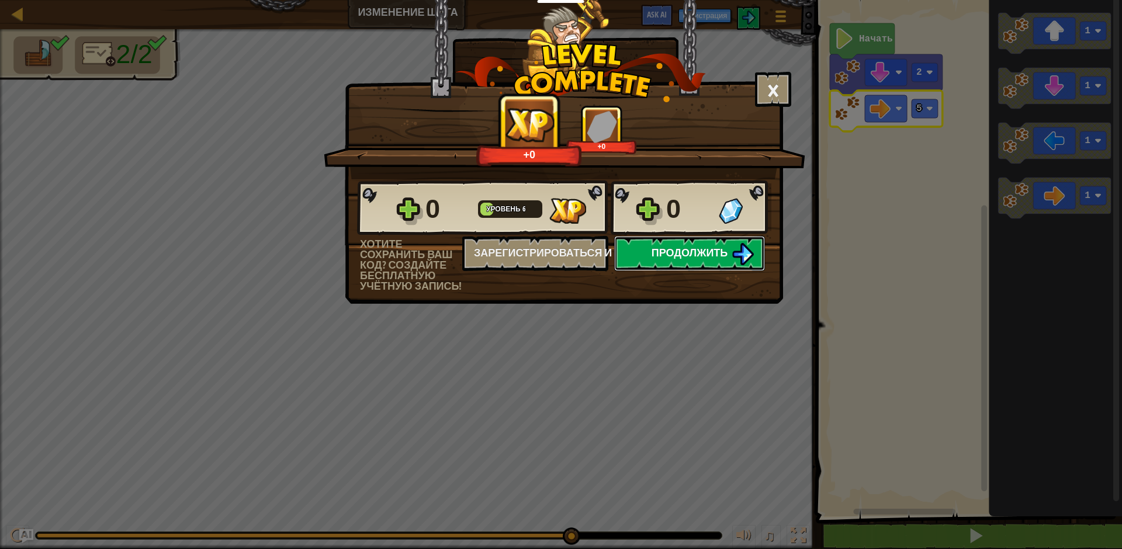
click at [722, 255] on span "Продолжить" at bounding box center [690, 252] width 77 height 15
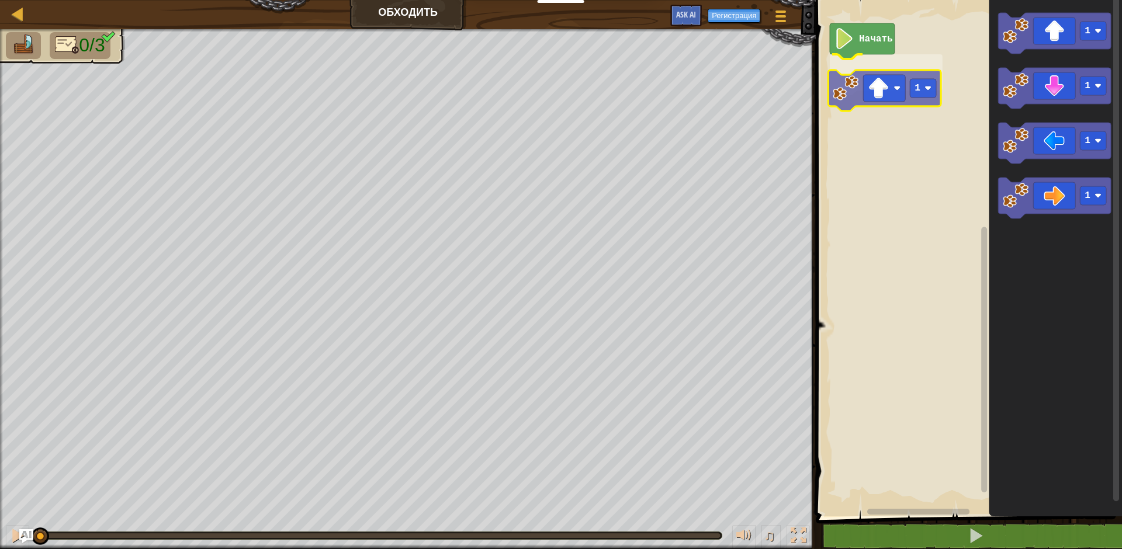
click at [880, 103] on div "Начать 1 1 1 1 1 1" at bounding box center [967, 255] width 310 height 522
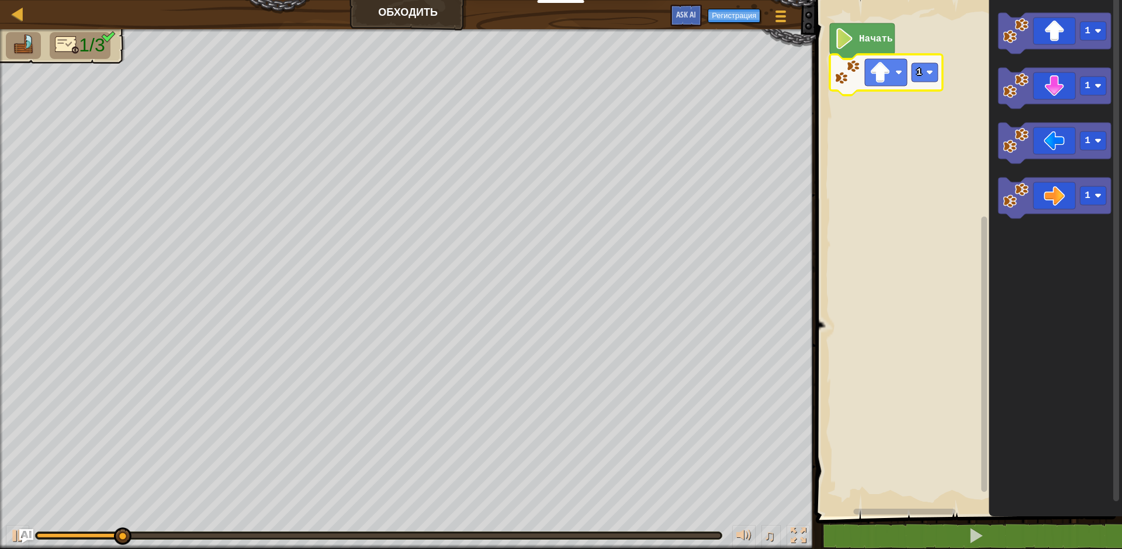
click at [921, 85] on icon "Рабочая область Blockly" at bounding box center [886, 74] width 113 height 41
click at [923, 75] on rect "Рабочая область Blockly" at bounding box center [925, 72] width 26 height 19
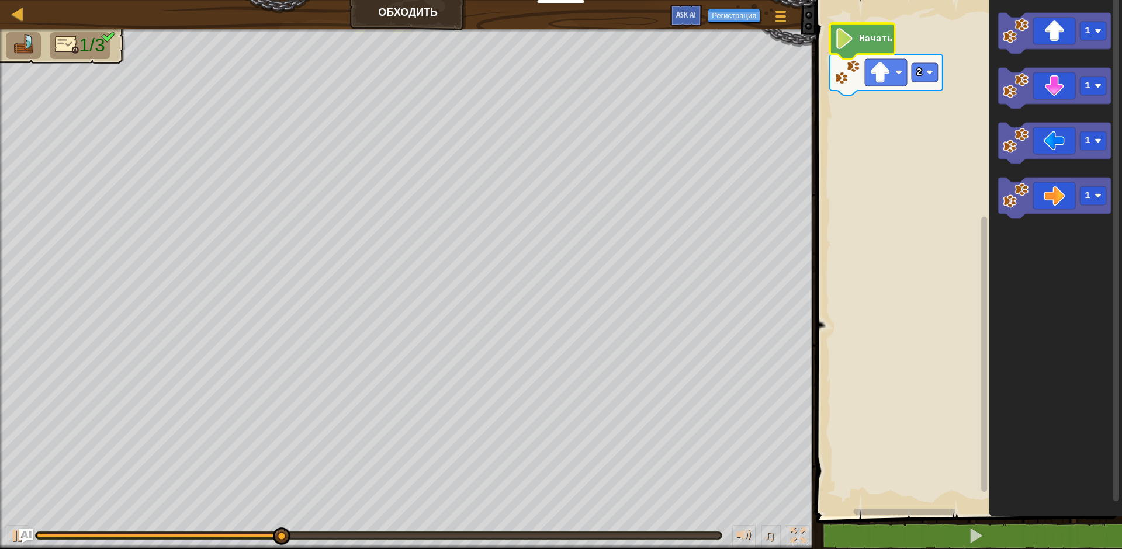
click at [850, 44] on image "Рабочая область Blockly" at bounding box center [844, 38] width 20 height 21
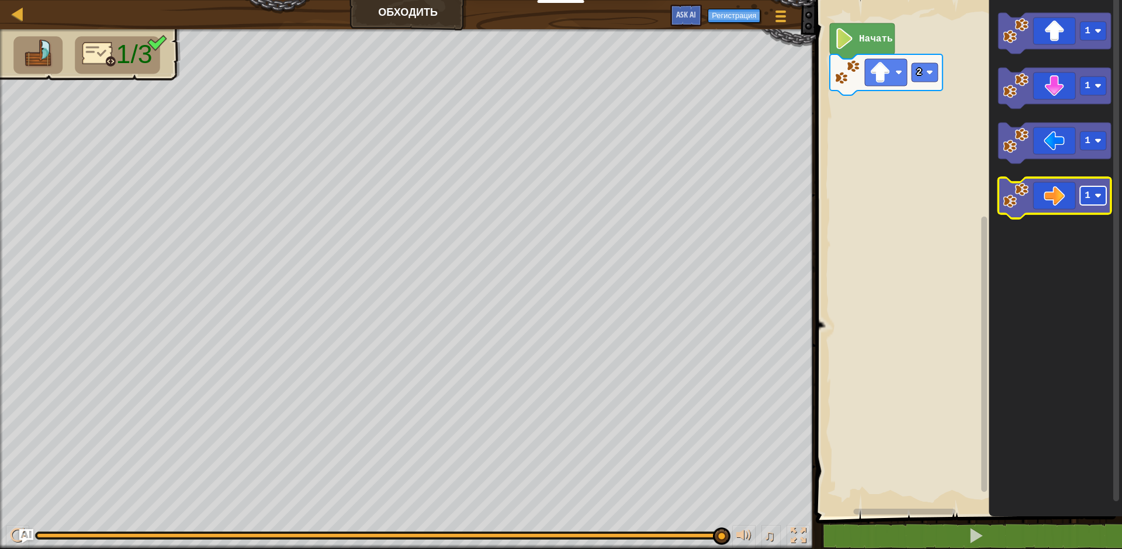
click at [1093, 205] on rect "Рабочая область Blockly" at bounding box center [1093, 195] width 26 height 19
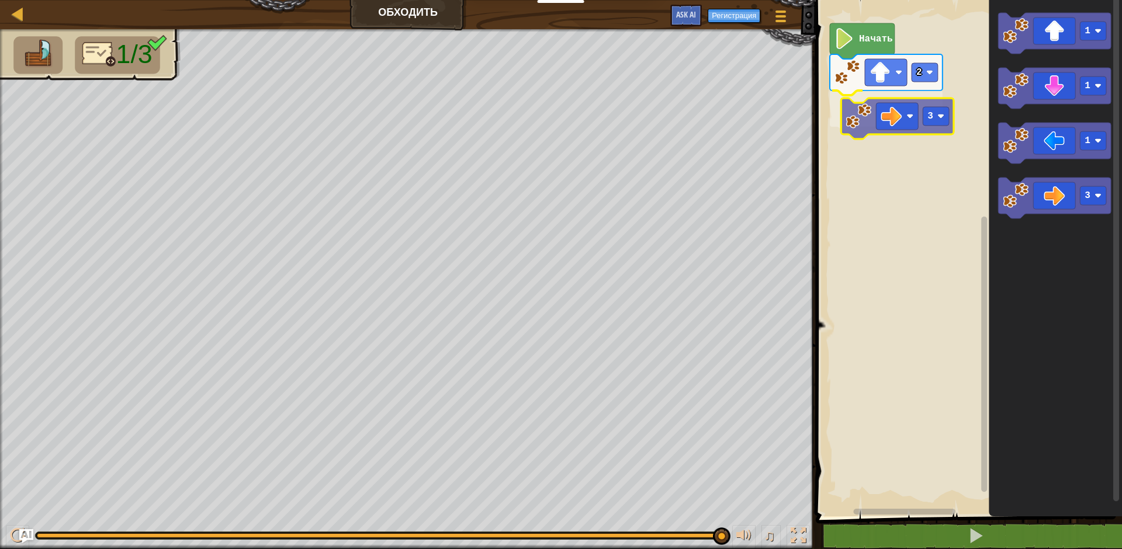
click at [905, 125] on div "Начать 2 3 1 1 1 3 3" at bounding box center [967, 255] width 310 height 522
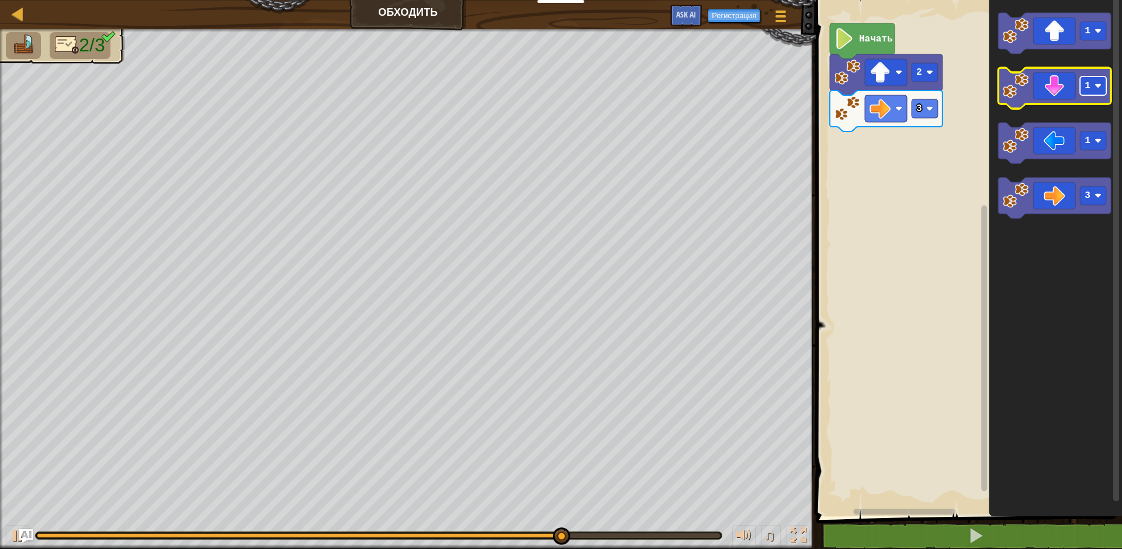
click at [1089, 83] on text "1" at bounding box center [1088, 86] width 6 height 11
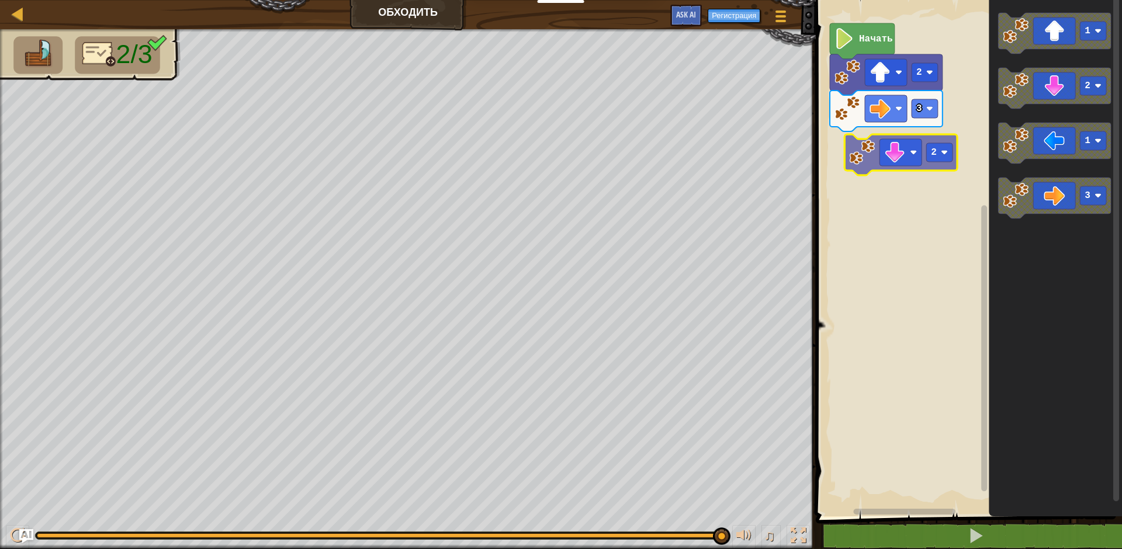
click at [914, 168] on div "Начать 2 3 1 2 1 3 2" at bounding box center [967, 255] width 310 height 522
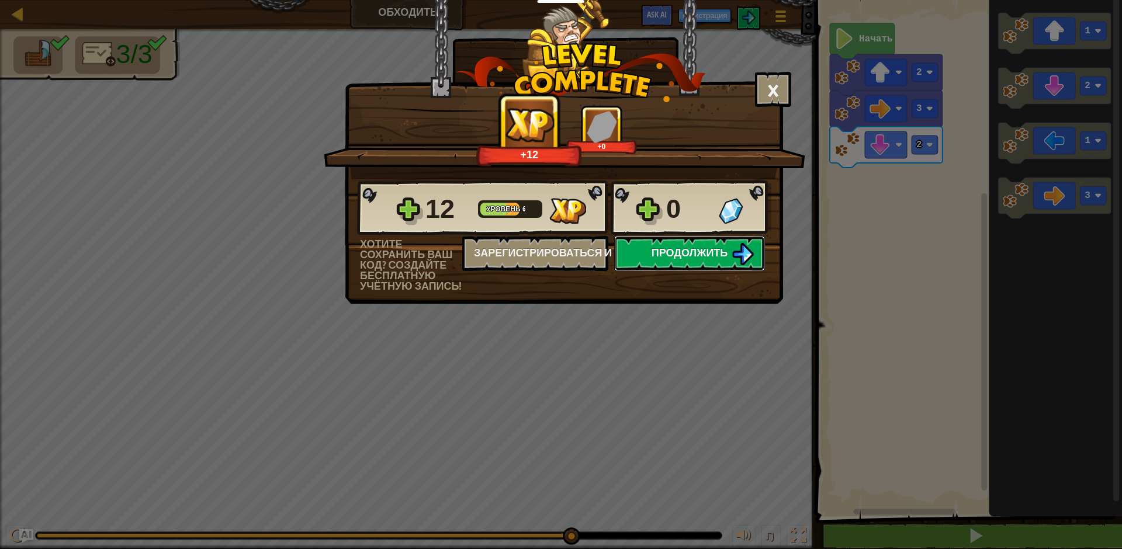
click at [661, 257] on span "Продолжить" at bounding box center [690, 252] width 77 height 15
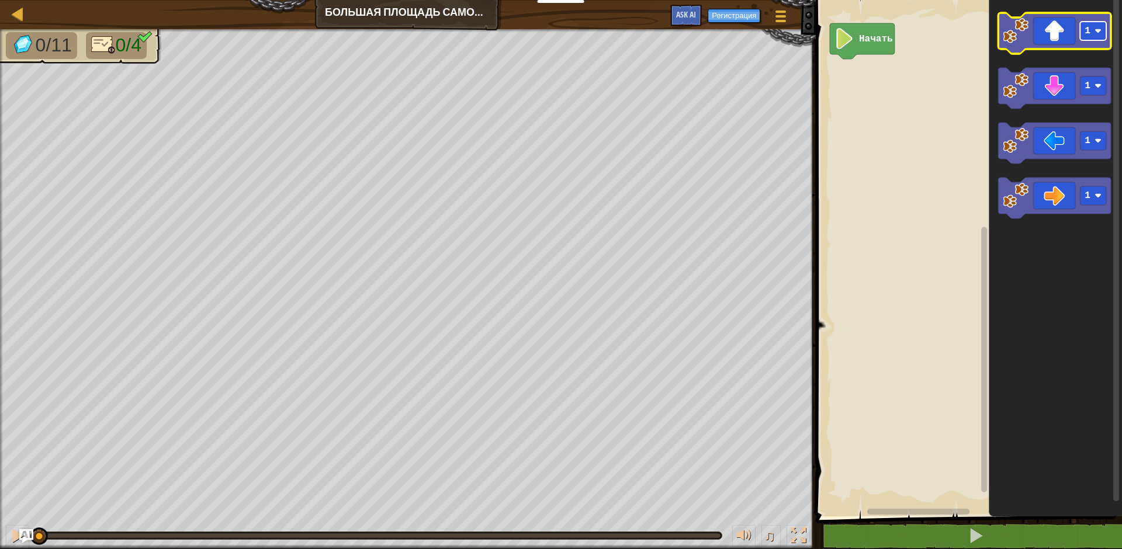
click at [1094, 36] on rect "Рабочая область Blockly" at bounding box center [1093, 31] width 26 height 19
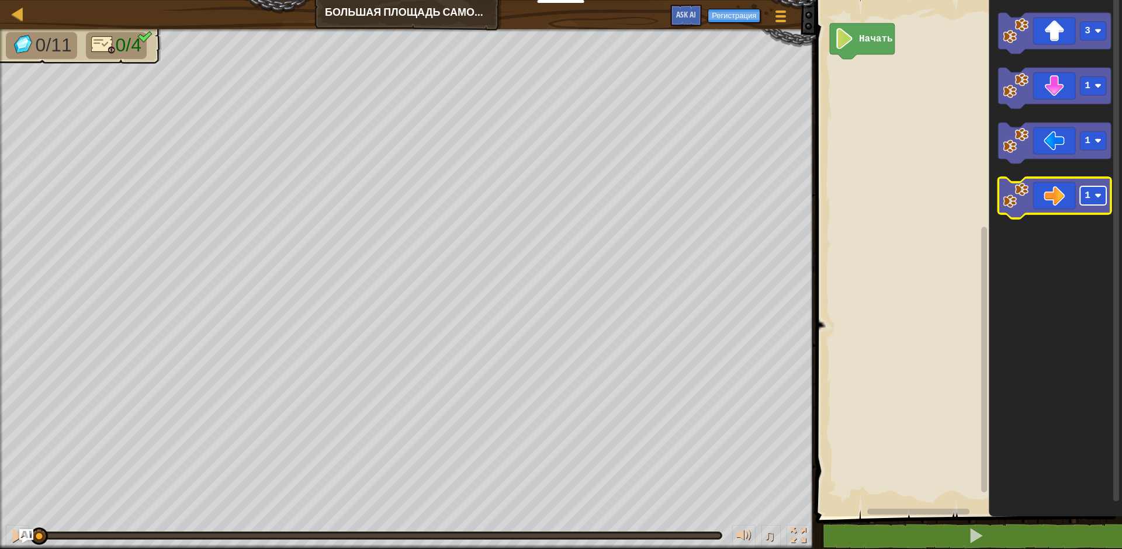
click at [1091, 193] on rect "Рабочая область Blockly" at bounding box center [1093, 195] width 26 height 19
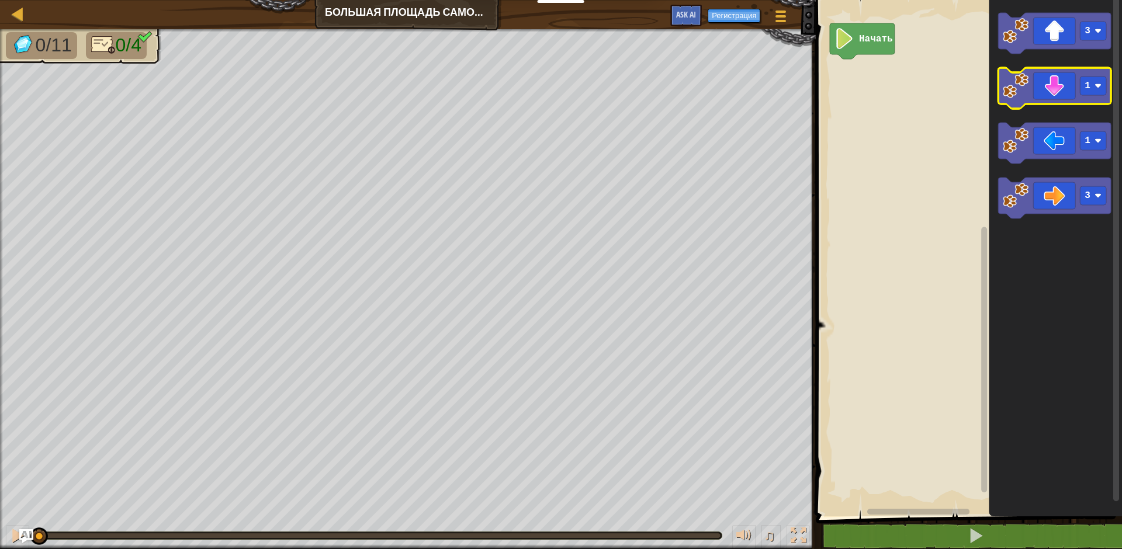
click at [1069, 96] on icon "Рабочая область Blockly" at bounding box center [1054, 88] width 113 height 41
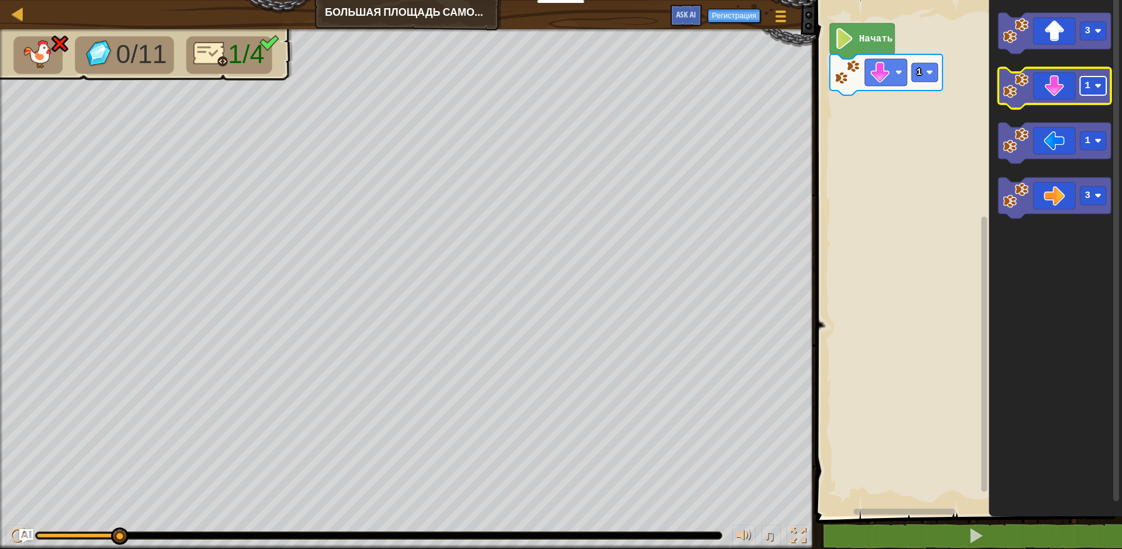
click at [1094, 89] on rect "Рабочая область Blockly" at bounding box center [1093, 86] width 26 height 19
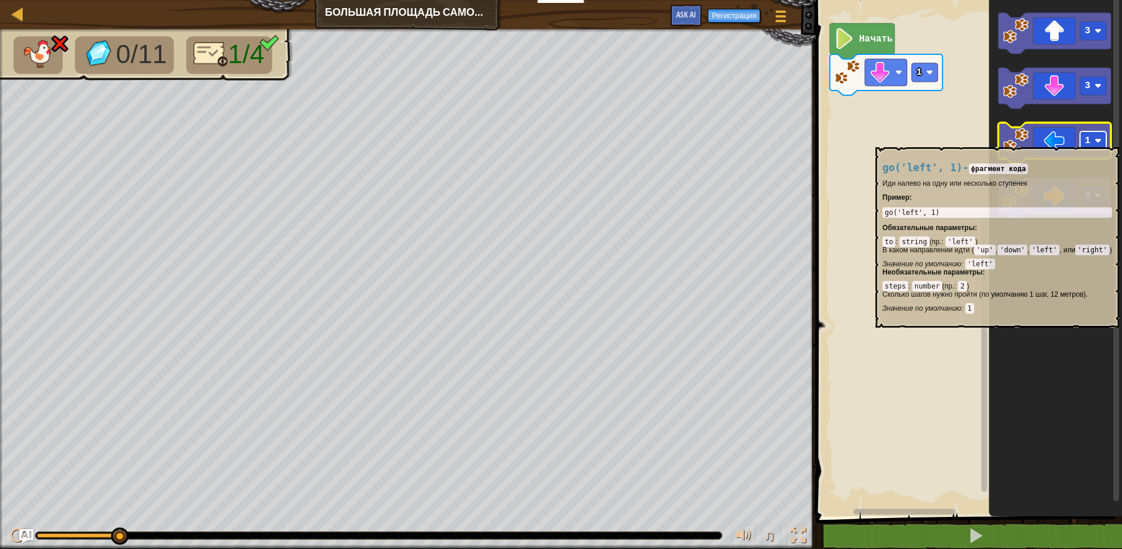
click at [1085, 143] on text "1" at bounding box center [1088, 141] width 6 height 11
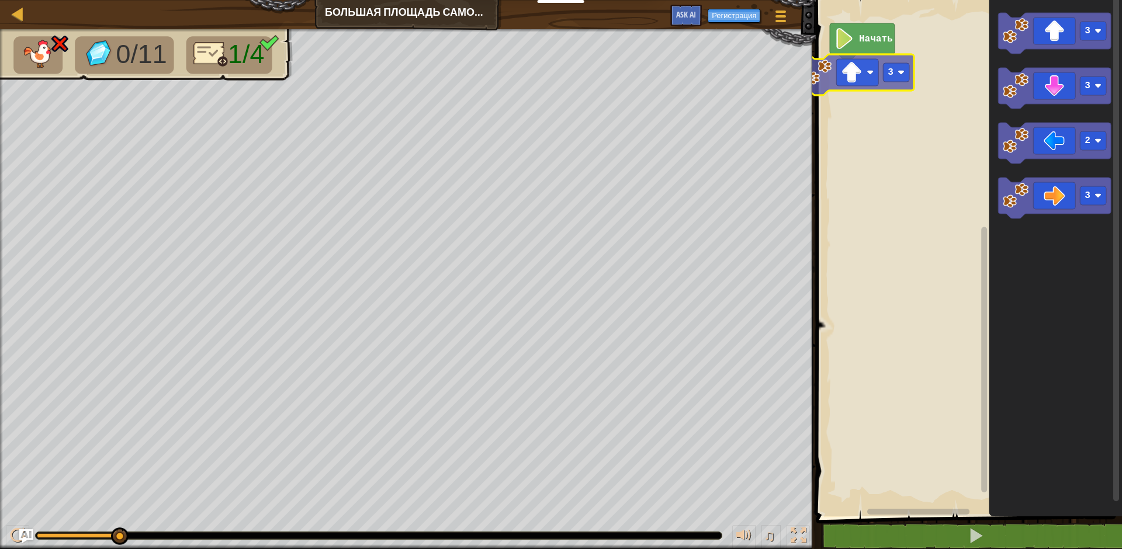
click at [851, 69] on div "Начать 3 3 3 2 3 3" at bounding box center [967, 255] width 310 height 522
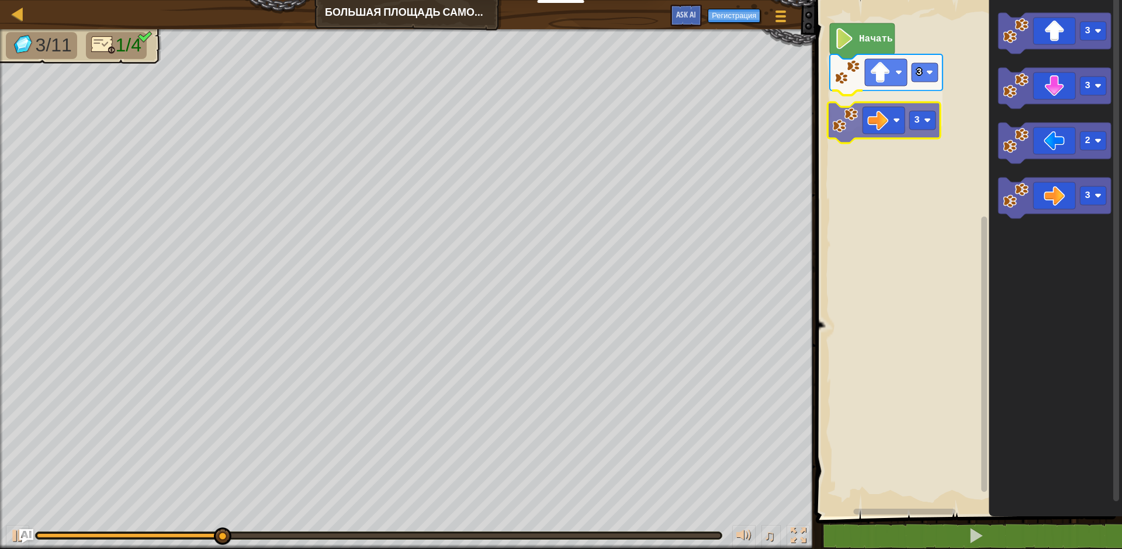
click at [875, 117] on div "3 3 Начать 3 3 2 3 3" at bounding box center [967, 255] width 310 height 522
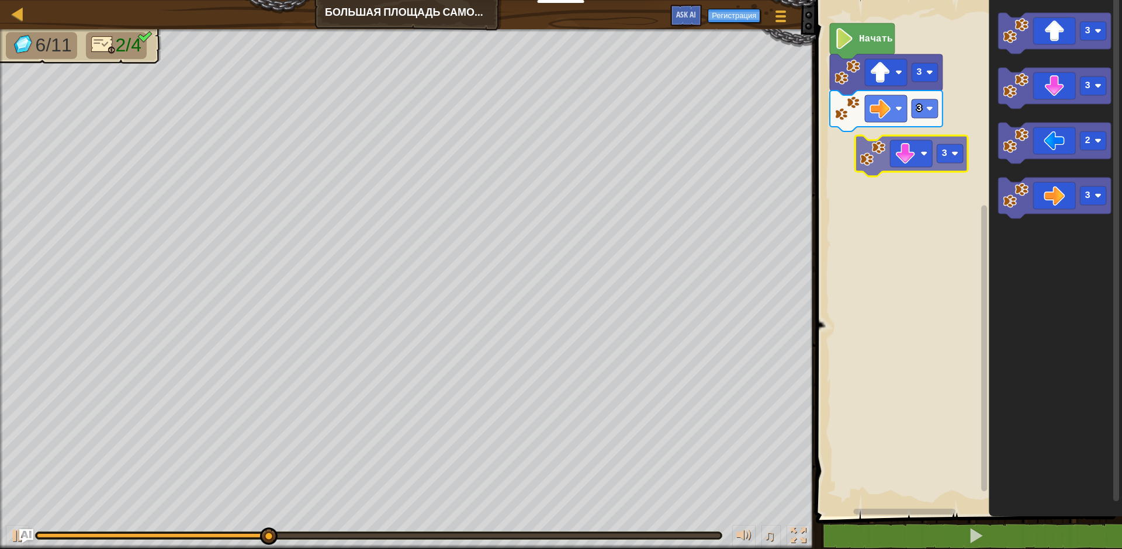
click at [898, 178] on div "3 3 Начать 3 3 2 3 3" at bounding box center [967, 255] width 310 height 522
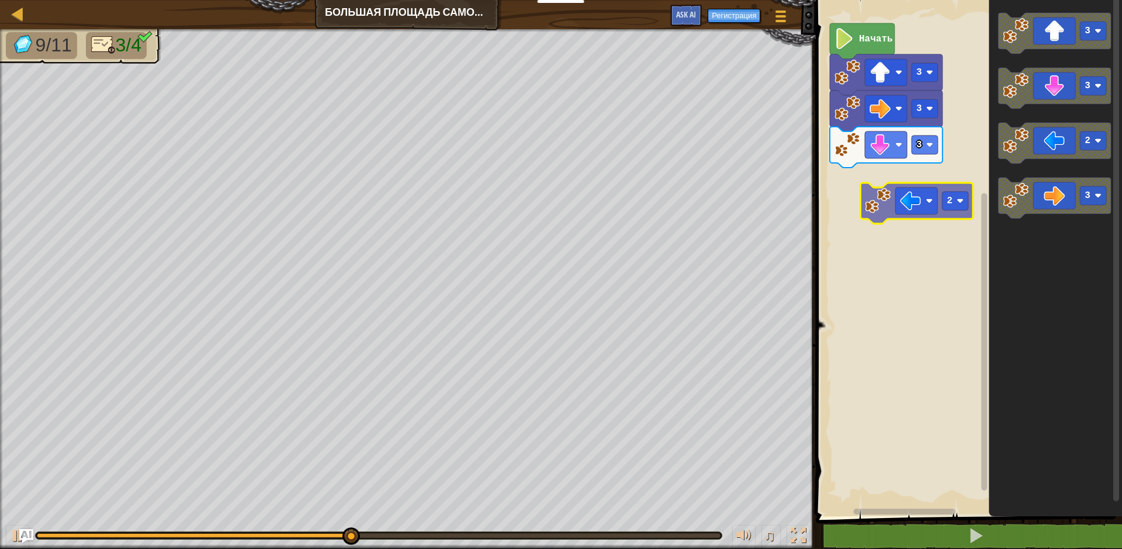
click at [894, 210] on div "3 3 3 Начать 3 3 2 3 2" at bounding box center [967, 255] width 310 height 522
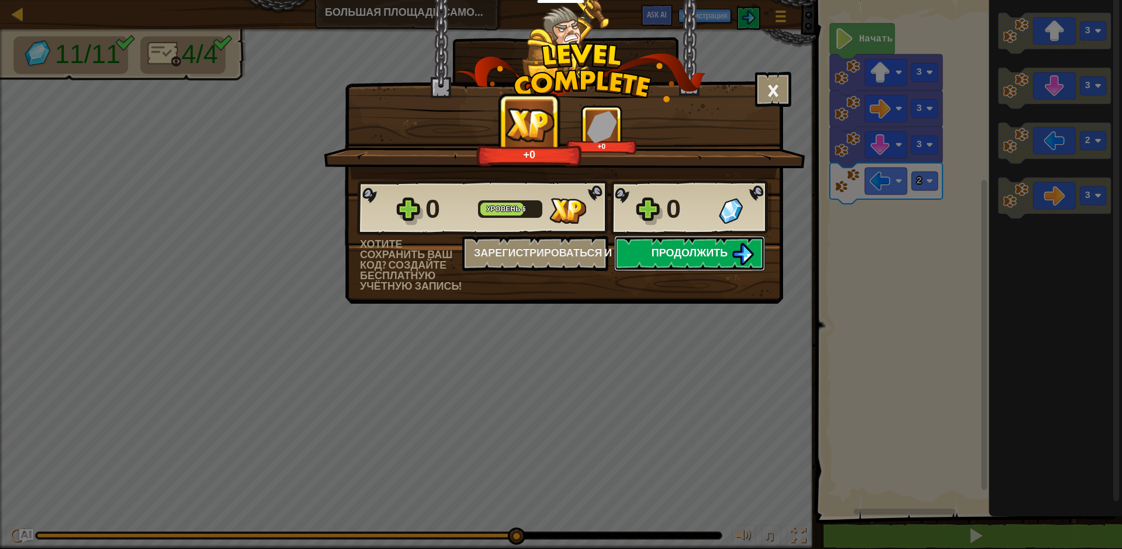
click at [729, 251] on button "Продолжить" at bounding box center [689, 253] width 151 height 35
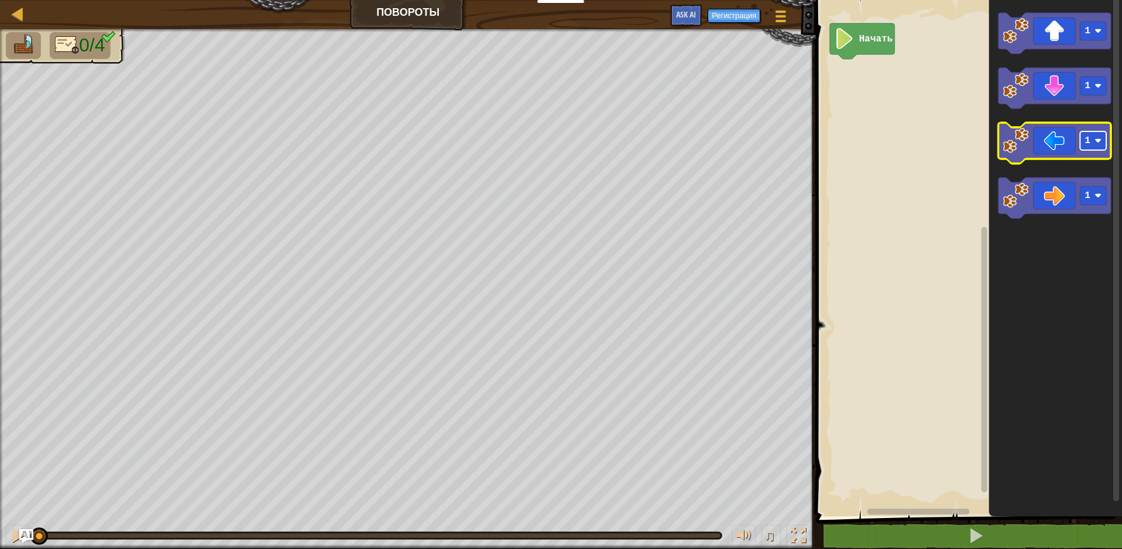
click at [1092, 141] on rect "Рабочая область Blockly" at bounding box center [1093, 140] width 26 height 19
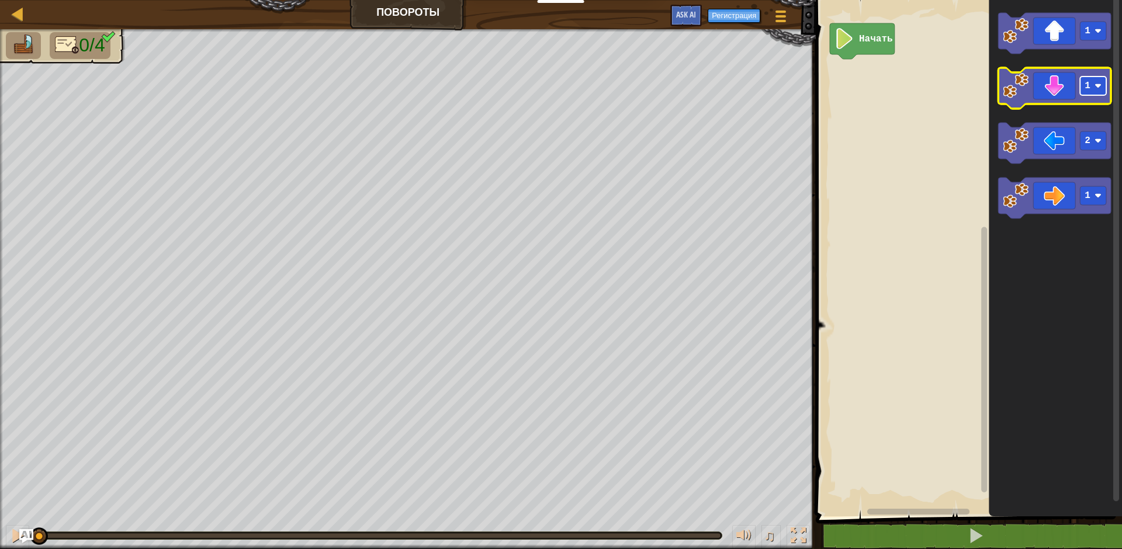
click at [1087, 88] on text "1" at bounding box center [1088, 86] width 6 height 11
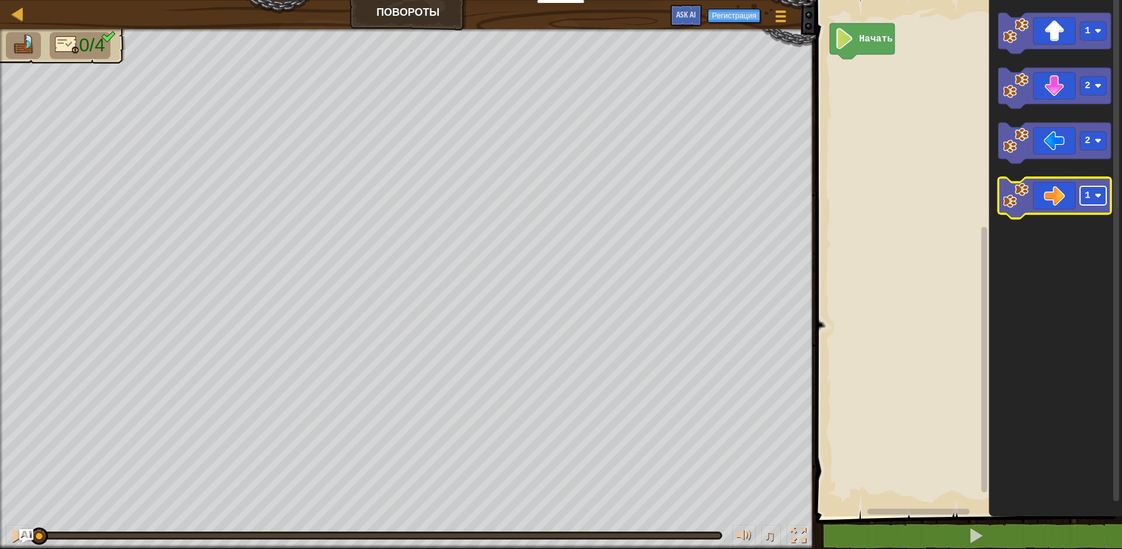
click at [1093, 195] on rect "Рабочая область Blockly" at bounding box center [1093, 195] width 26 height 19
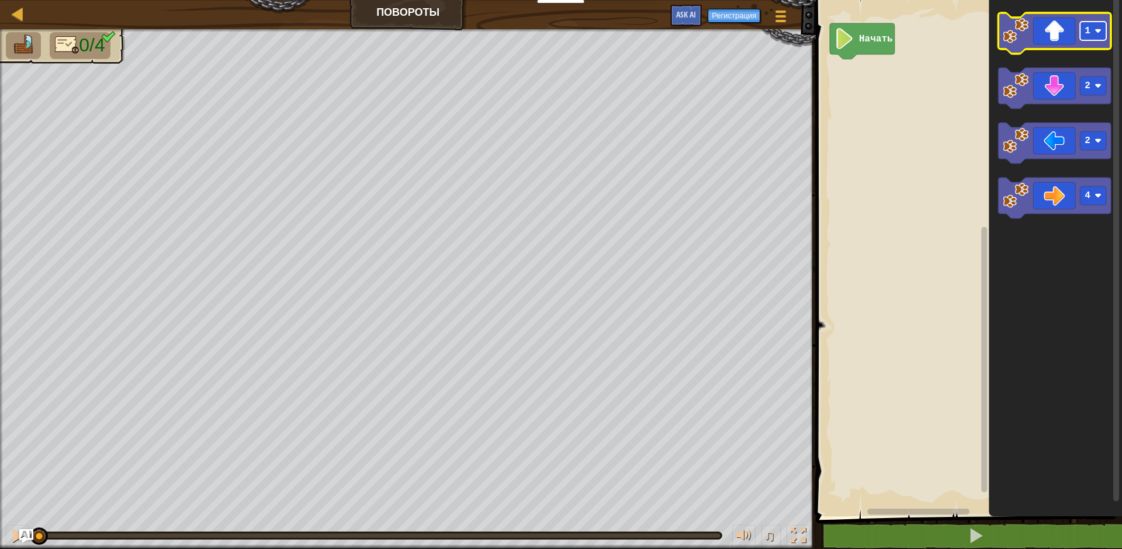
click at [1097, 29] on image "Рабочая область Blockly" at bounding box center [1097, 30] width 7 height 7
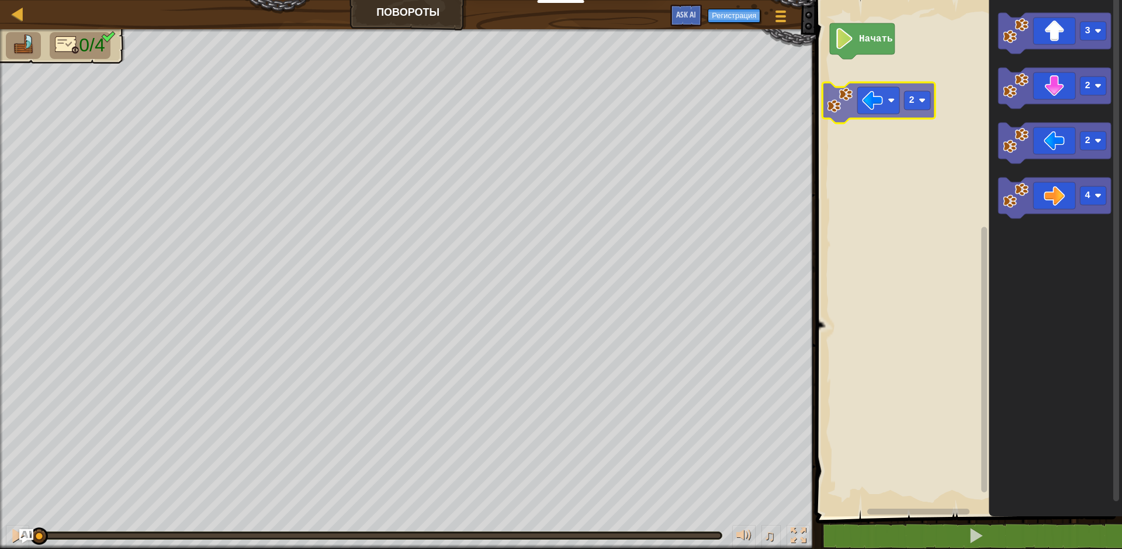
click at [889, 105] on div "Начать 3 2 2 4 2" at bounding box center [967, 255] width 310 height 522
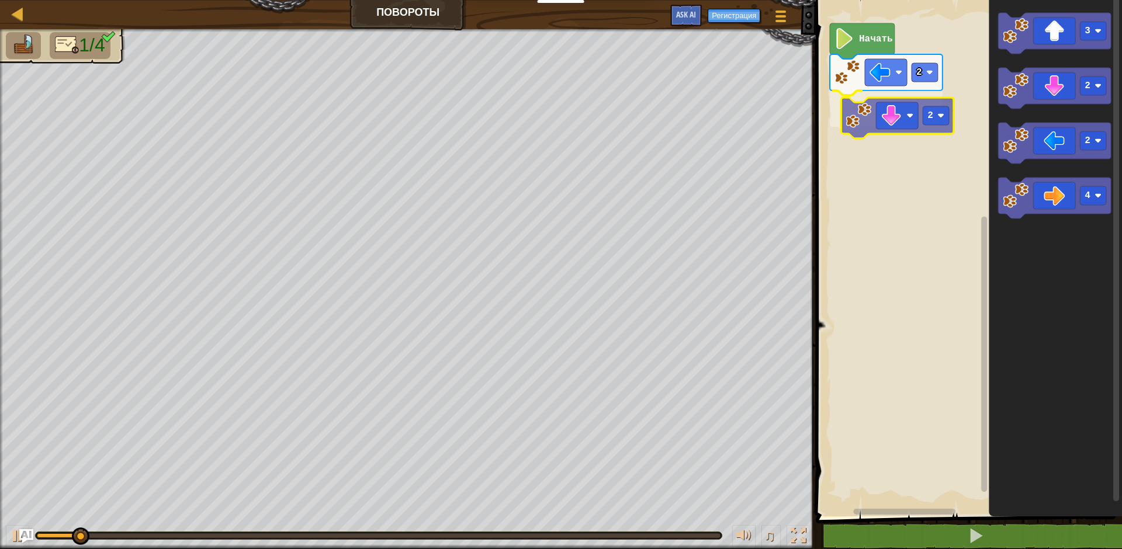
click at [857, 121] on div "2 2 Начать 3 2 2 4 2" at bounding box center [967, 255] width 310 height 522
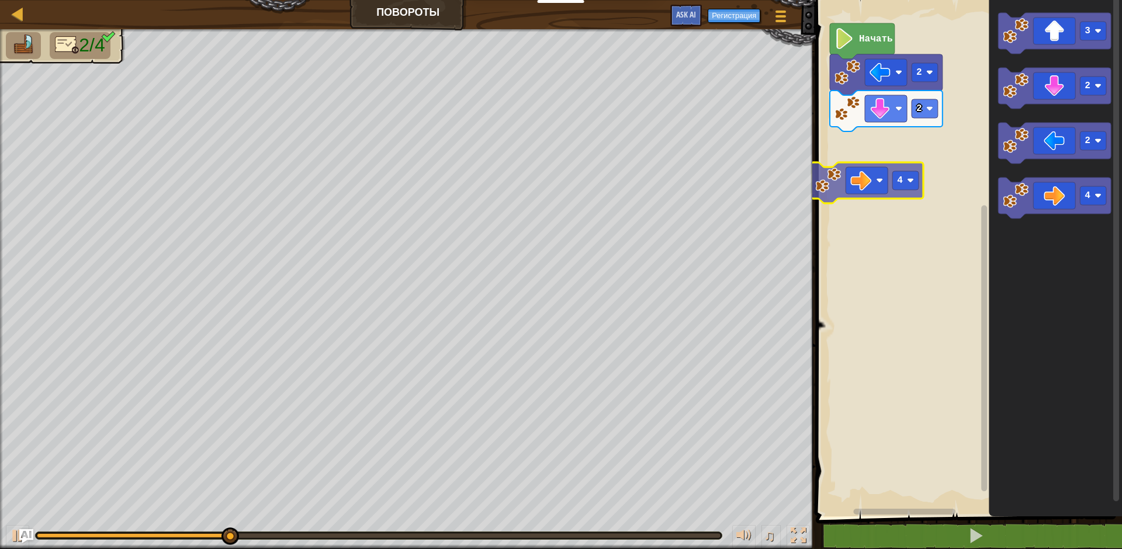
click at [860, 172] on div "2 2 Начать 3 2 2 4 4" at bounding box center [967, 255] width 310 height 522
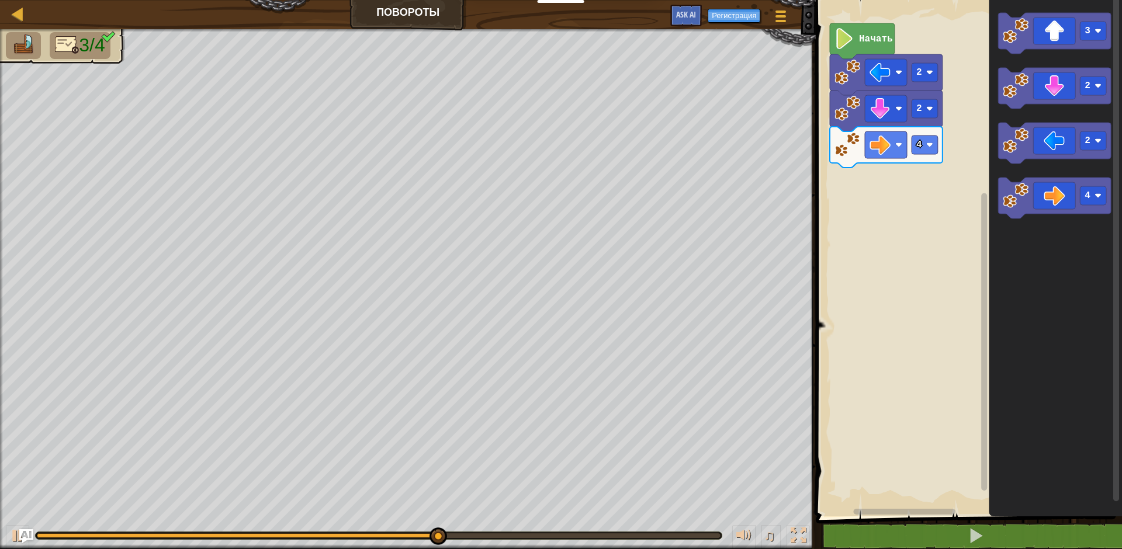
click at [906, 194] on div "4 2 2 Начать 3 2 2 4" at bounding box center [967, 255] width 310 height 522
click at [1036, 37] on icon "Рабочая область Blockly" at bounding box center [1054, 33] width 113 height 41
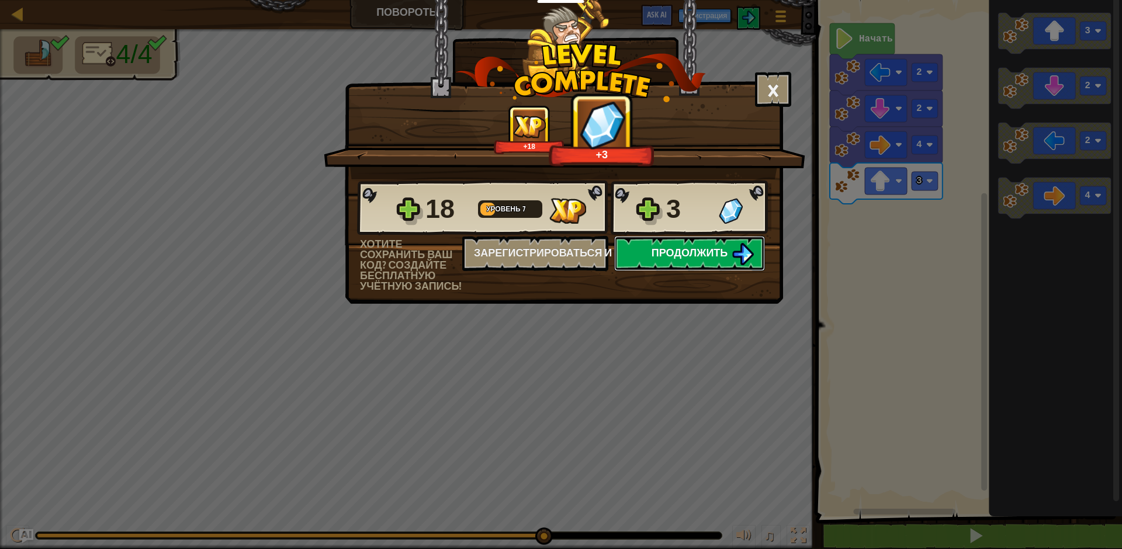
click at [673, 242] on button "Продолжить" at bounding box center [689, 253] width 151 height 35
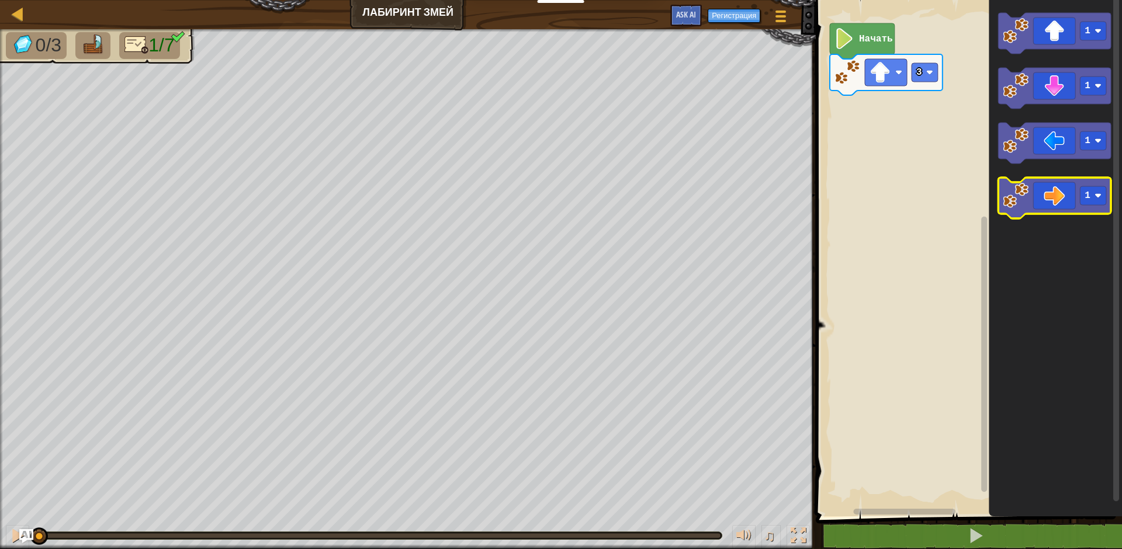
click at [1057, 202] on icon "Рабочая область Blockly" at bounding box center [1054, 198] width 113 height 41
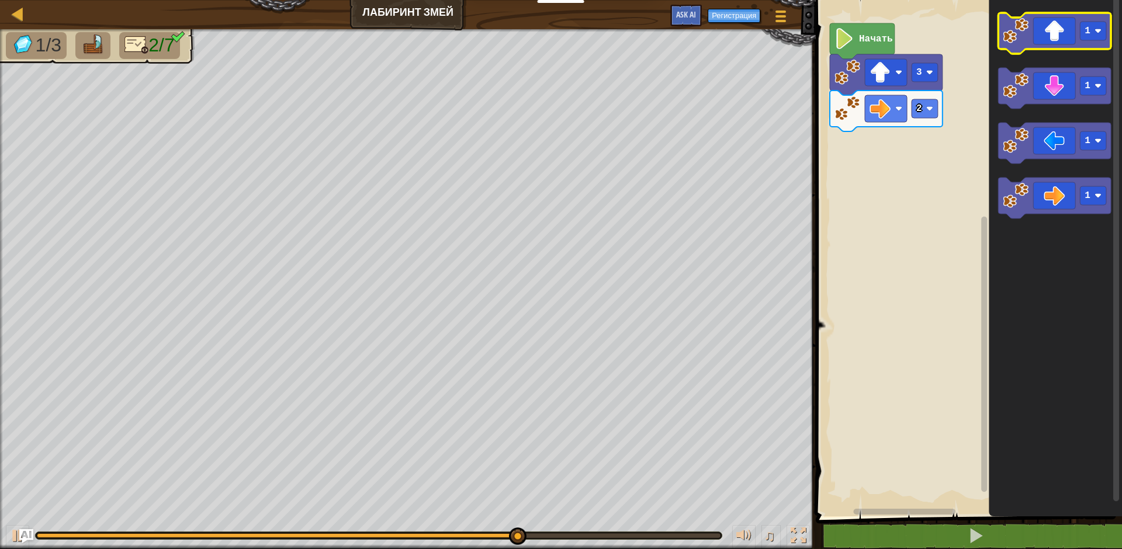
click at [1054, 34] on icon "Рабочая область Blockly" at bounding box center [1054, 33] width 113 height 41
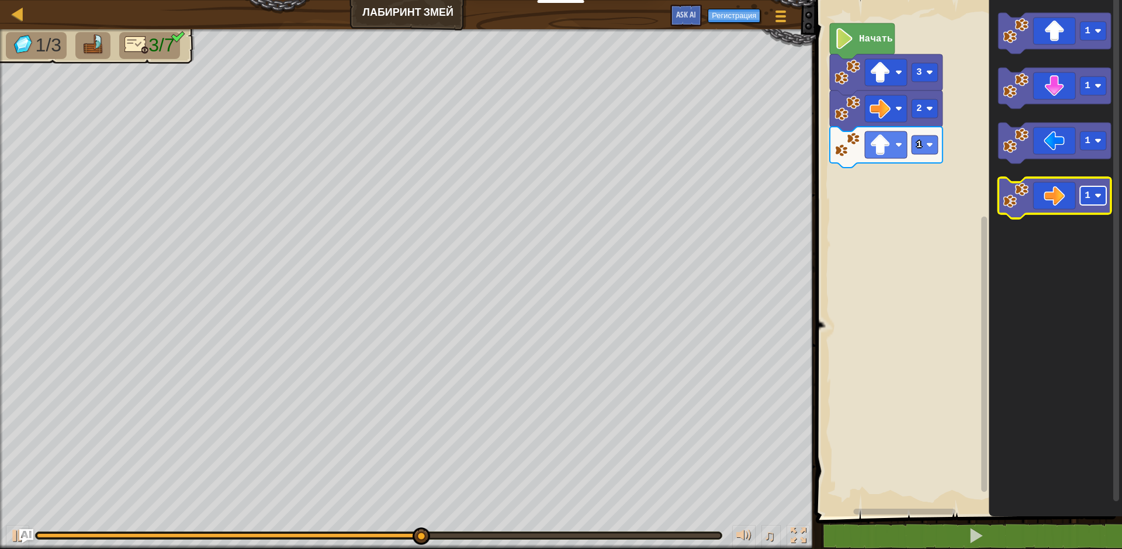
click at [1092, 199] on rect "Рабочая область Blockly" at bounding box center [1093, 195] width 26 height 19
click at [1063, 196] on icon "Рабочая область Blockly" at bounding box center [1054, 198] width 113 height 41
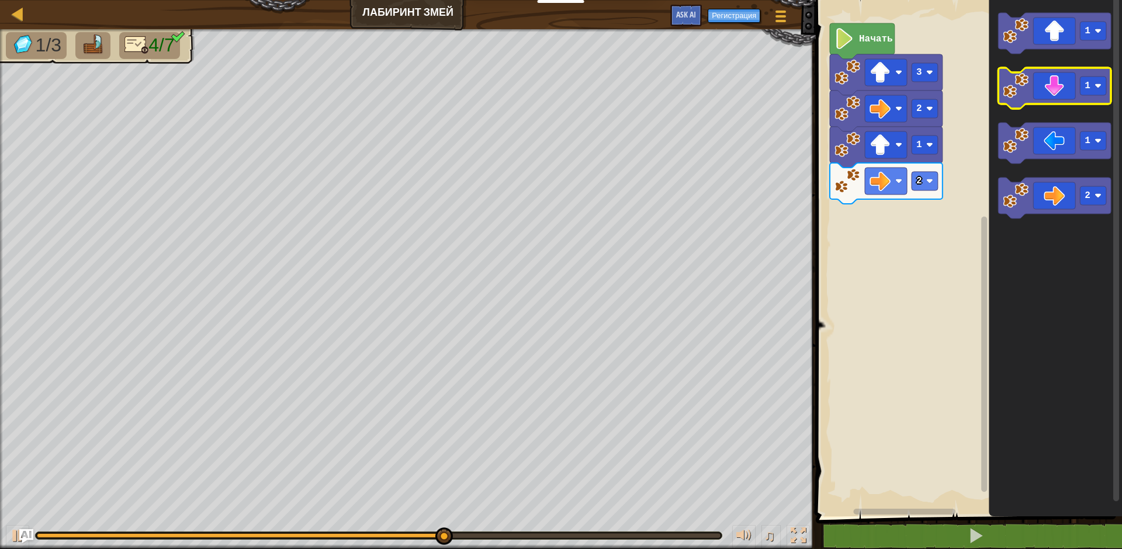
click at [1049, 95] on icon "Рабочая область Blockly" at bounding box center [1054, 88] width 113 height 41
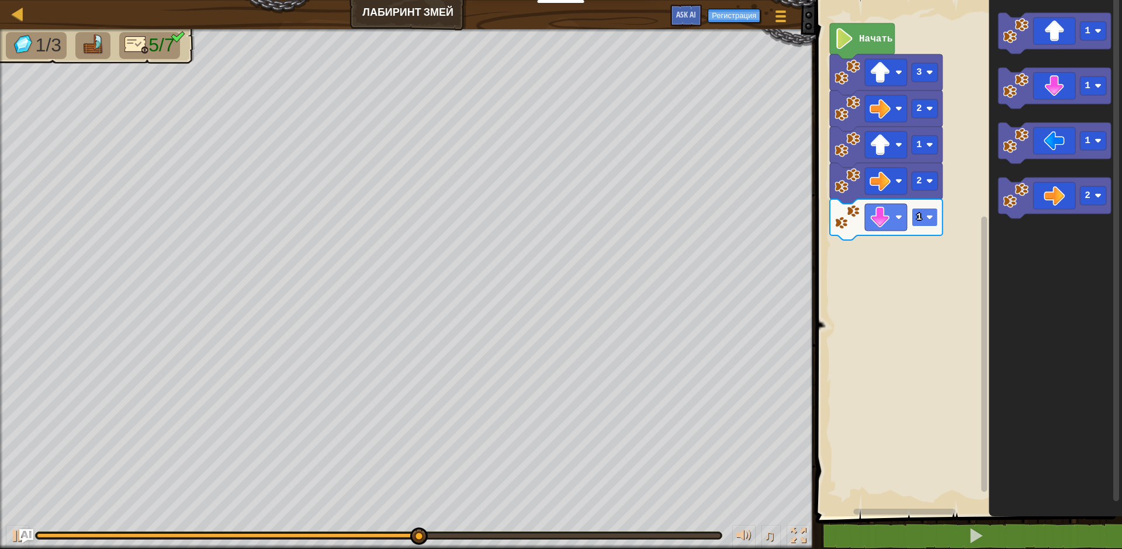
click at [922, 219] on rect "Рабочая область Blockly" at bounding box center [925, 217] width 26 height 19
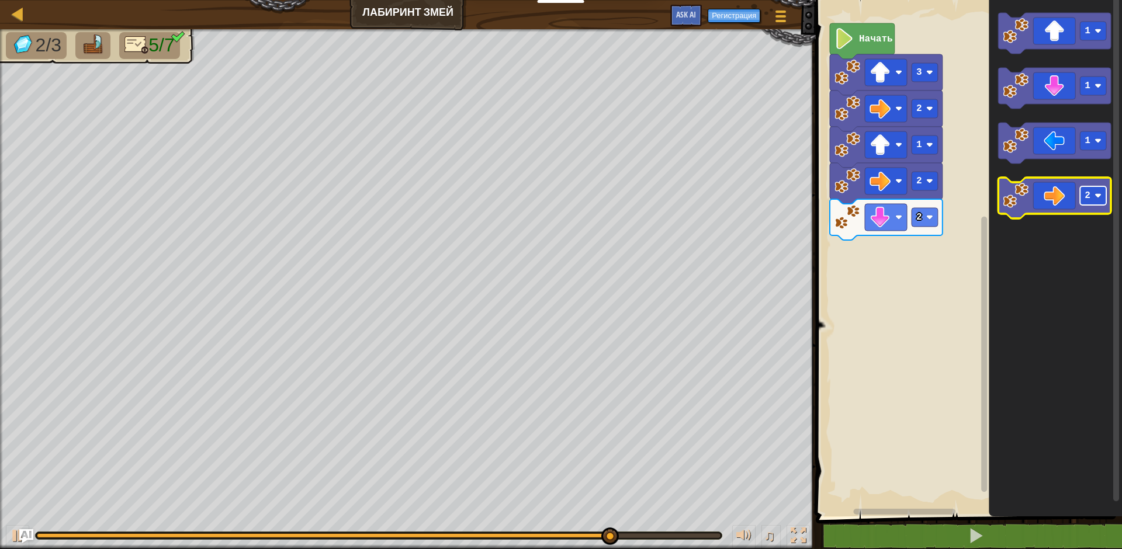
click at [1095, 203] on rect "Рабочая область Blockly" at bounding box center [1093, 195] width 26 height 19
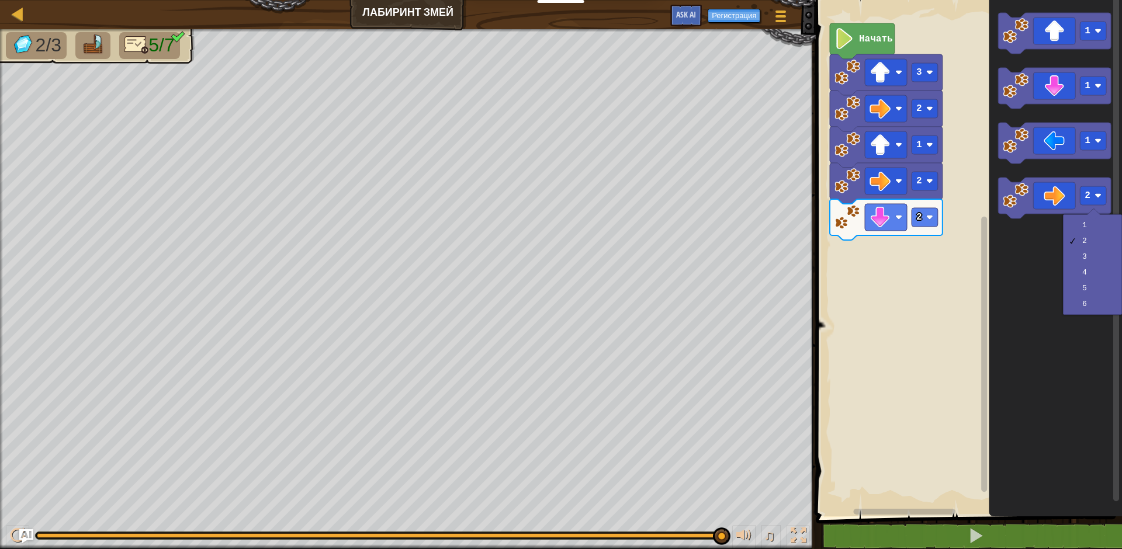
click at [93, 50] on img at bounding box center [93, 44] width 25 height 20
click at [144, 46] on img at bounding box center [136, 44] width 25 height 20
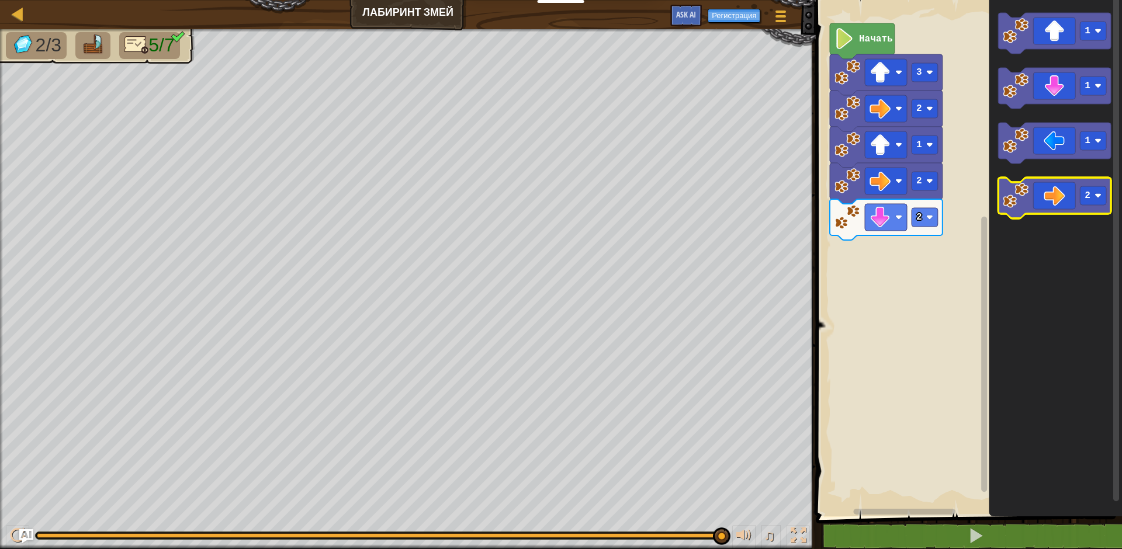
click at [1064, 202] on icon "Рабочая область Blockly" at bounding box center [1054, 198] width 113 height 41
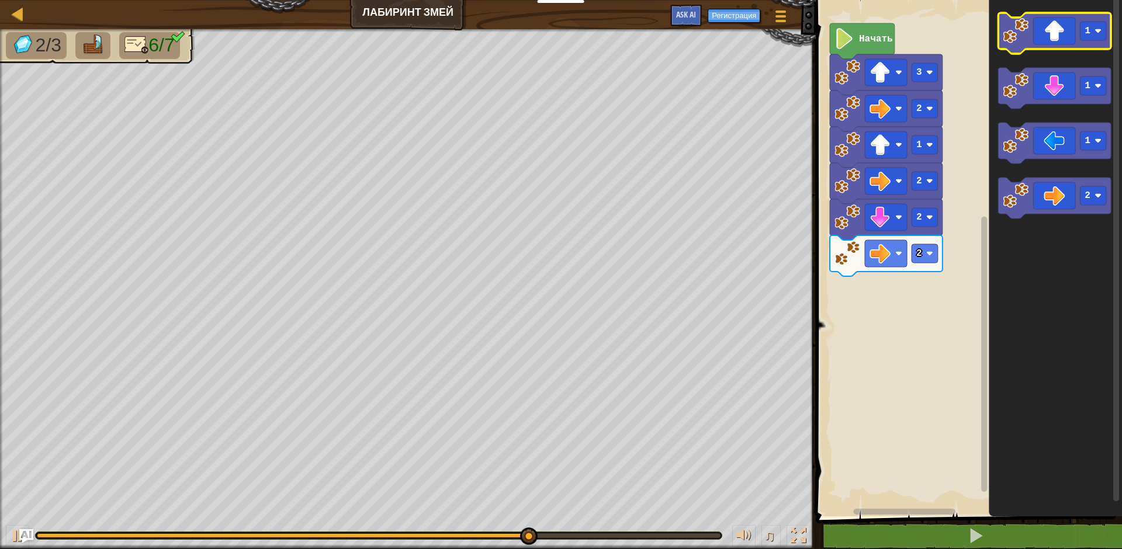
click at [1050, 40] on icon "Рабочая область Blockly" at bounding box center [1054, 33] width 113 height 41
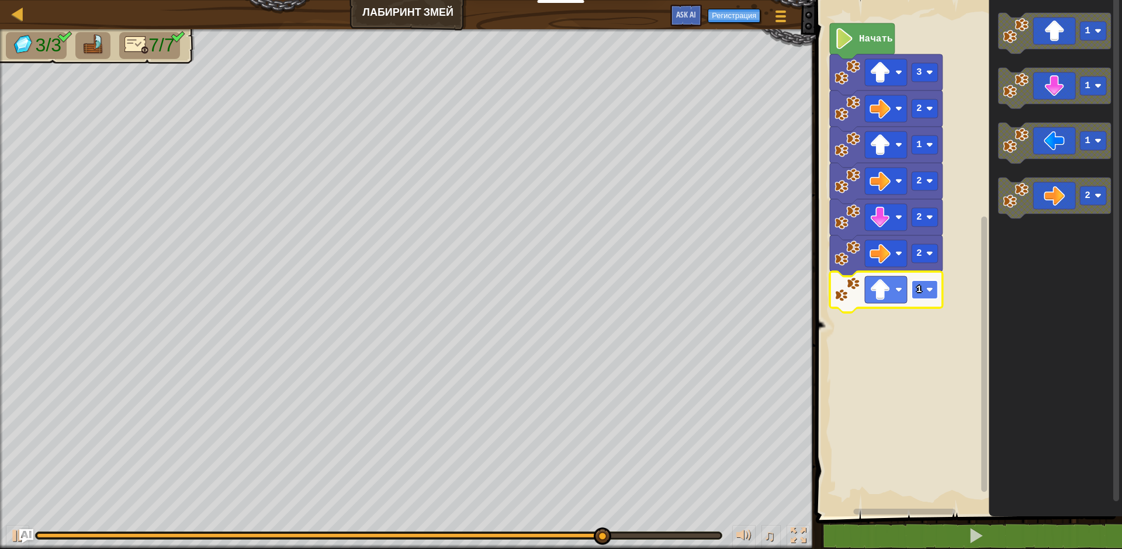
click at [924, 292] on rect "Рабочая область Blockly" at bounding box center [925, 289] width 26 height 19
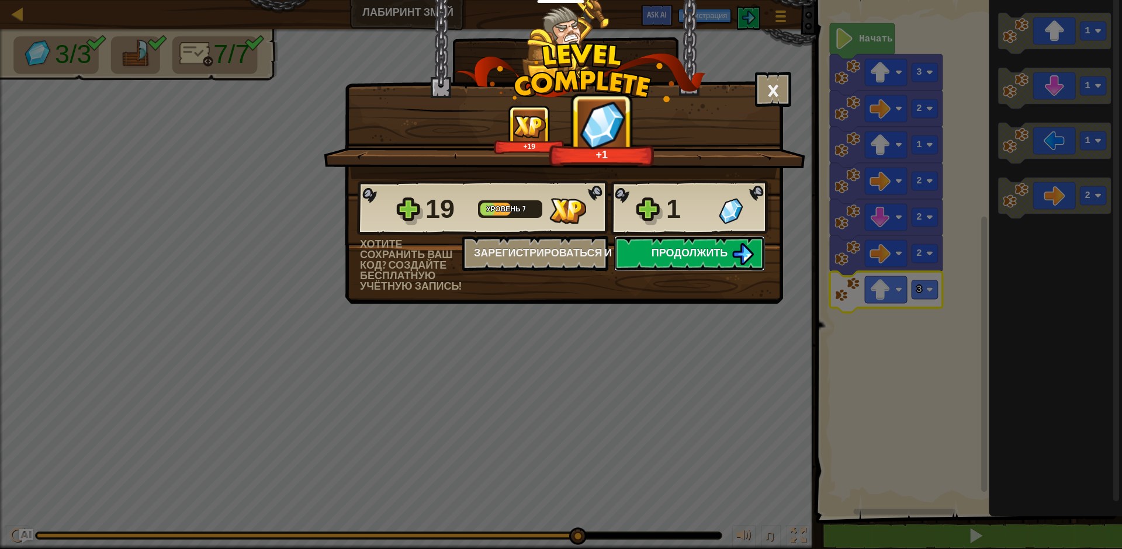
click at [678, 252] on span "Продолжить" at bounding box center [690, 252] width 77 height 15
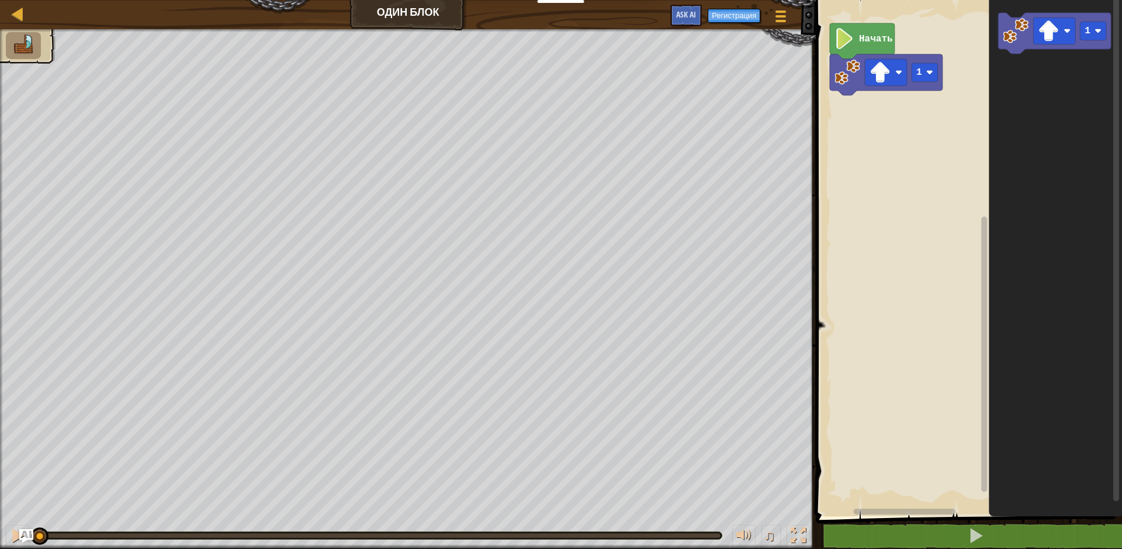
click at [870, 44] on icon "Рабочая область Blockly" at bounding box center [862, 41] width 65 height 36
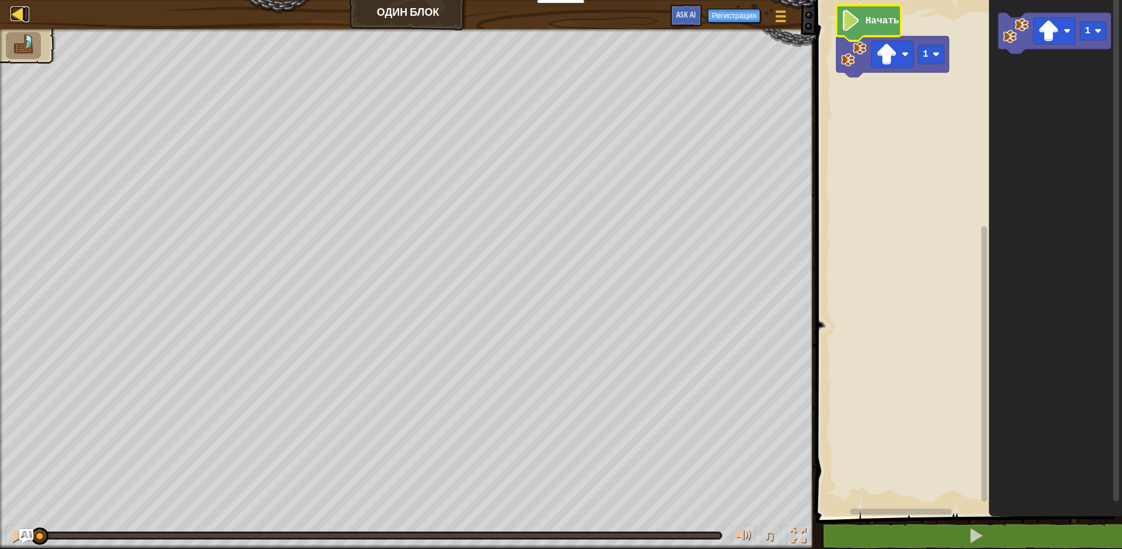
click at [17, 16] on div at bounding box center [18, 13] width 15 height 15
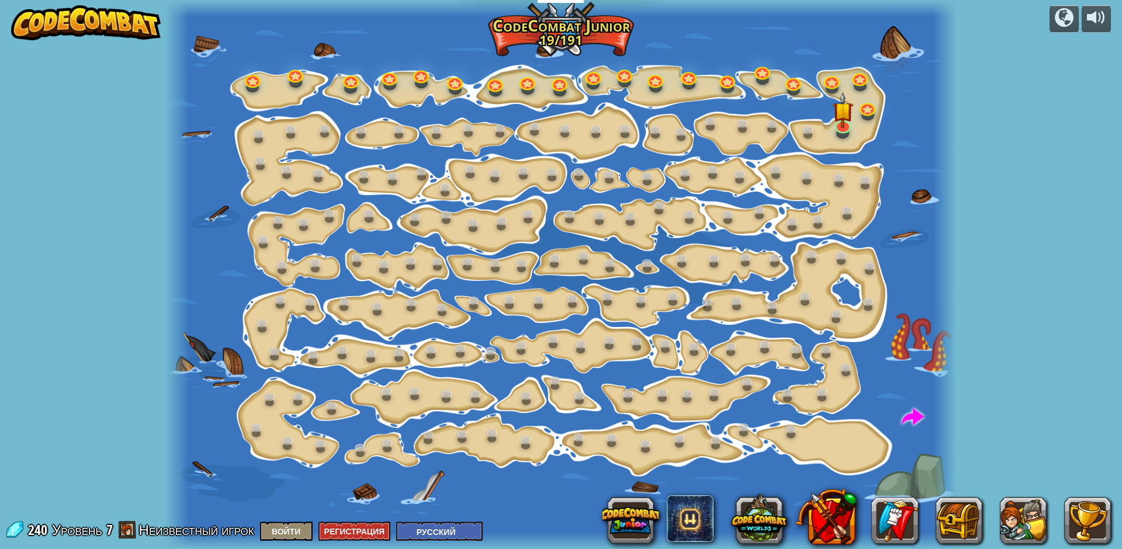
select select "ru"
click at [841, 122] on img at bounding box center [842, 102] width 21 height 48
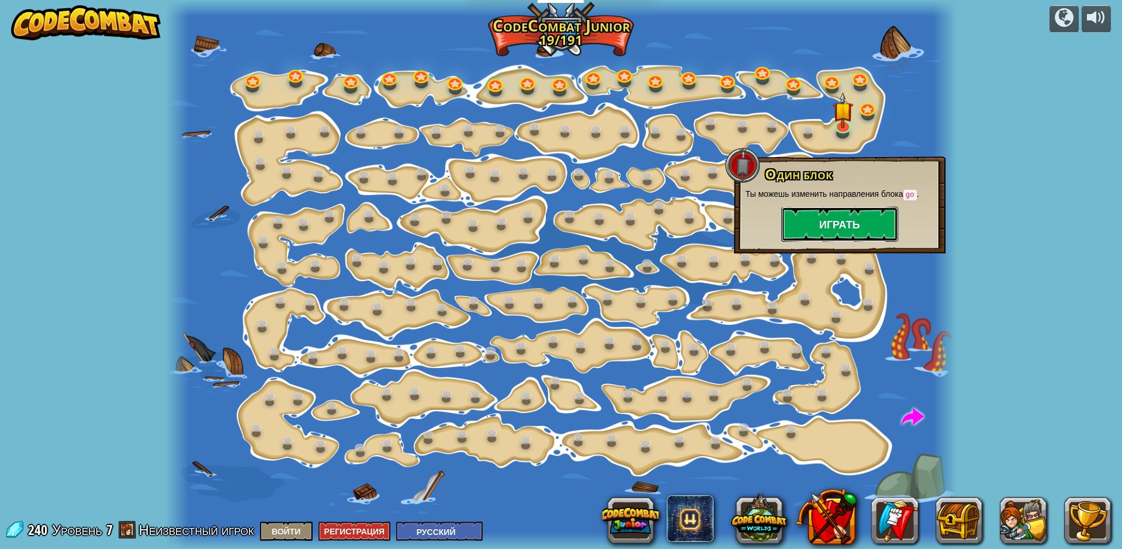
click at [829, 223] on button "Играть" at bounding box center [839, 224] width 117 height 35
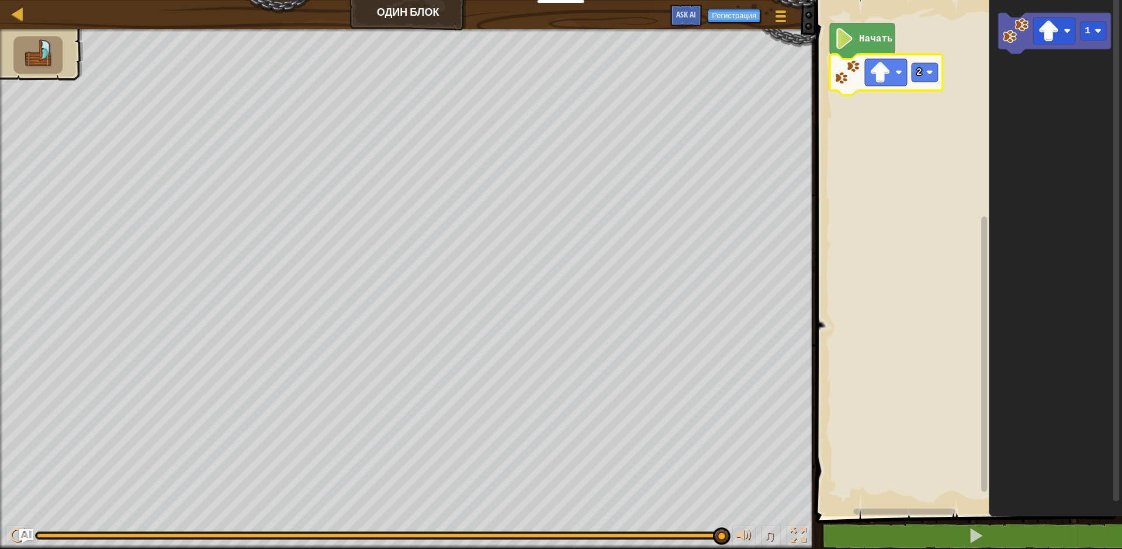
click at [850, 43] on image "Рабочая область Blockly" at bounding box center [844, 38] width 20 height 21
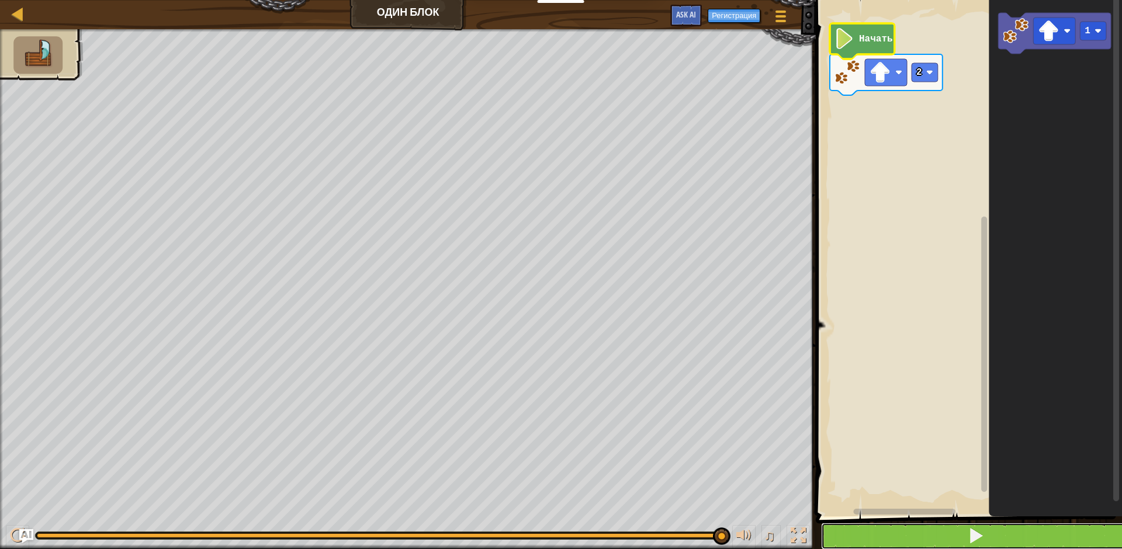
click at [924, 535] on button at bounding box center [976, 536] width 310 height 27
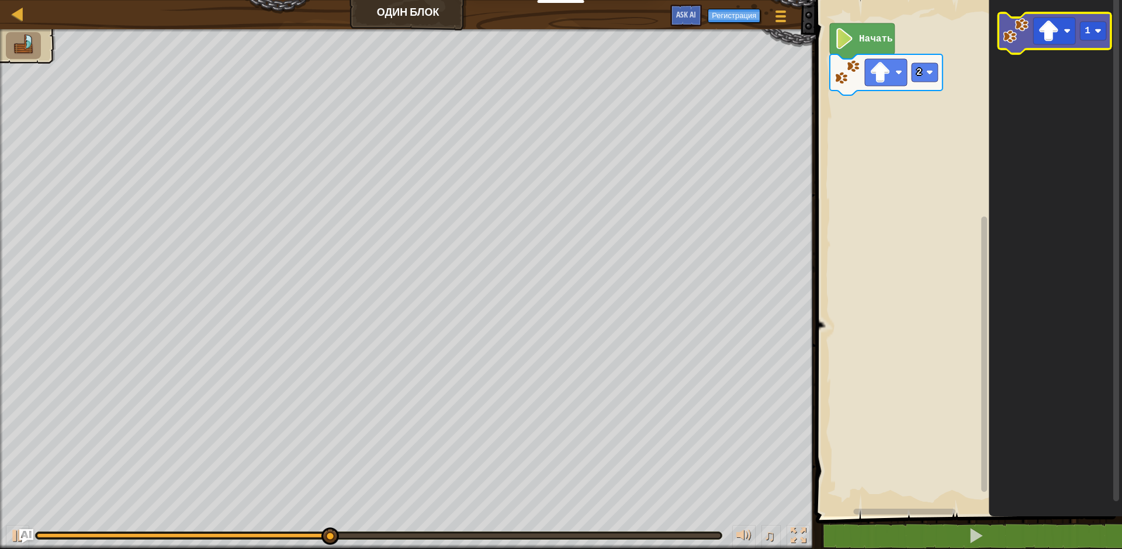
click at [1015, 38] on image "Рабочая область Blockly" at bounding box center [1016, 31] width 26 height 26
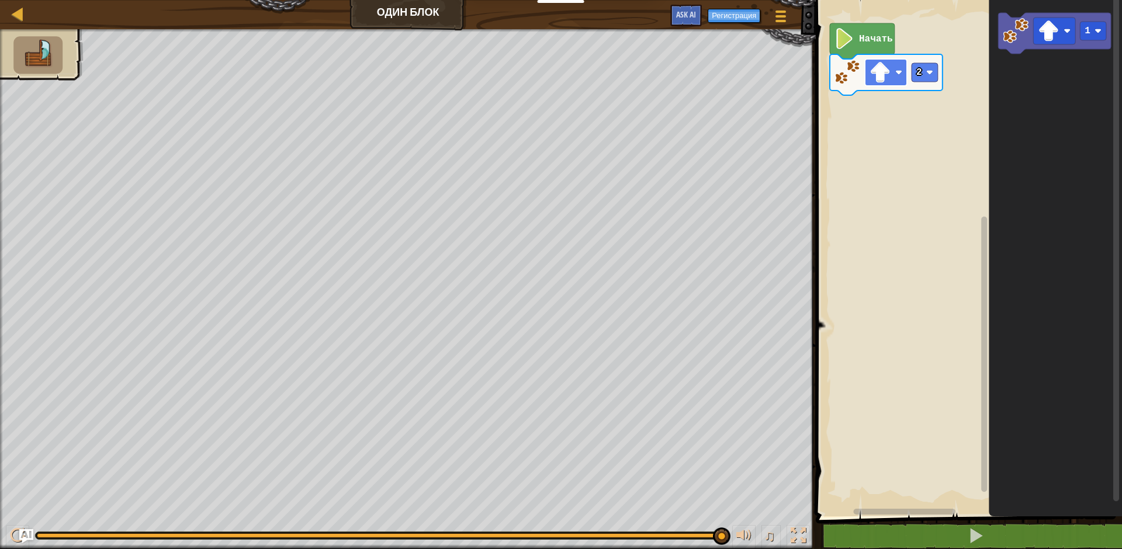
click at [899, 74] on image "Рабочая область Blockly" at bounding box center [898, 72] width 7 height 7
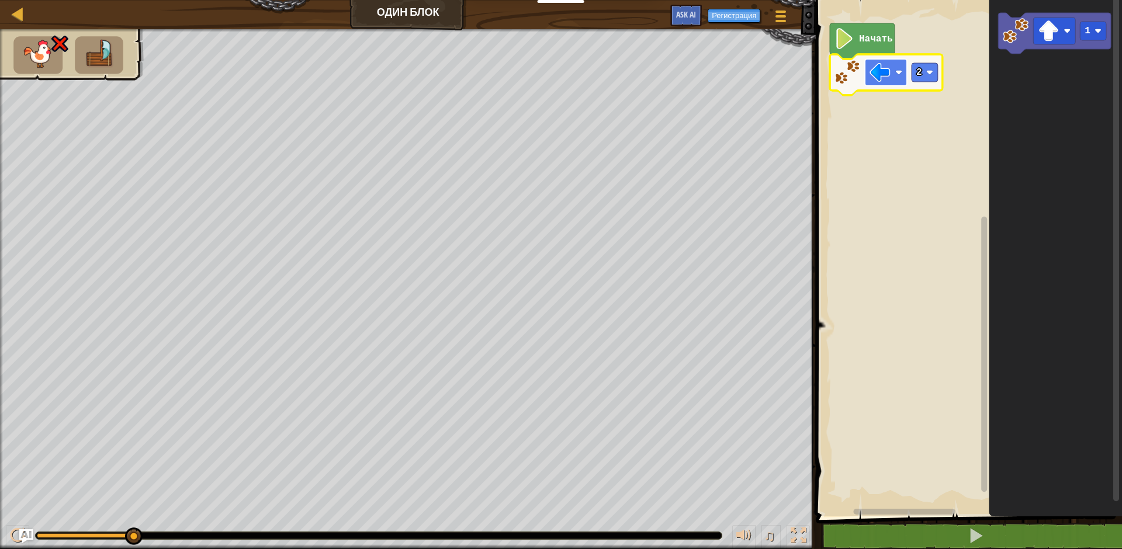
click at [888, 76] on image "Рабочая область Blockly" at bounding box center [880, 72] width 21 height 21
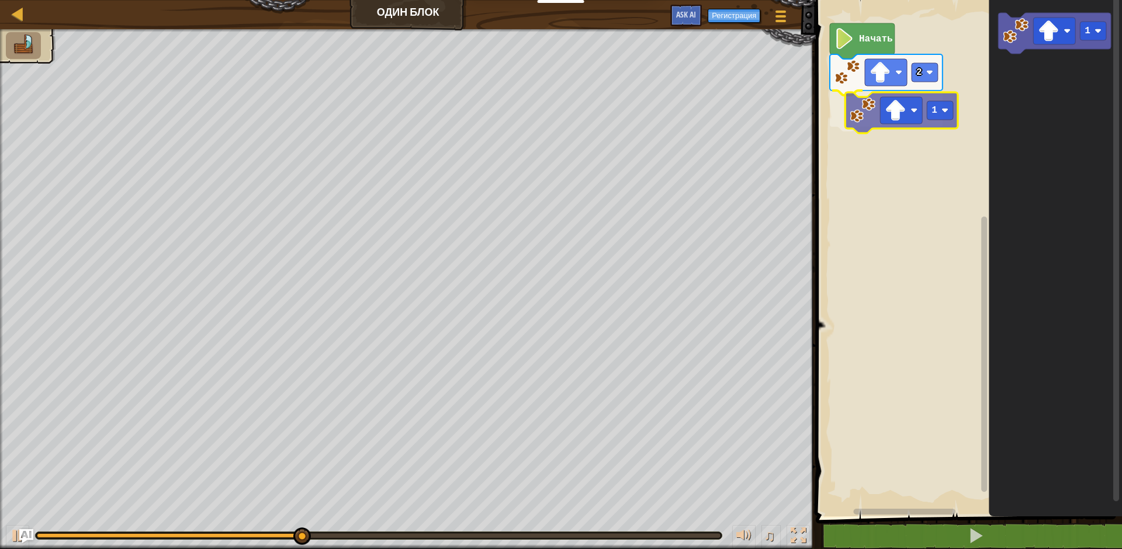
click at [867, 117] on div "Начать 2 1 1 1" at bounding box center [967, 255] width 310 height 522
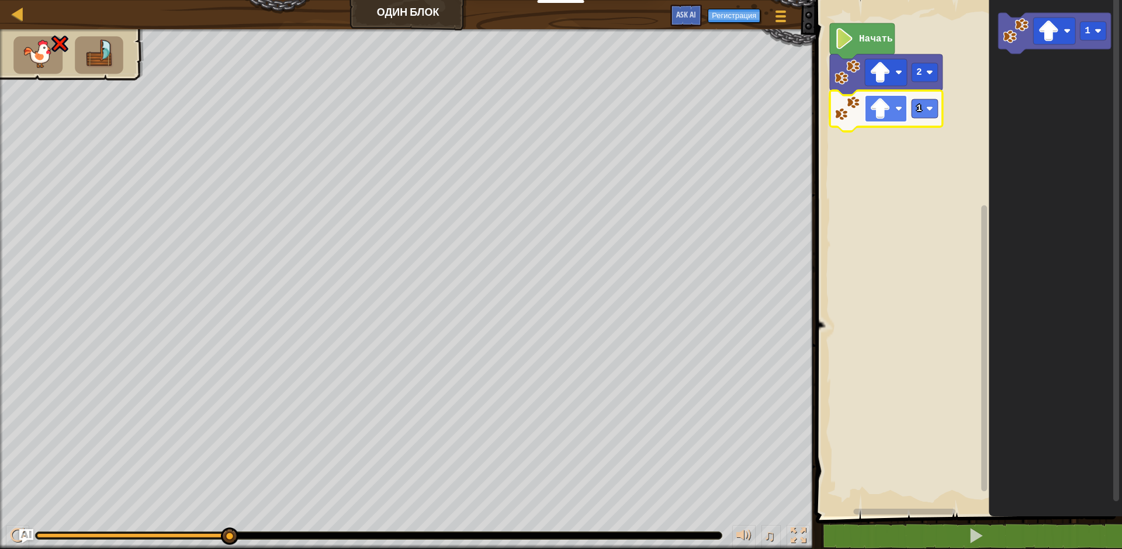
click at [896, 108] on image "Рабочая область Blockly" at bounding box center [898, 108] width 7 height 7
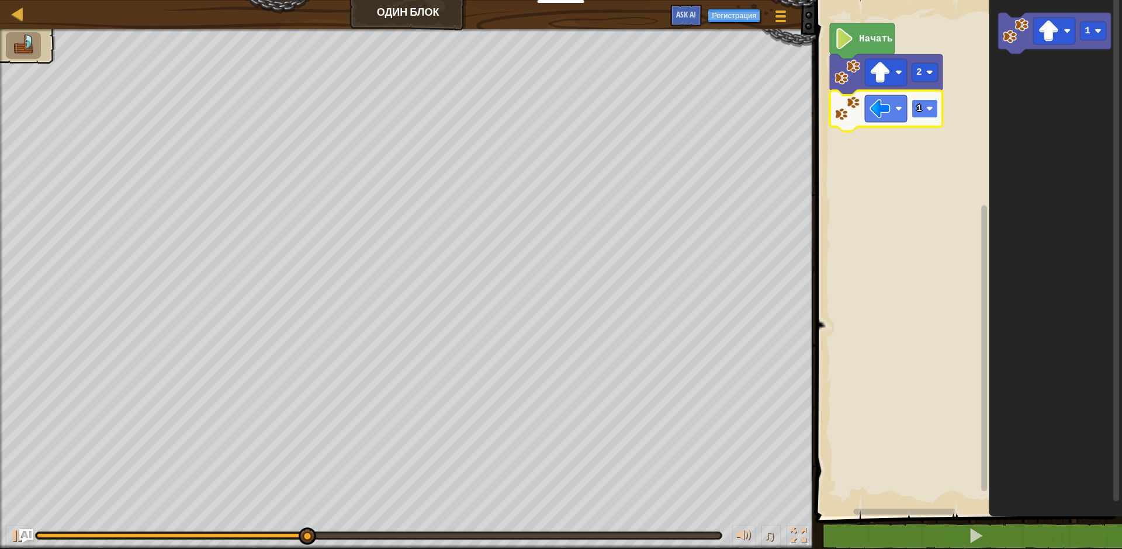
click at [932, 111] on image "Рабочая область Blockly" at bounding box center [929, 108] width 7 height 7
click at [914, 124] on div "Начать 2 3 1" at bounding box center [967, 255] width 310 height 522
click at [965, 112] on div "Начать 2 3 1" at bounding box center [967, 255] width 310 height 522
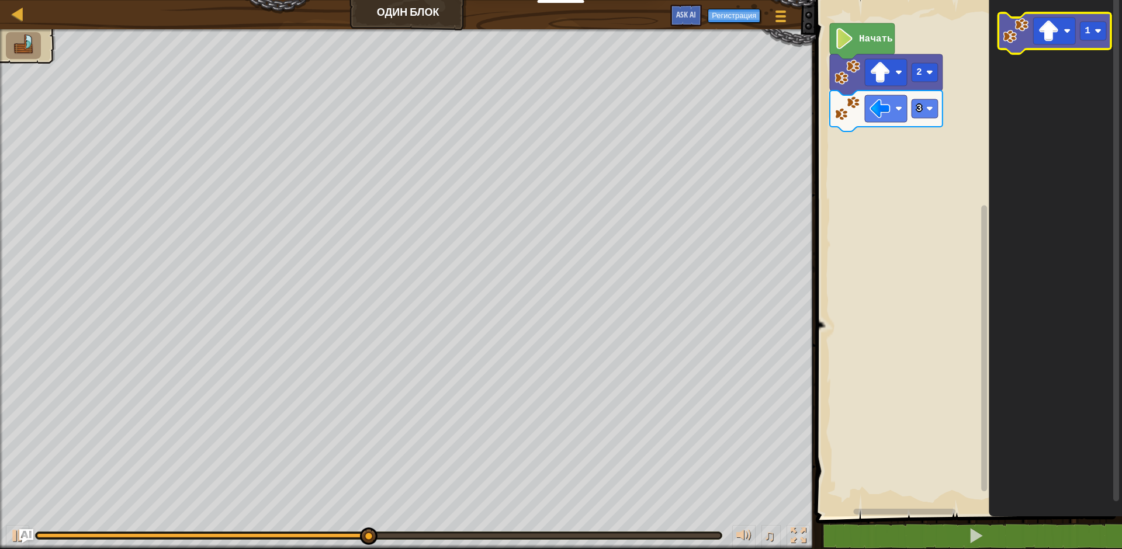
click at [1009, 38] on image "Рабочая область Blockly" at bounding box center [1016, 31] width 26 height 26
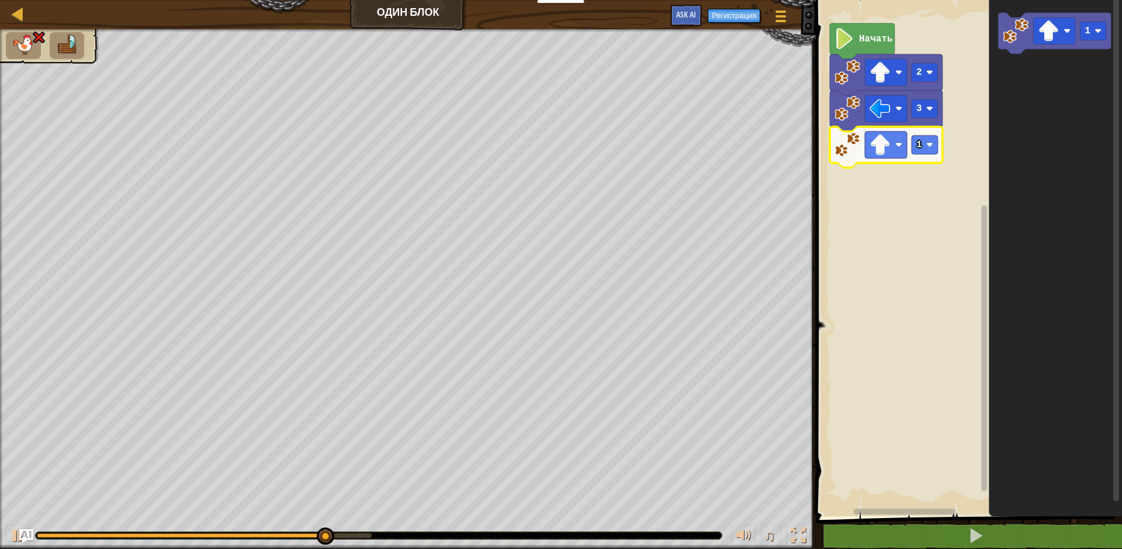
click at [906, 147] on g "1" at bounding box center [886, 147] width 113 height 41
click at [900, 144] on image "Рабочая область Blockly" at bounding box center [898, 144] width 7 height 7
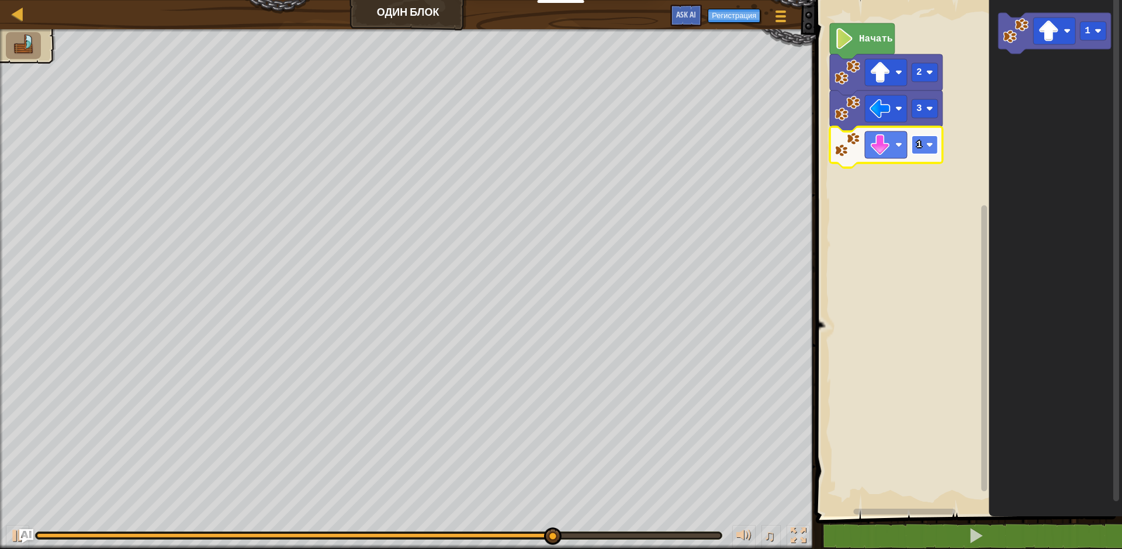
click at [933, 150] on rect "Рабочая область Blockly" at bounding box center [925, 145] width 26 height 19
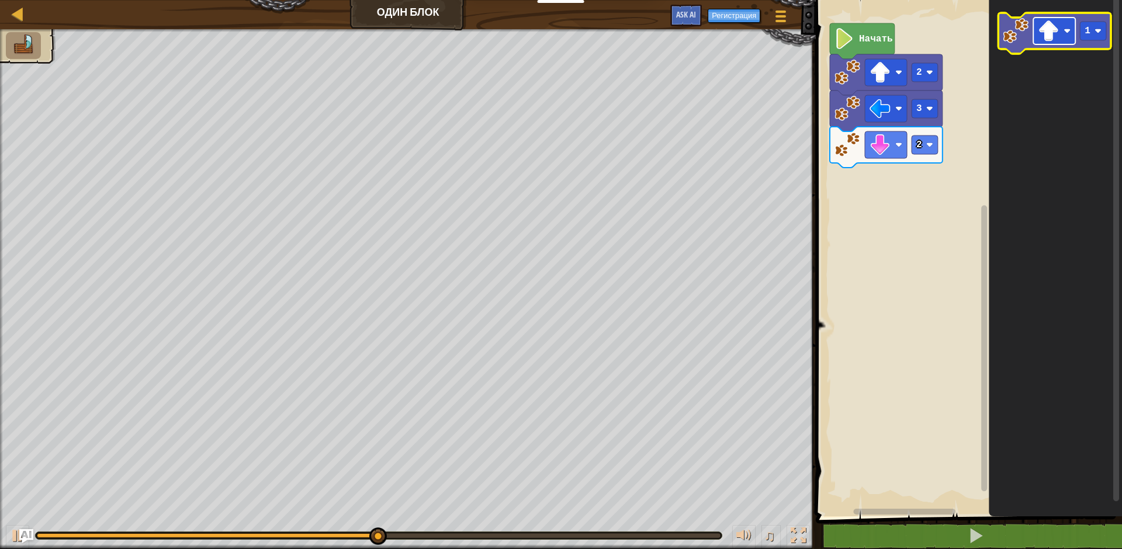
click at [1071, 33] on image "Рабочая область Blockly" at bounding box center [1067, 30] width 7 height 7
click at [1020, 36] on image "Рабочая область Blockly" at bounding box center [1016, 31] width 26 height 26
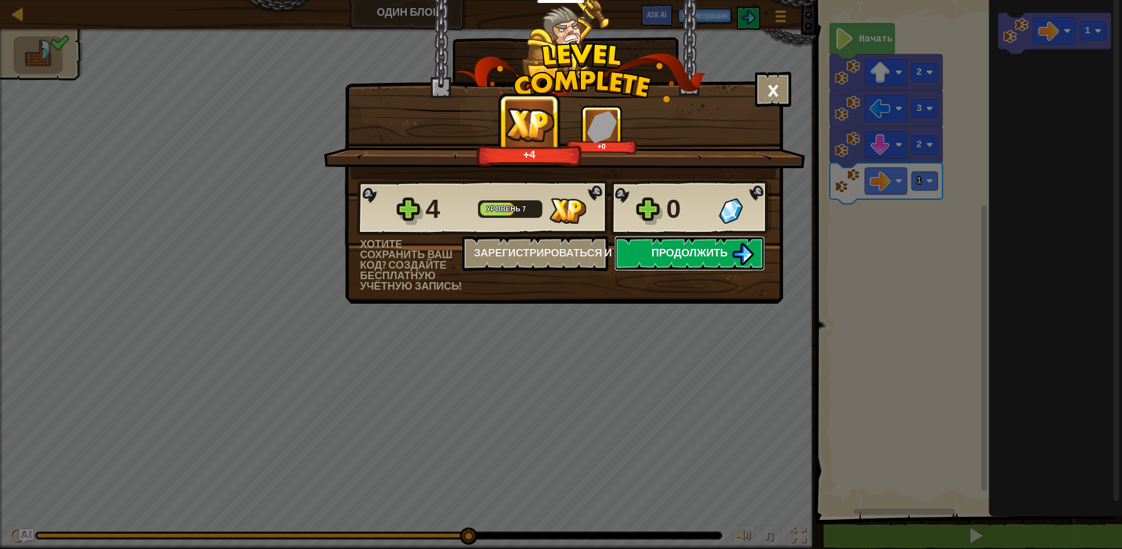
click at [727, 257] on span "Продолжить" at bounding box center [690, 252] width 77 height 15
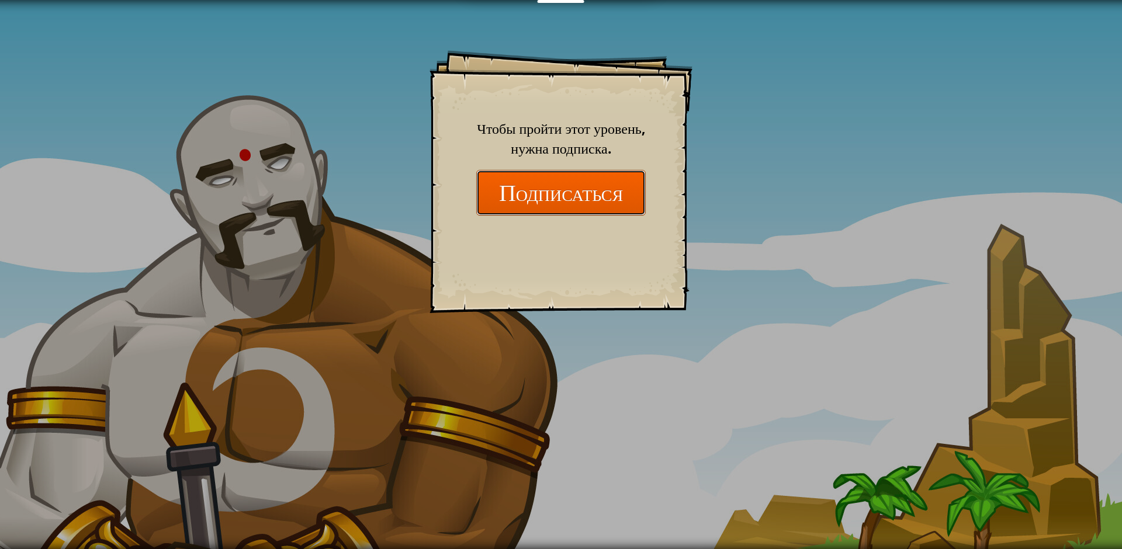
click at [572, 190] on button "Подписаться" at bounding box center [560, 192] width 169 height 45
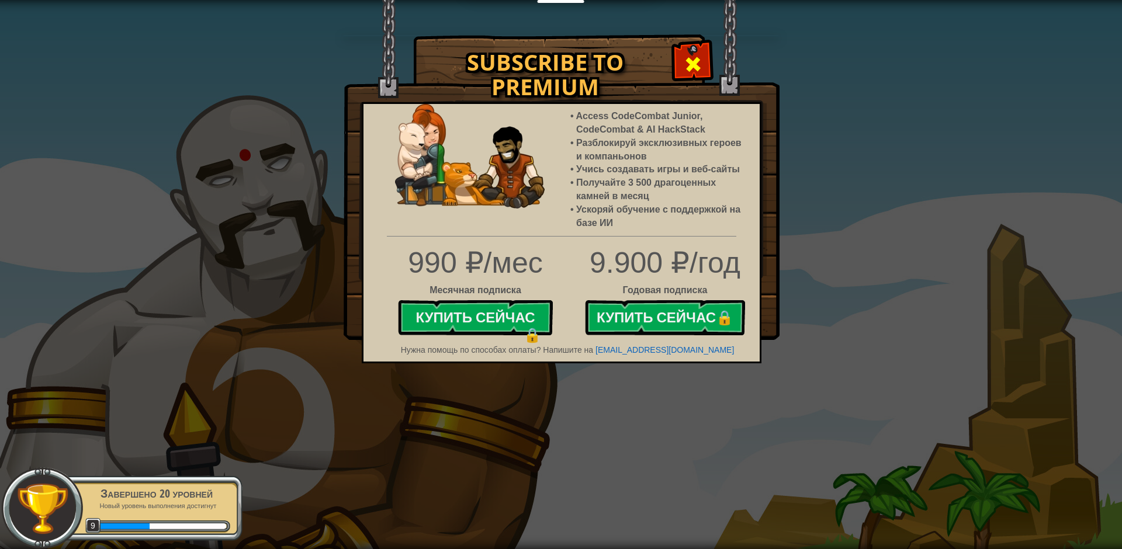
click at [689, 64] on span at bounding box center [693, 64] width 19 height 19
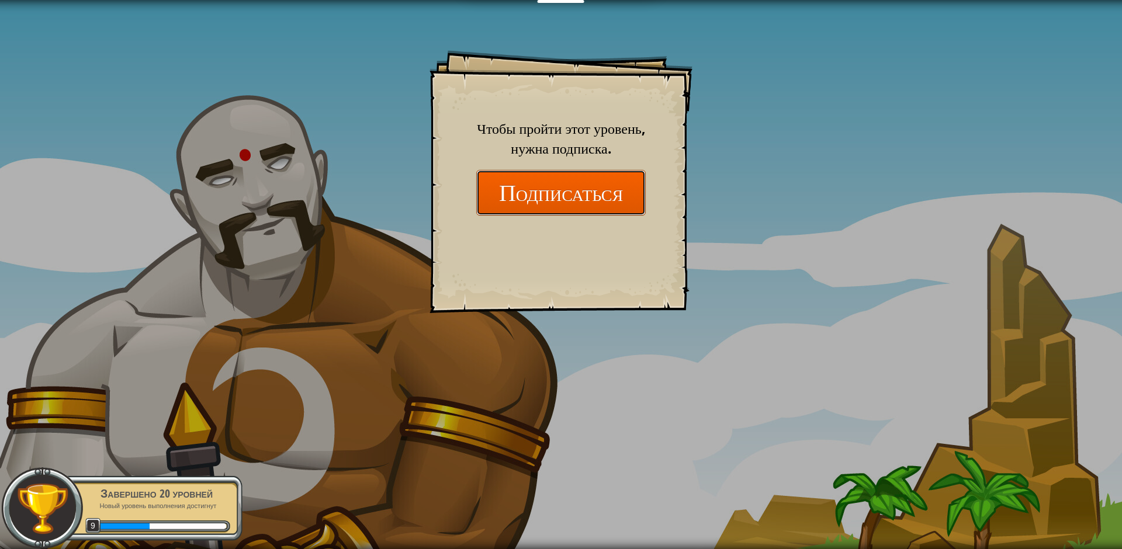
click at [557, 184] on button "Подписаться" at bounding box center [560, 192] width 169 height 45
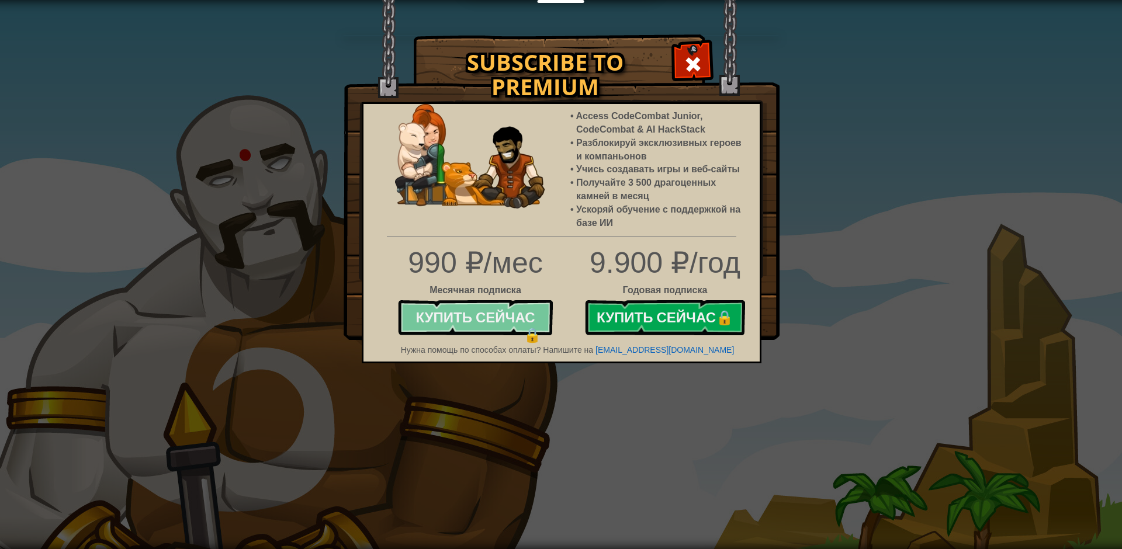
click at [482, 312] on button "Купить сейчас 🔒" at bounding box center [475, 317] width 155 height 35
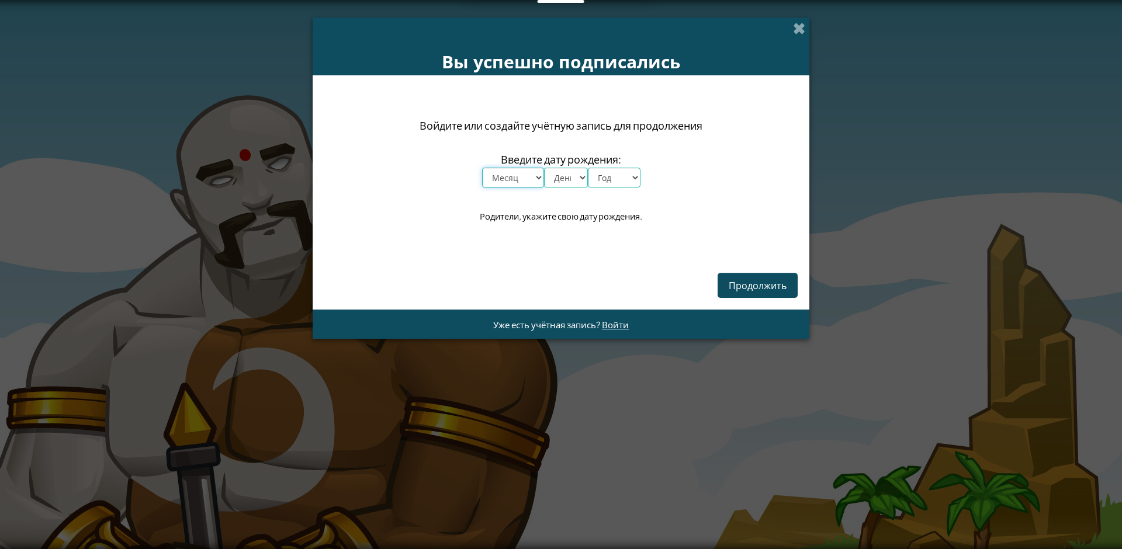
click at [531, 177] on select "Месяц январь февраль март апрель май июнь июль август сентябрь октябрь ноябрь д…" at bounding box center [513, 178] width 62 height 20
select select "12"
click at [482, 168] on select "Месяц январь февраль март апрель май июнь июль август сентябрь октябрь ноябрь д…" at bounding box center [513, 178] width 62 height 20
drag, startPoint x: 577, startPoint y: 179, endPoint x: 577, endPoint y: 187, distance: 8.2
click at [577, 179] on select "День 1 2 3 4 5 6 7 8 9 10 11 12 13 14 15 16 17 18 19 20 21 22 23 24 25 26 27 28…" at bounding box center [566, 178] width 44 height 20
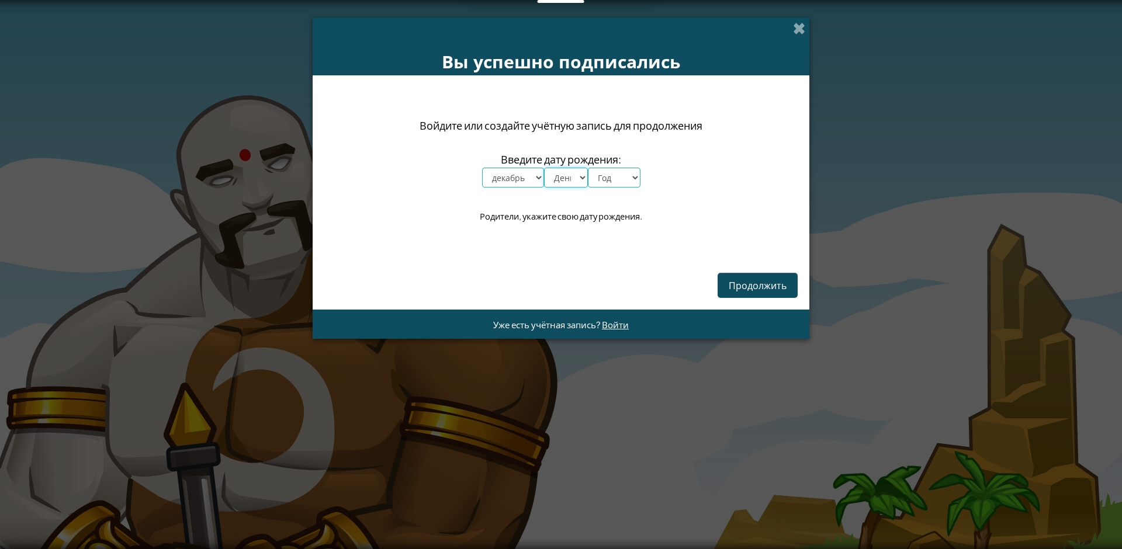
select select "17"
click at [544, 168] on select "День 1 2 3 4 5 6 7 8 9 10 11 12 13 14 15 16 17 18 19 20 21 22 23 24 25 26 27 28…" at bounding box center [566, 178] width 44 height 20
click at [633, 172] on select "Год 2025 2024 2023 2022 2021 2020 2019 2018 2017 2016 2015 2014 2013 2012 2011 …" at bounding box center [614, 178] width 53 height 20
select select "2016"
click at [588, 168] on select "Год 2025 2024 2023 2022 2021 2020 2019 2018 2017 2016 2015 2014 2013 2012 2011 …" at bounding box center [614, 178] width 53 height 20
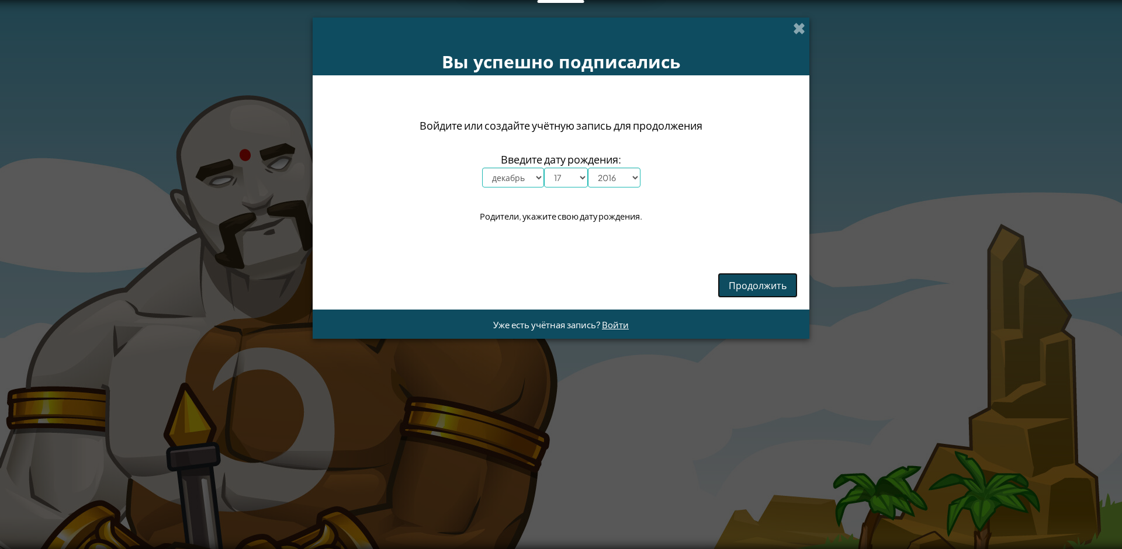
click at [756, 286] on span "Продолжить" at bounding box center [758, 285] width 58 height 12
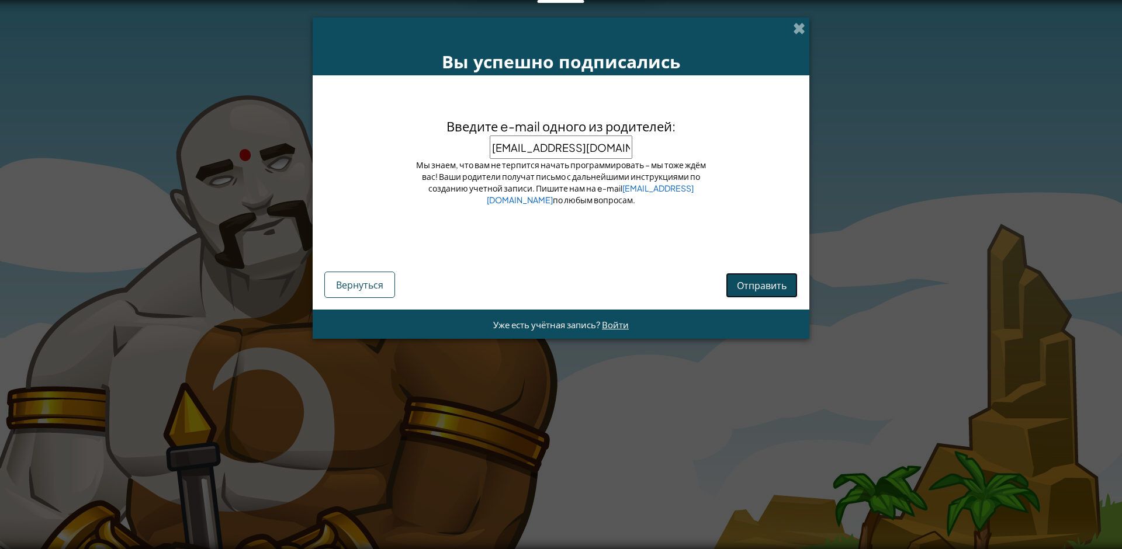
click at [760, 282] on span "Отправить" at bounding box center [762, 285] width 50 height 12
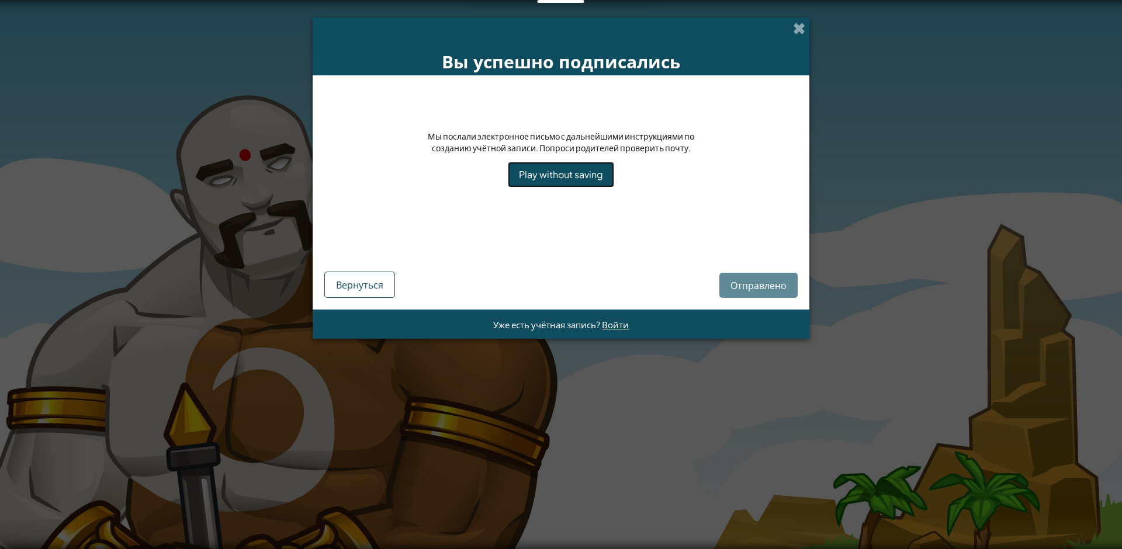
click at [577, 178] on link "Play without saving" at bounding box center [561, 174] width 106 height 25
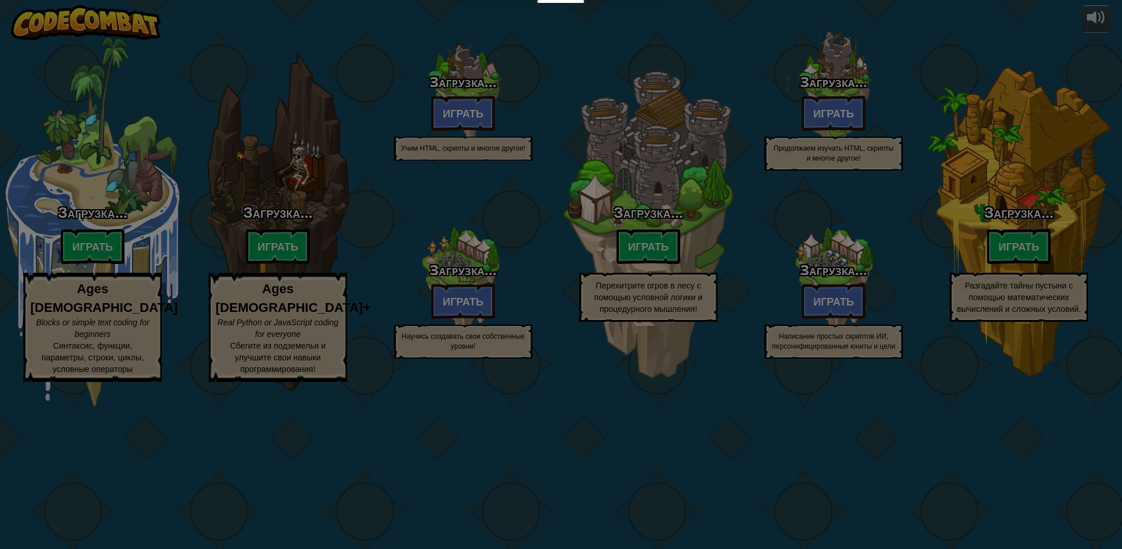
select select "ru"
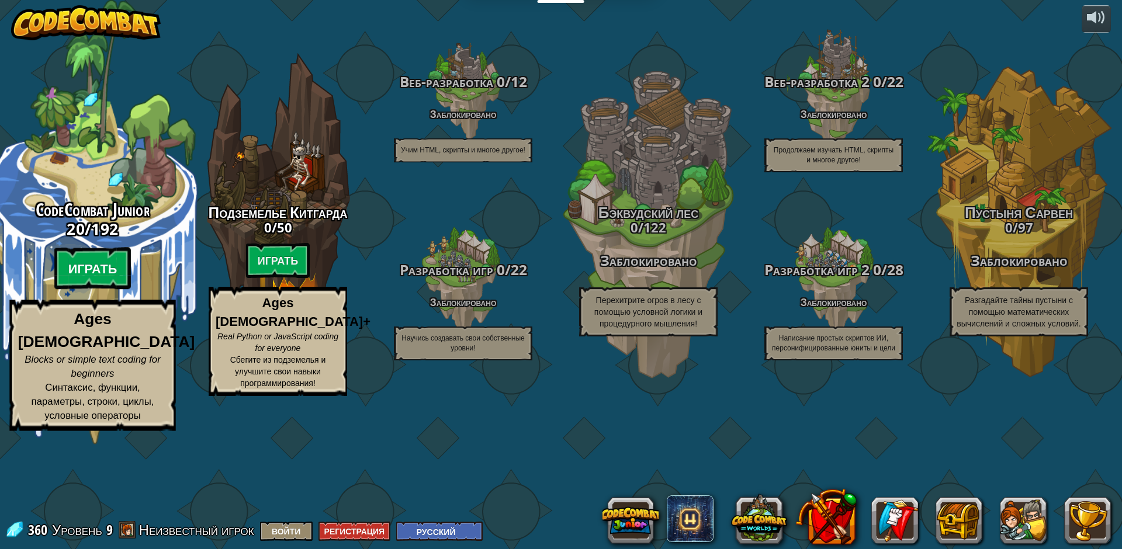
click at [80, 290] on btn "Играть" at bounding box center [92, 269] width 77 height 42
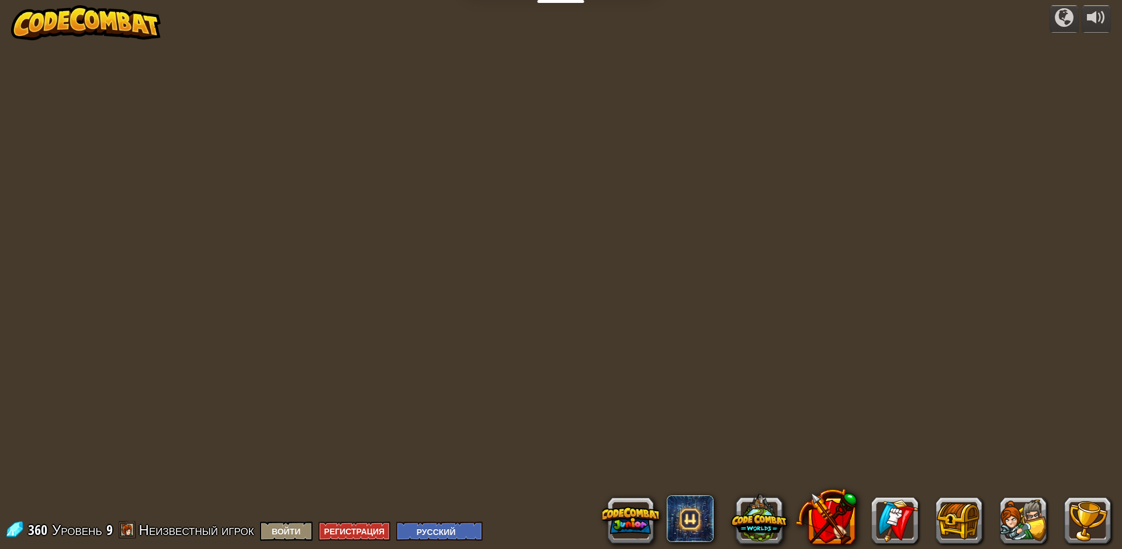
select select "ru"
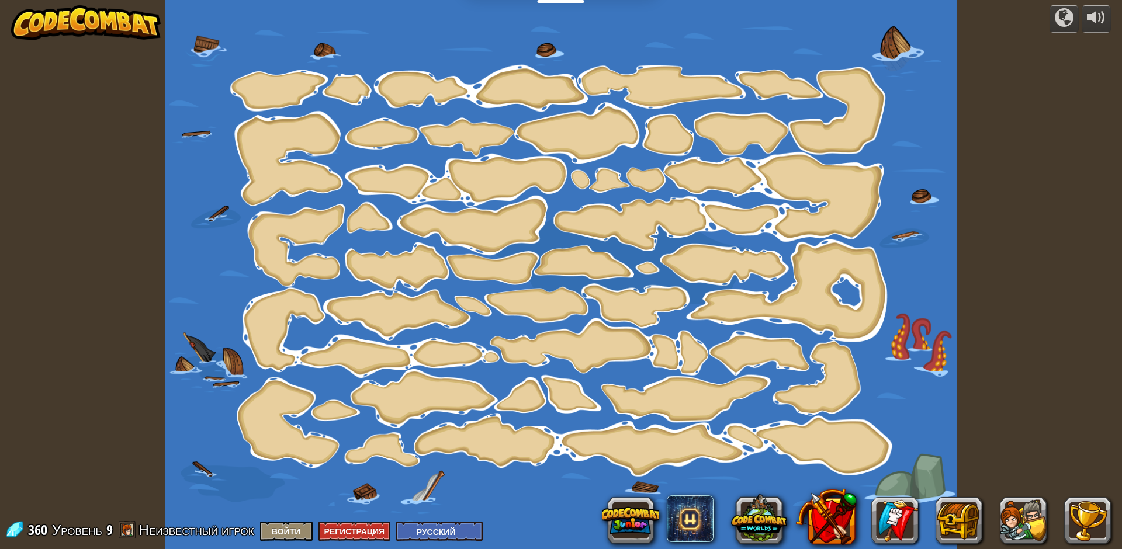
select select "ru"
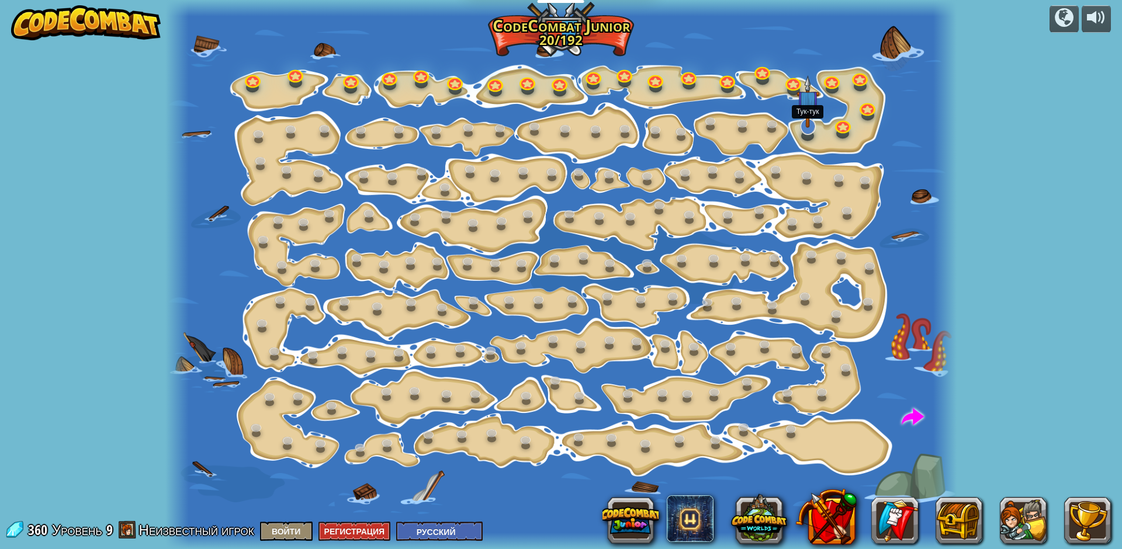
click at [808, 123] on img at bounding box center [807, 101] width 23 height 53
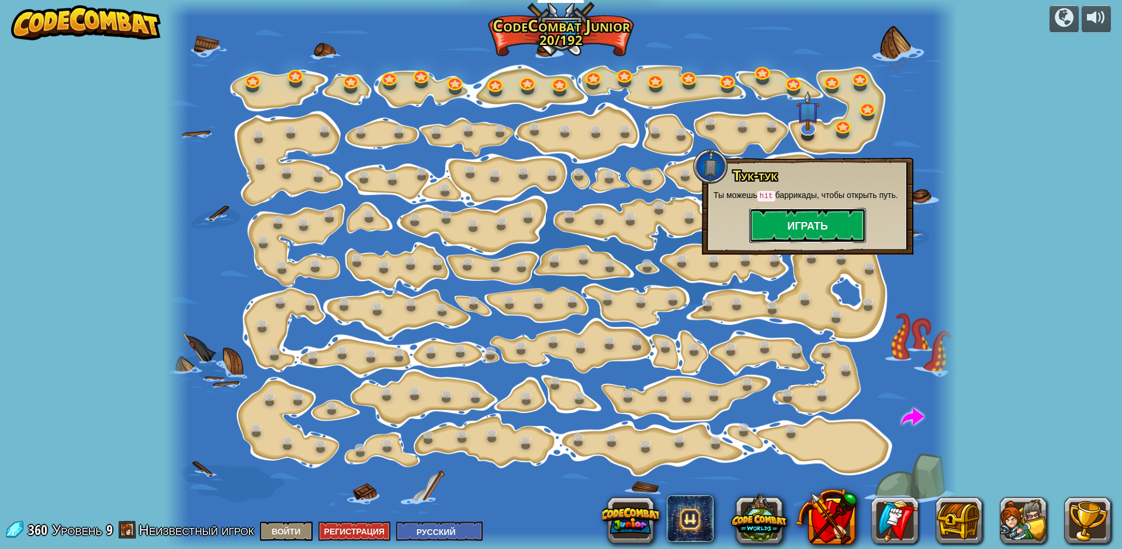
click at [805, 224] on button "Играть" at bounding box center [807, 225] width 117 height 35
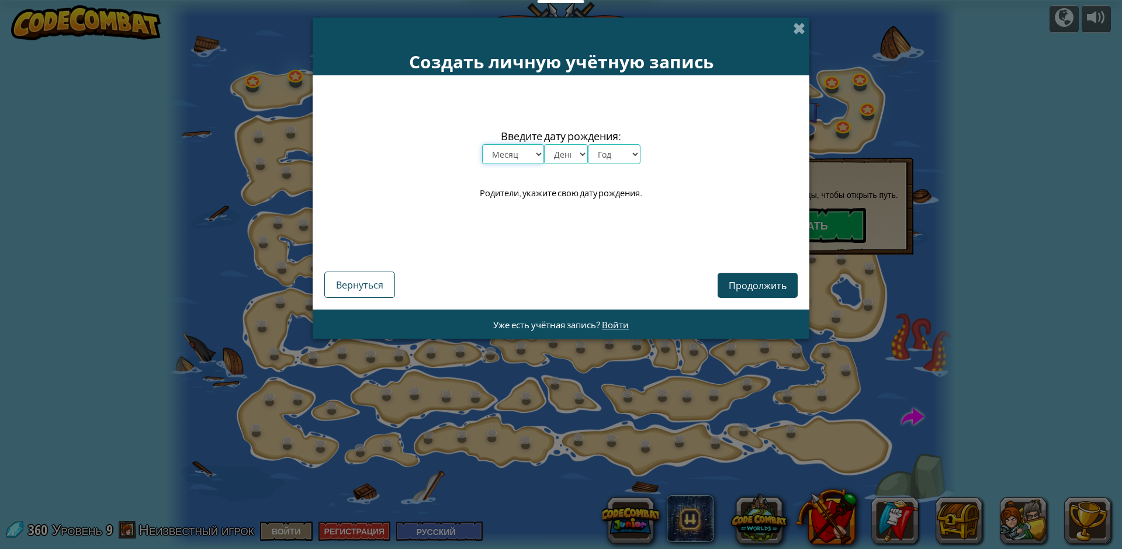
click at [498, 152] on select "Месяц январь февраль март апрель май июнь июль август сентябрь октябрь ноябрь д…" at bounding box center [513, 154] width 62 height 20
select select "12"
click at [482, 144] on select "Месяц январь февраль март апрель май июнь июль август сентябрь октябрь ноябрь д…" at bounding box center [513, 154] width 62 height 20
click at [571, 153] on select "День 1 2 3 4 5 6 7 8 9 10 11 12 13 14 15 16 17 18 19 20 21 22 23 24 25 26 27 28…" at bounding box center [566, 154] width 44 height 20
select select "17"
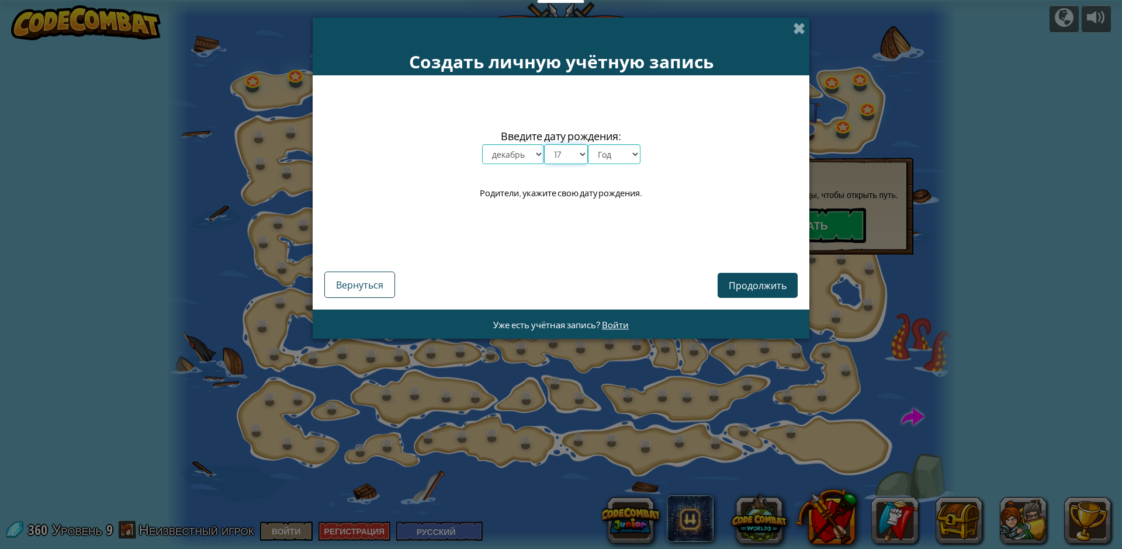
click at [544, 144] on select "День 1 2 3 4 5 6 7 8 9 10 11 12 13 14 15 16 17 18 19 20 21 22 23 24 25 26 27 28…" at bounding box center [566, 154] width 44 height 20
click at [616, 151] on select "Год 2025 2024 2023 2022 2021 2020 2019 2018 2017 2016 2015 2014 2013 2012 2011 …" at bounding box center [614, 154] width 53 height 20
